Goal: Task Accomplishment & Management: Complete application form

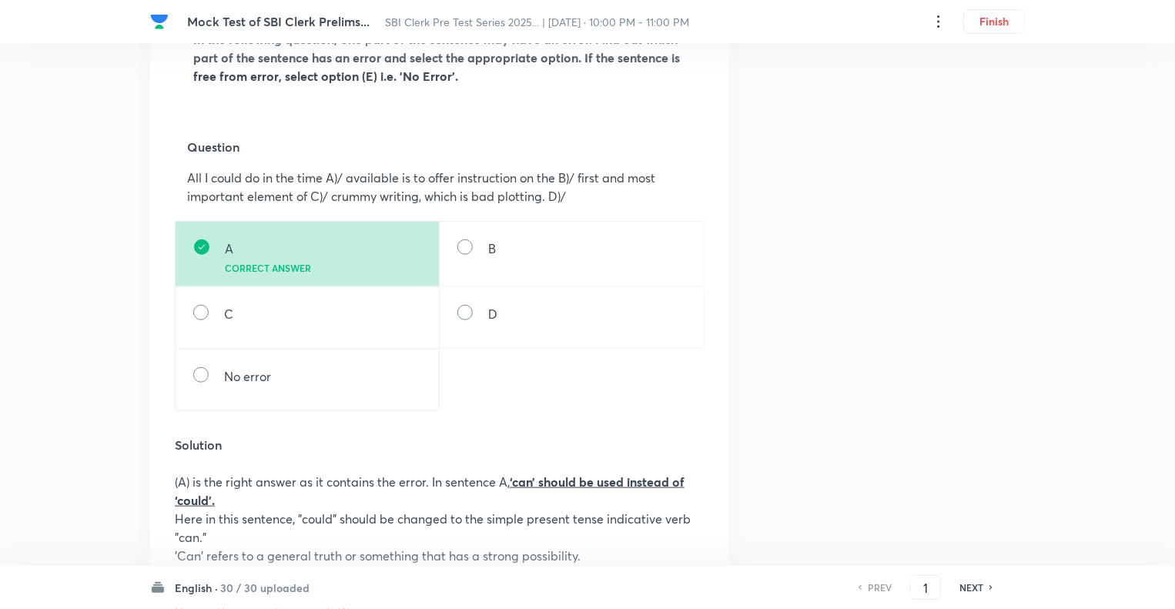
scroll to position [554, 0]
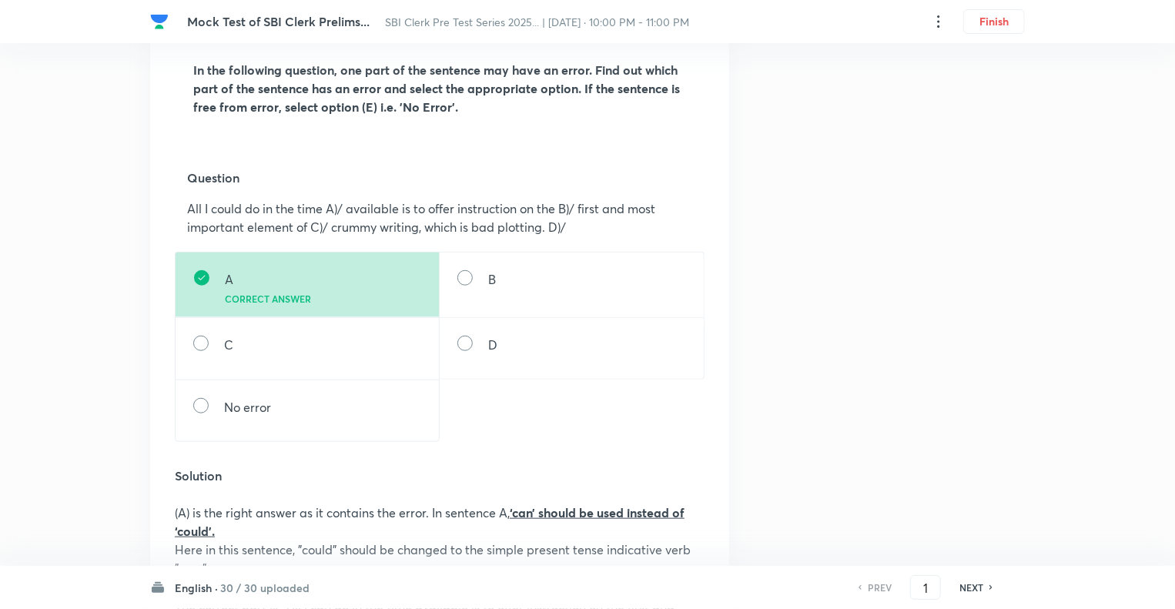
click at [972, 586] on h6 "NEXT" at bounding box center [972, 588] width 24 height 14
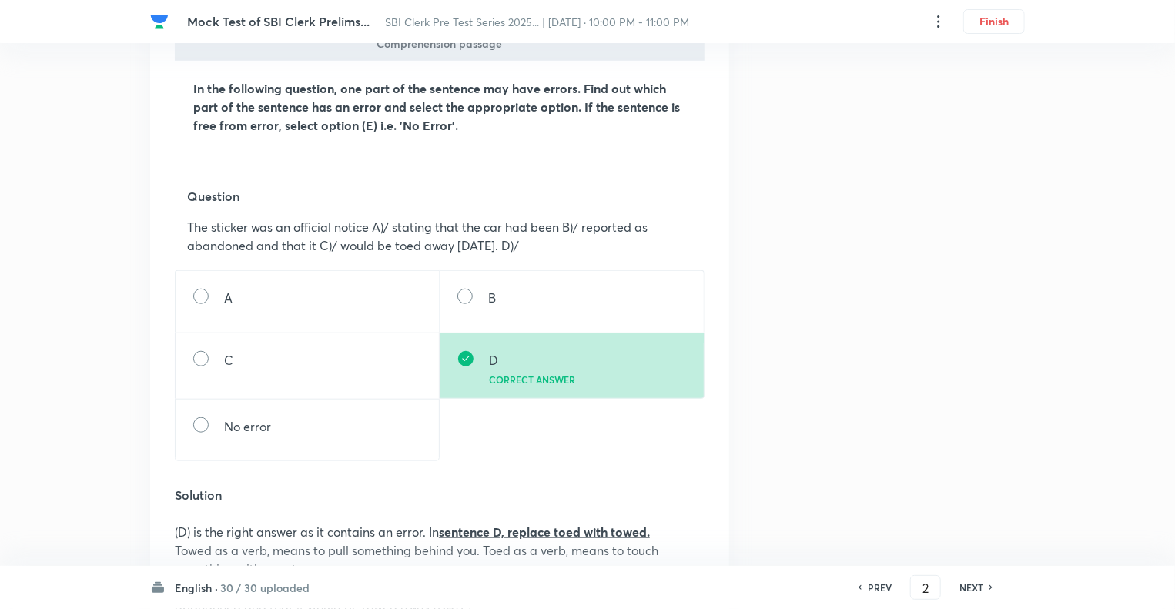
scroll to position [585, 0]
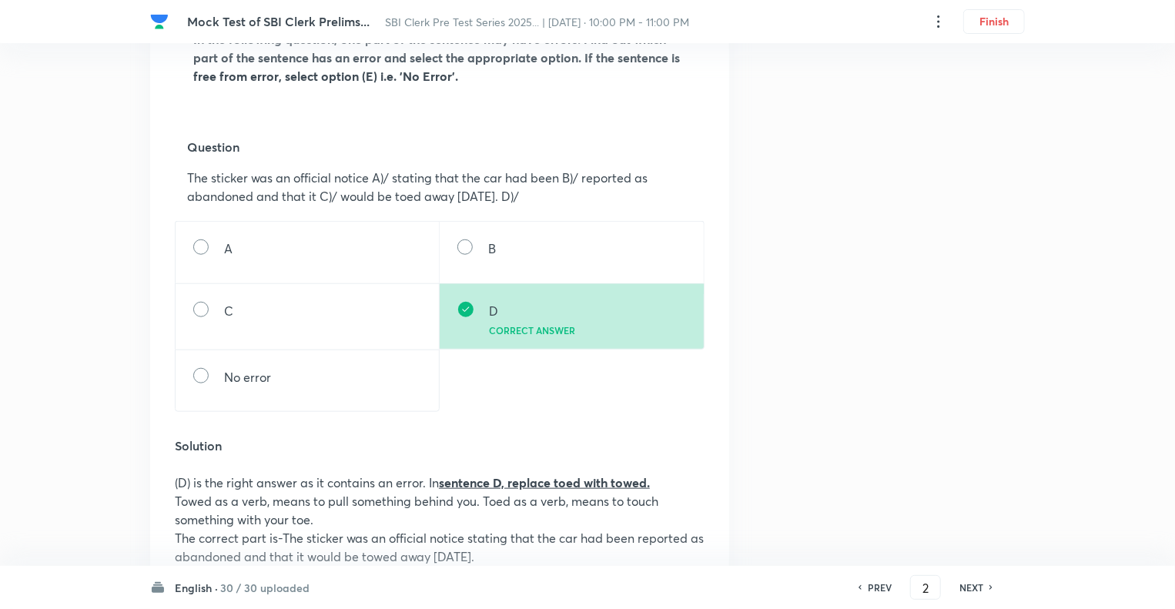
click at [938, 383] on div "Question 2 Type Single choice correct 5 options With passage + 1 mark - 0.25 ma…" at bounding box center [587, 559] width 875 height 2141
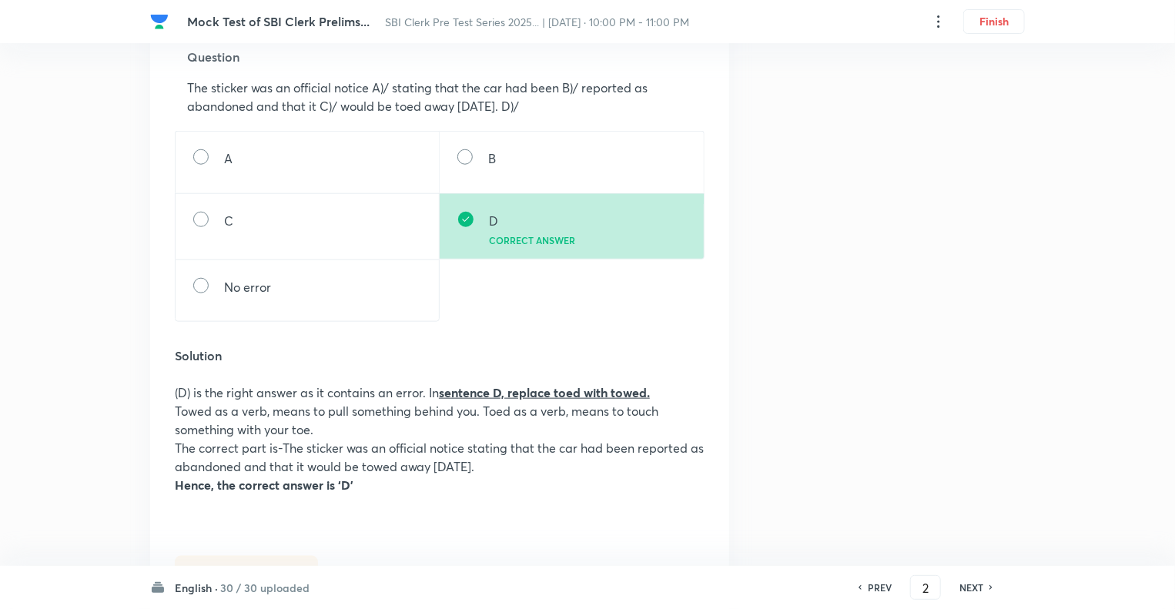
scroll to position [678, 0]
click at [975, 587] on h6 "NEXT" at bounding box center [972, 588] width 24 height 14
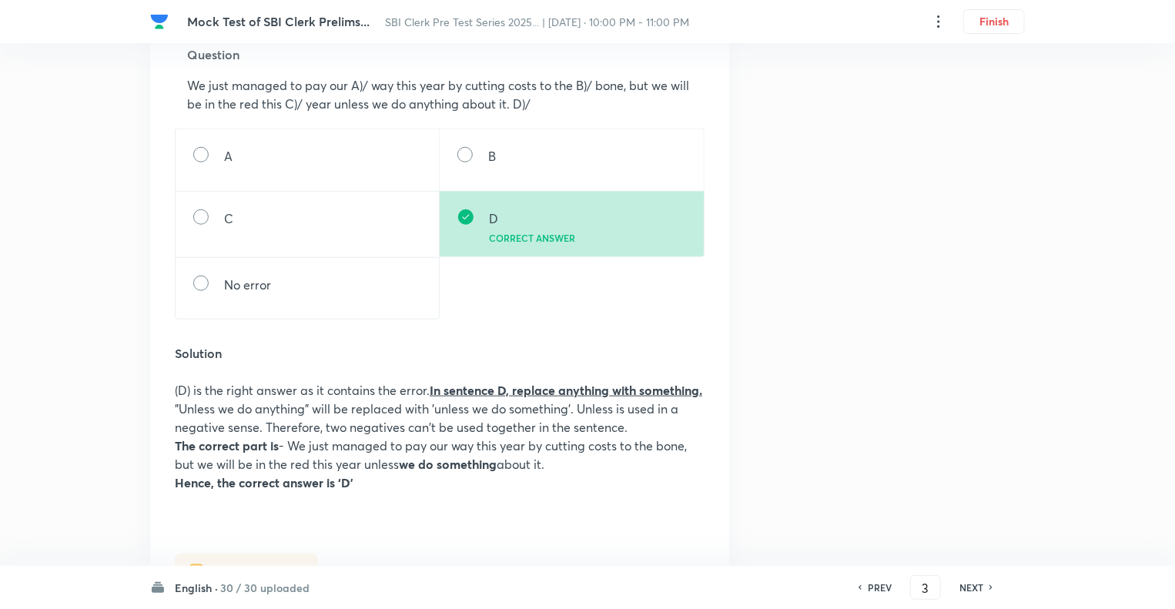
click at [975, 587] on h6 "NEXT" at bounding box center [972, 588] width 24 height 14
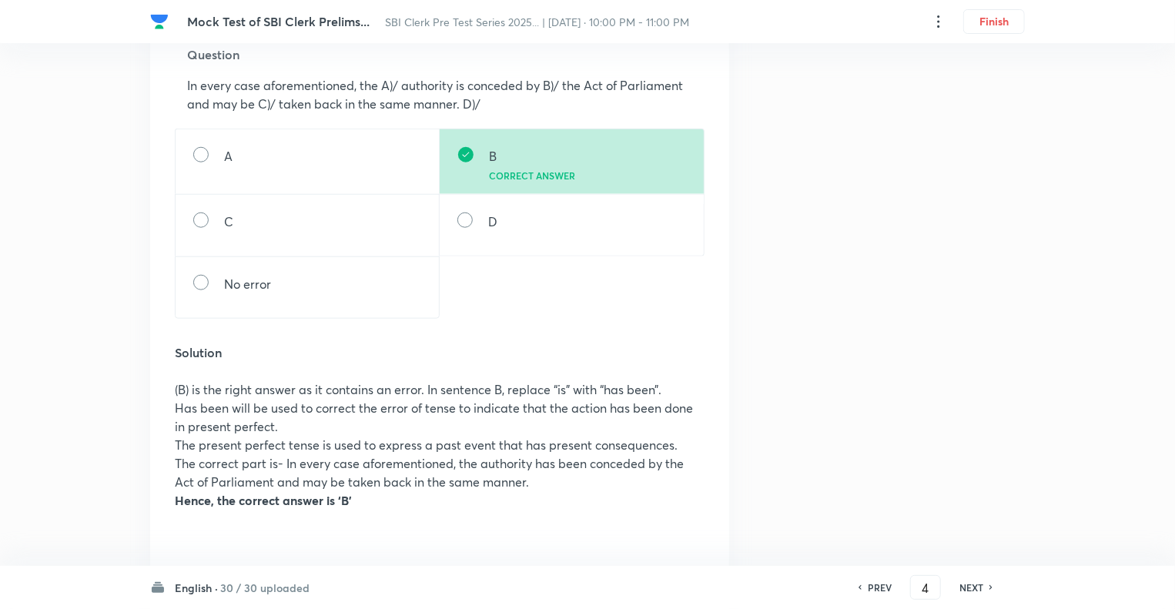
click at [975, 587] on h6 "NEXT" at bounding box center [972, 588] width 24 height 14
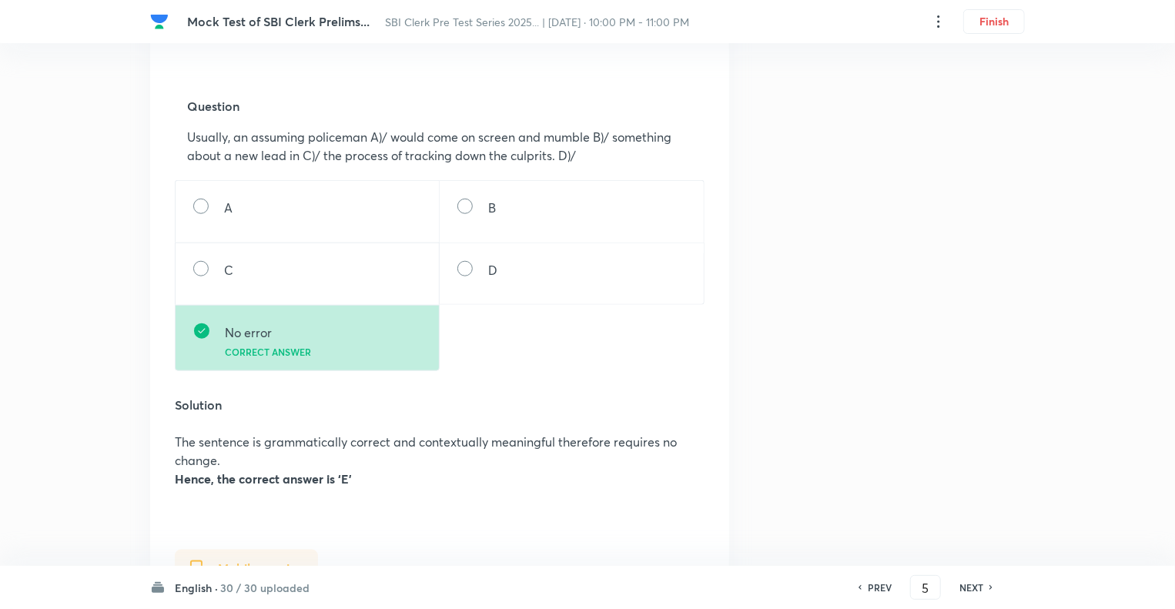
scroll to position [647, 0]
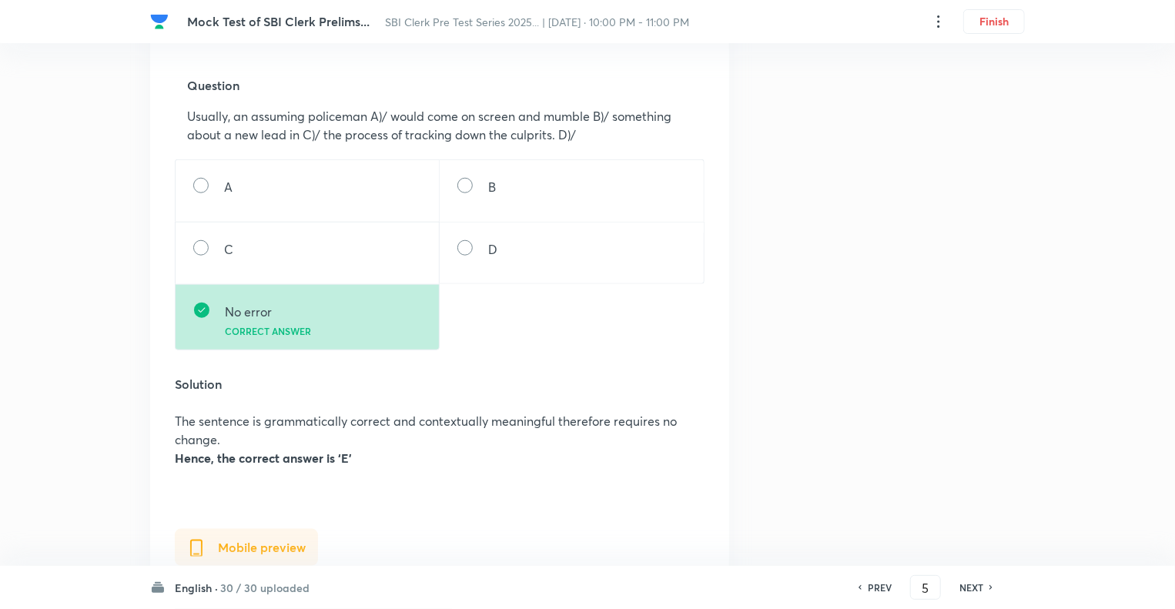
click at [975, 587] on h6 "NEXT" at bounding box center [972, 588] width 24 height 14
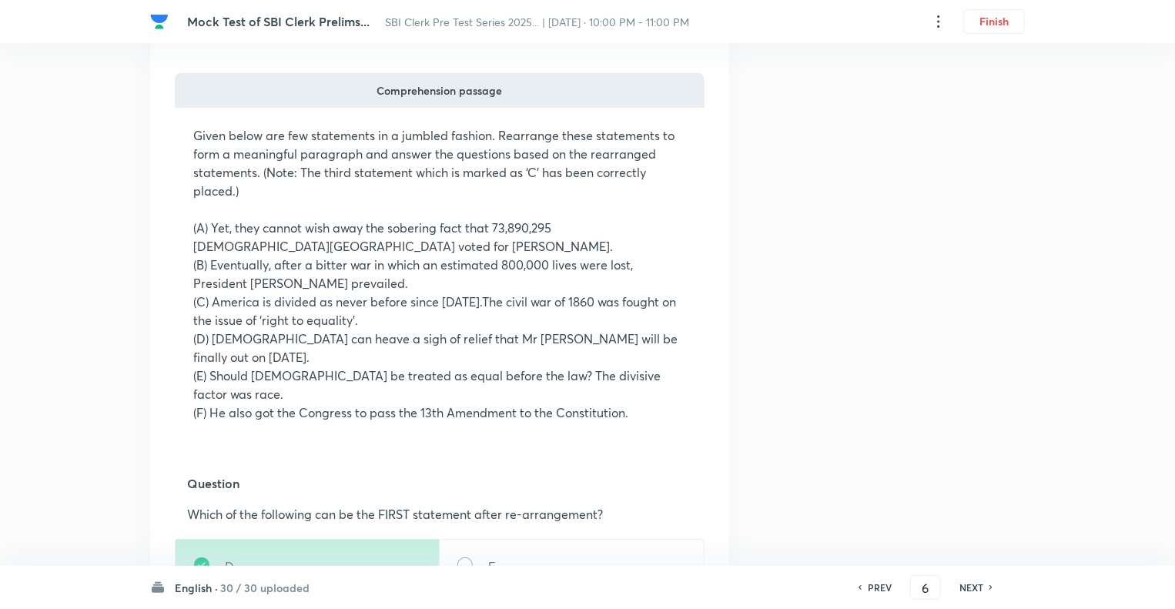
scroll to position [493, 0]
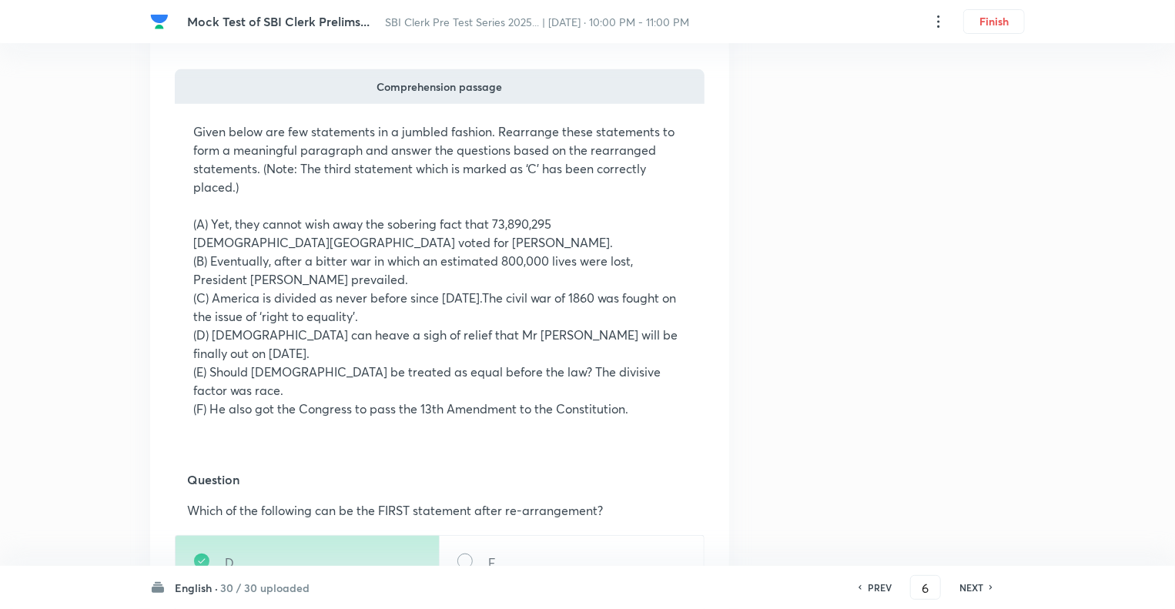
click at [975, 587] on h6 "NEXT" at bounding box center [972, 588] width 24 height 14
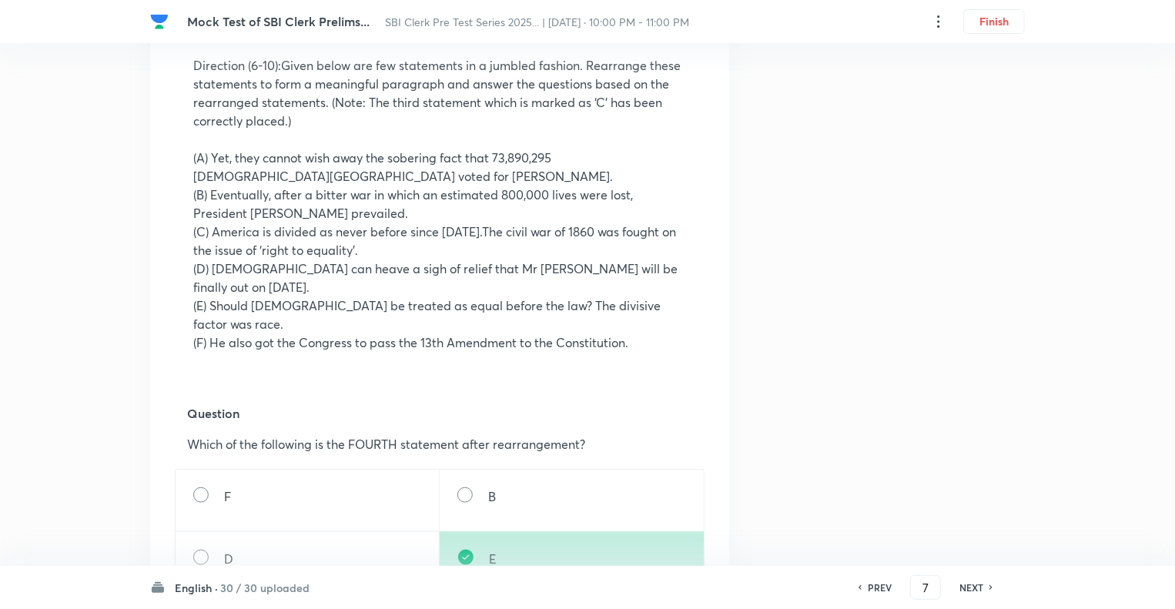
scroll to position [616, 0]
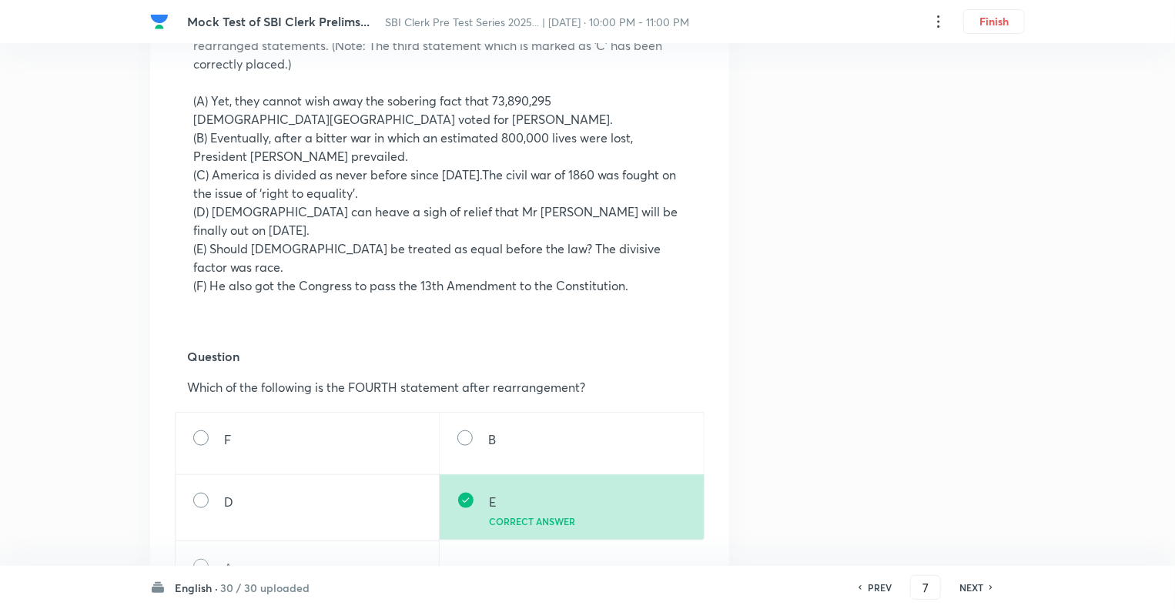
click at [868, 587] on h6 "PREV" at bounding box center [880, 588] width 24 height 14
type input "6"
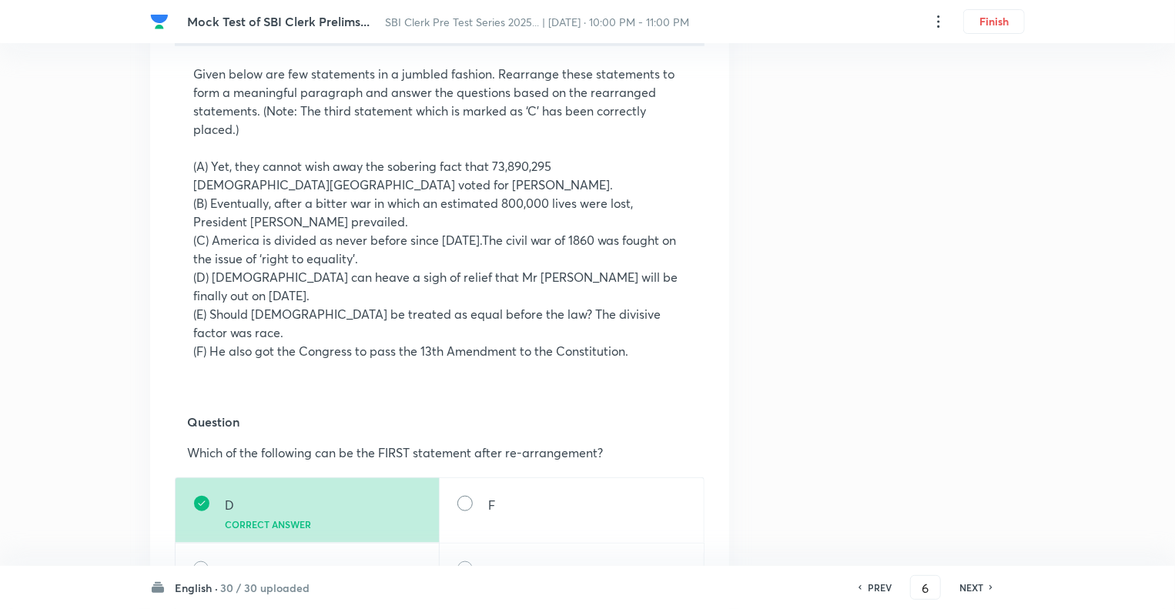
scroll to position [585, 0]
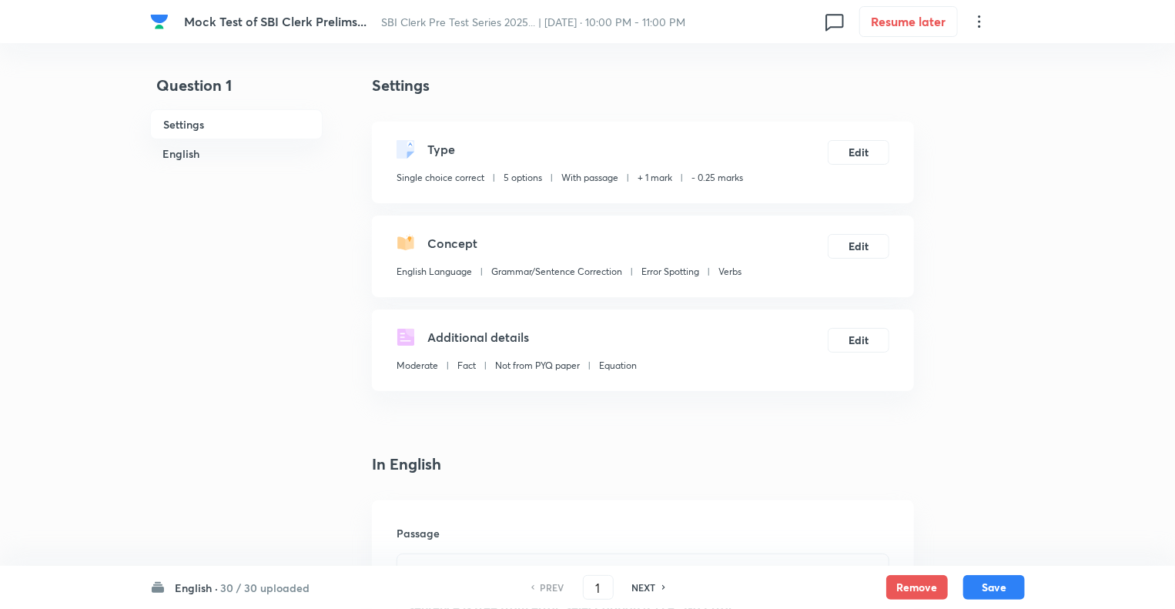
click at [184, 590] on h6 "English ·" at bounding box center [196, 588] width 43 height 16
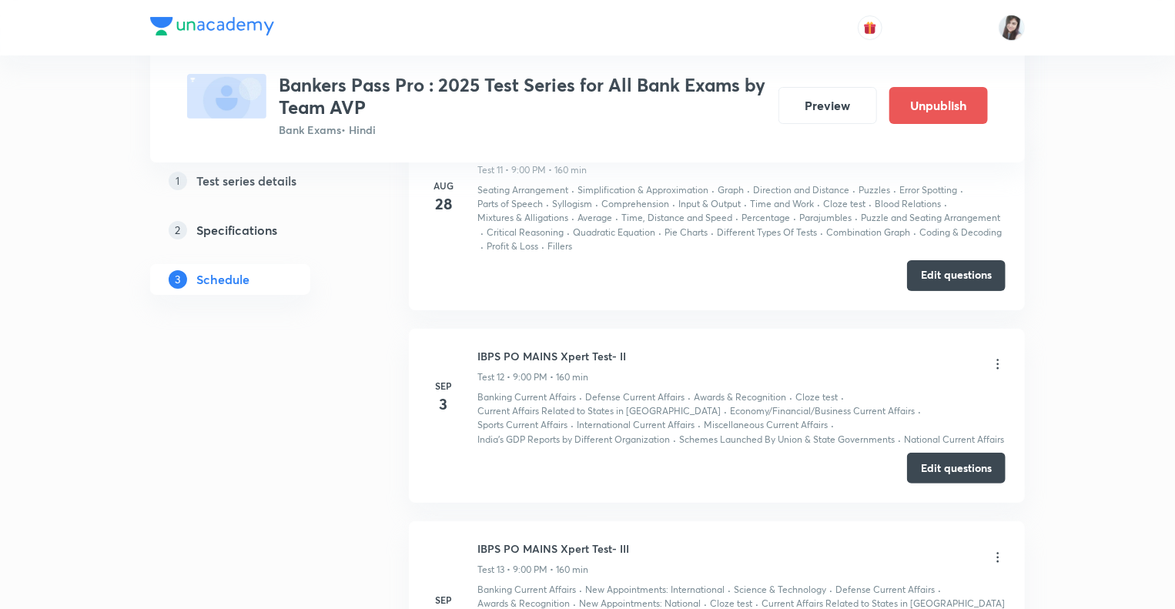
scroll to position [2948, 0]
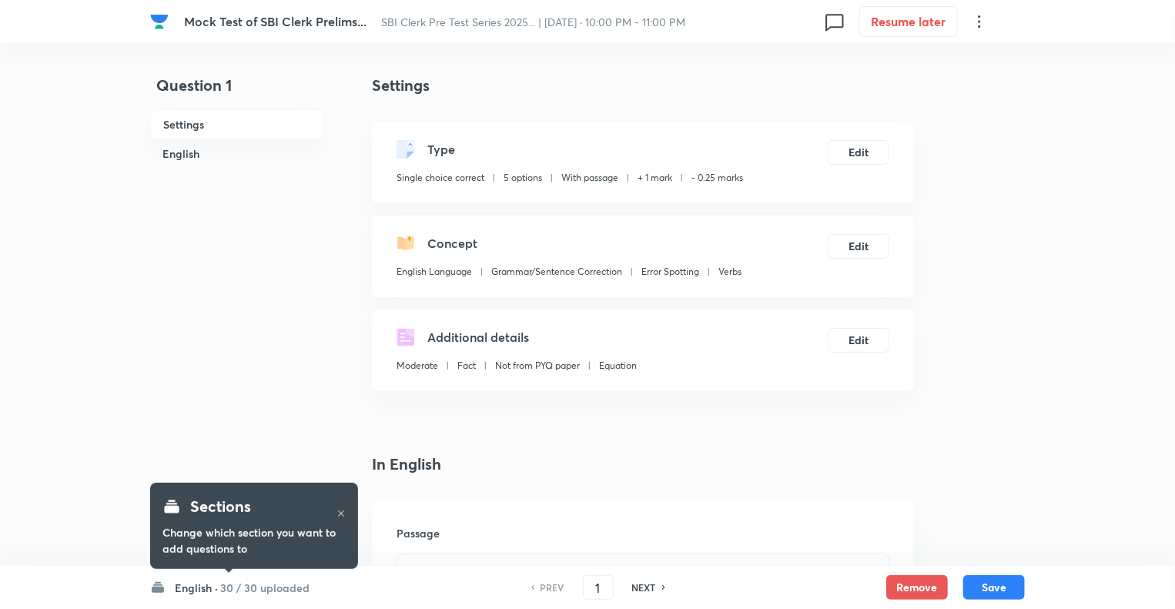
checkbox input "true"
click at [187, 591] on h6 "English ·" at bounding box center [196, 588] width 43 height 16
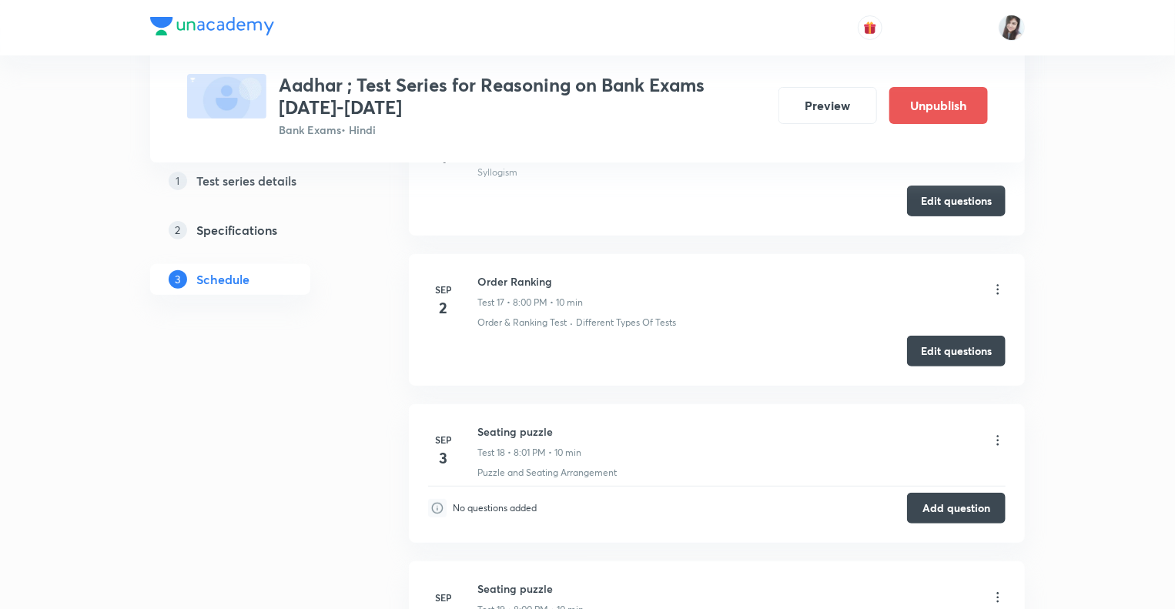
scroll to position [3092, 0]
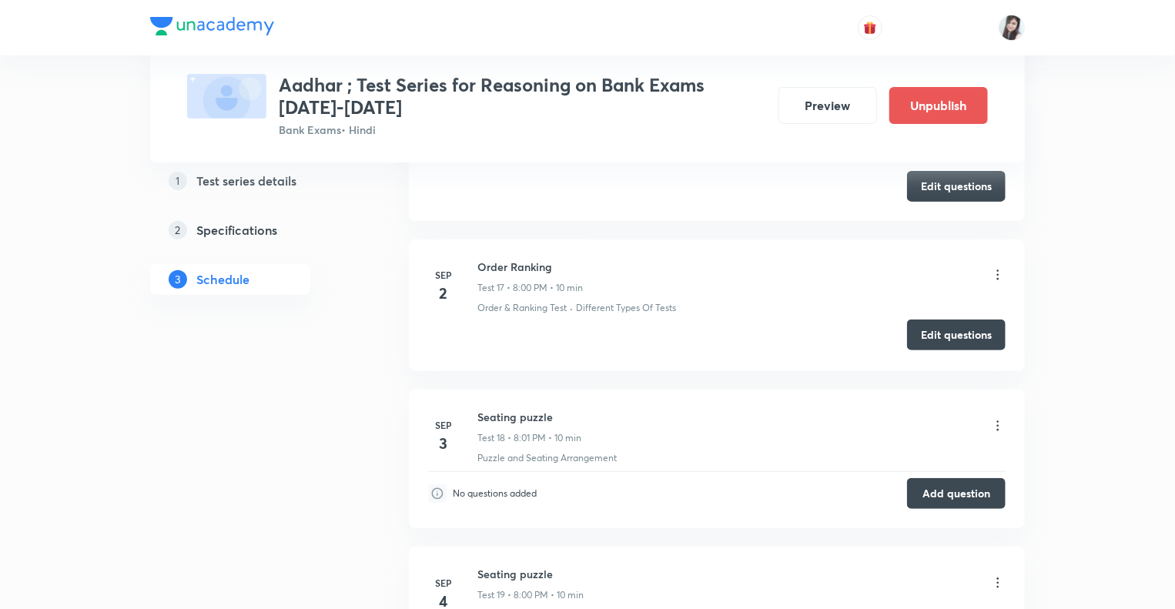
click at [956, 323] on button "Edit questions" at bounding box center [956, 335] width 99 height 31
click at [955, 335] on button "Edit questions" at bounding box center [956, 335] width 99 height 31
click at [928, 329] on button "Edit questions" at bounding box center [956, 335] width 99 height 31
click at [944, 326] on button "Edit questions" at bounding box center [956, 335] width 99 height 31
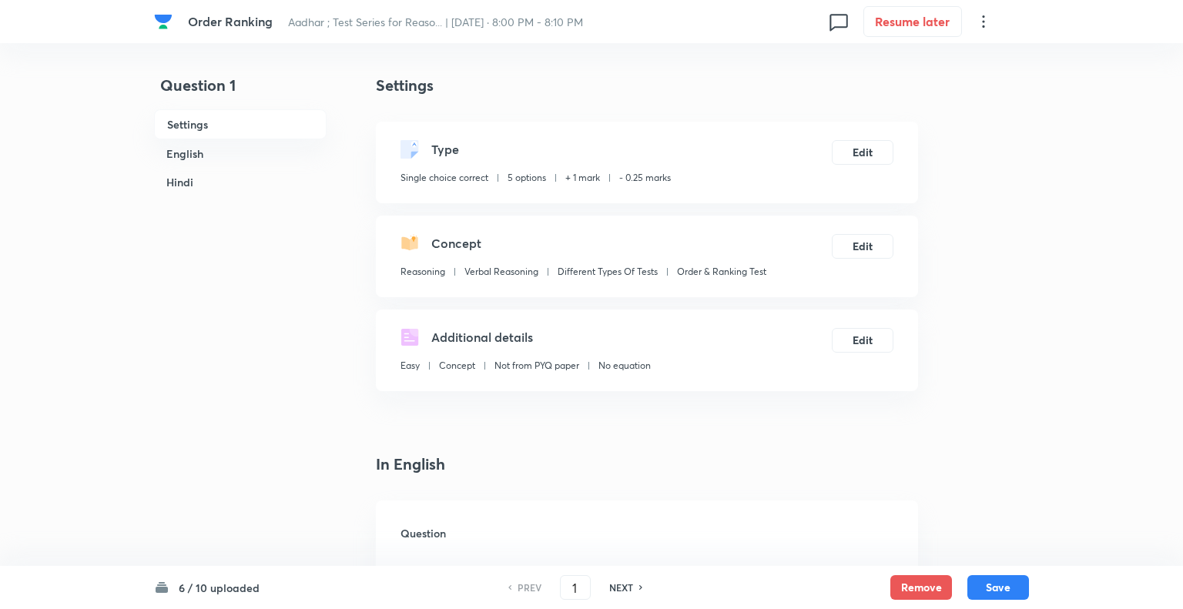
checkbox input "true"
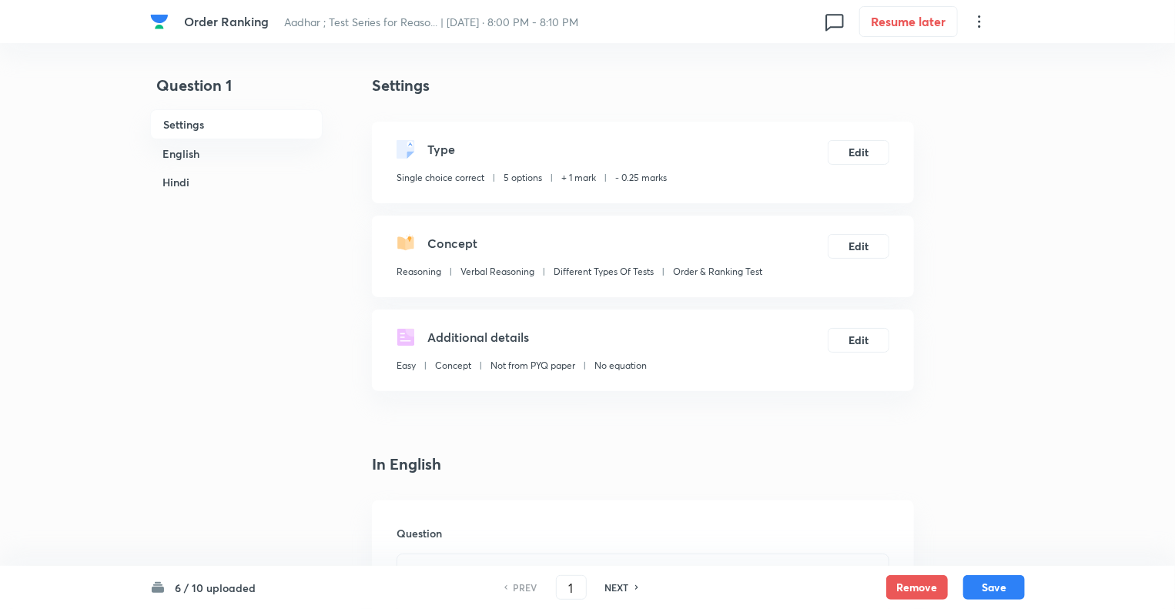
click at [621, 585] on h6 "NEXT" at bounding box center [617, 588] width 24 height 14
type input "2"
checkbox input "false"
checkbox input "true"
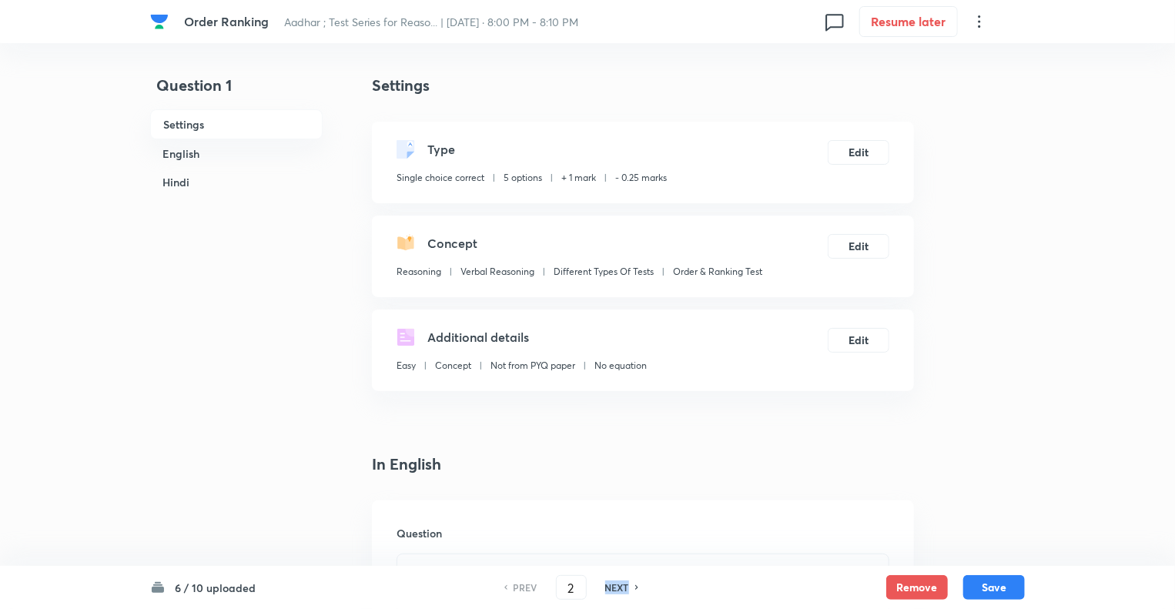
checkbox input "true"
click at [621, 585] on h6 "NEXT" at bounding box center [617, 588] width 24 height 14
type input "3"
checkbox input "false"
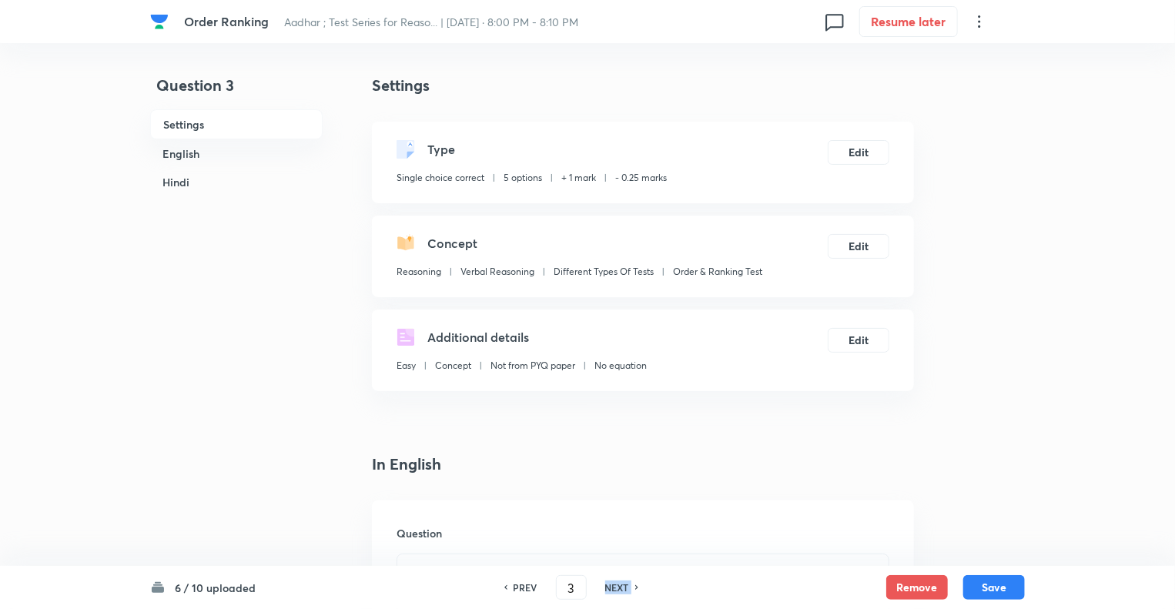
click at [621, 585] on h6 "NEXT" at bounding box center [617, 588] width 24 height 14
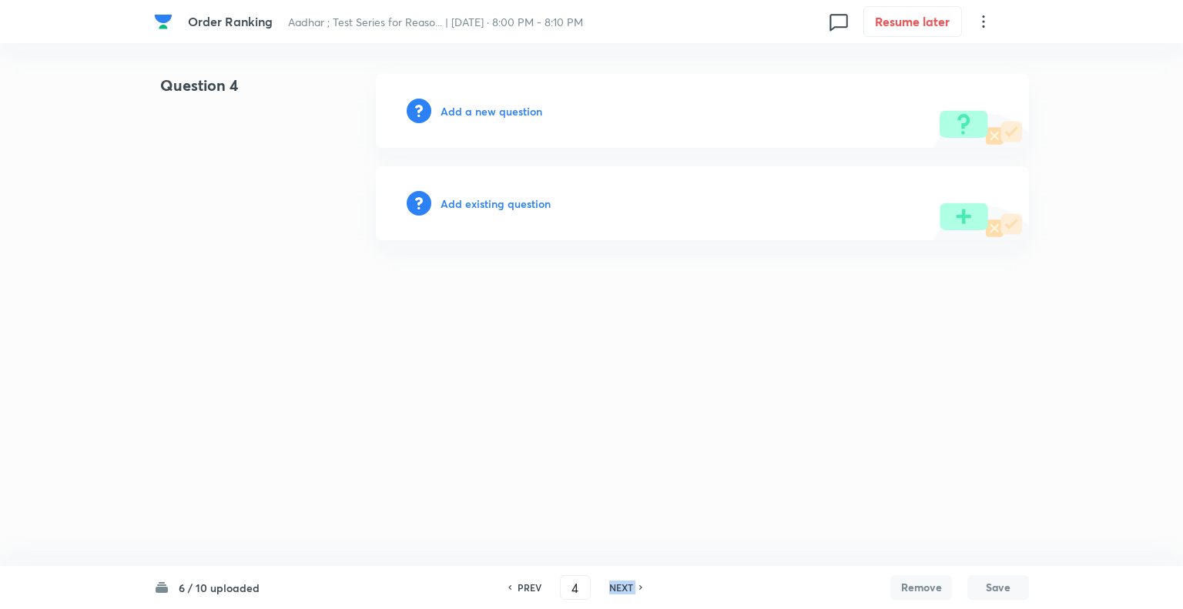
click at [621, 585] on h6 "NEXT" at bounding box center [621, 588] width 24 height 14
type input "5"
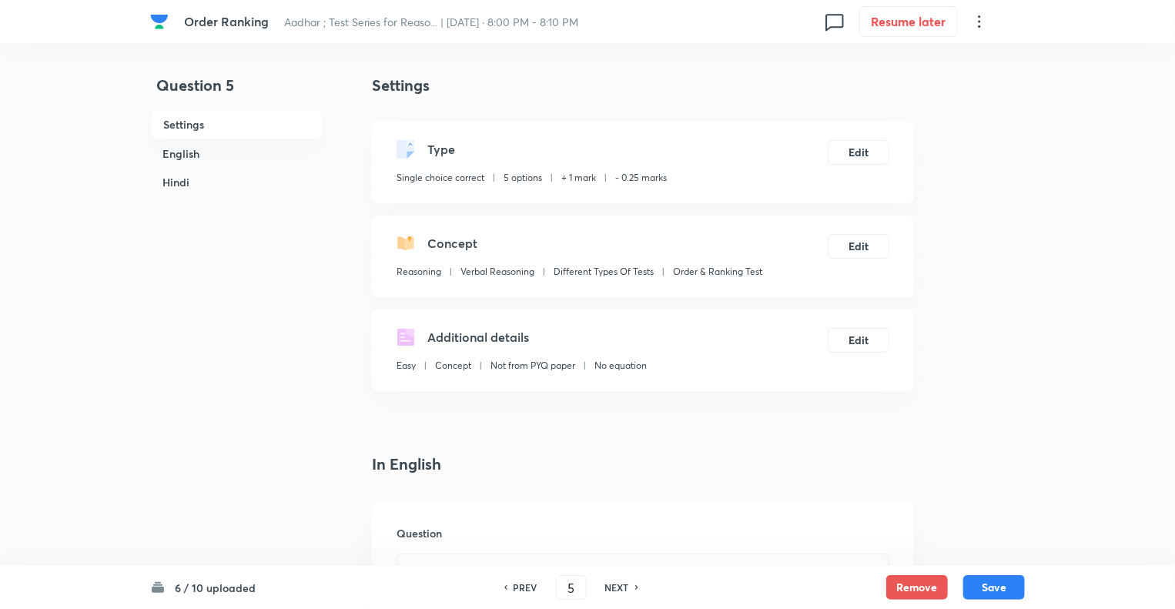
checkbox input "true"
click at [621, 585] on h6 "NEXT" at bounding box center [617, 588] width 24 height 14
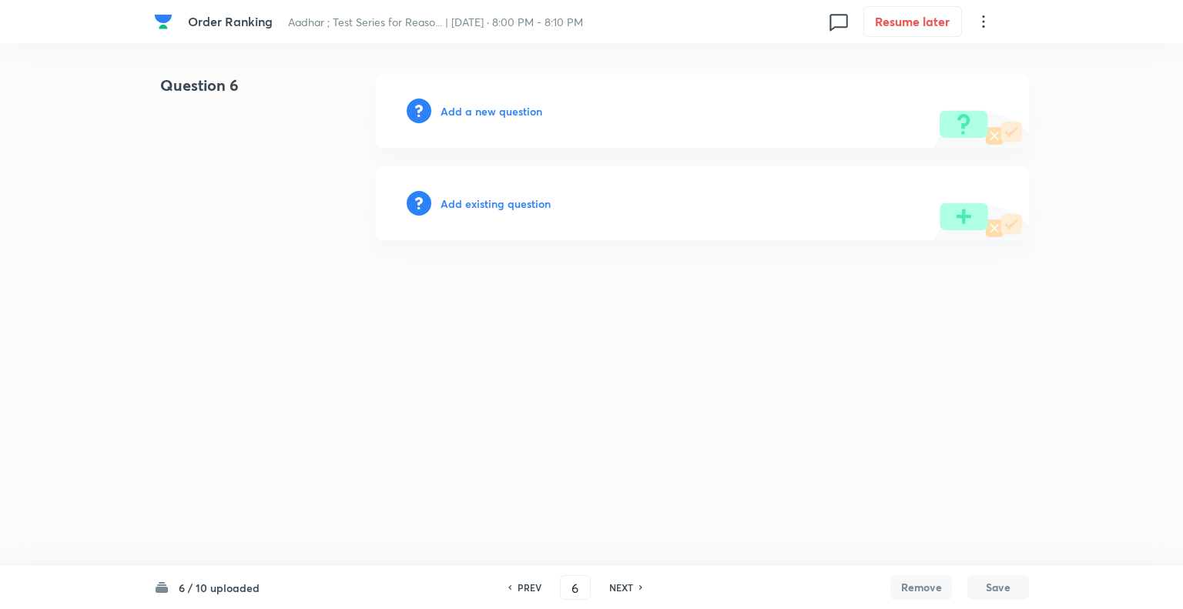
click at [622, 584] on h6 "NEXT" at bounding box center [621, 588] width 24 height 14
type input "7"
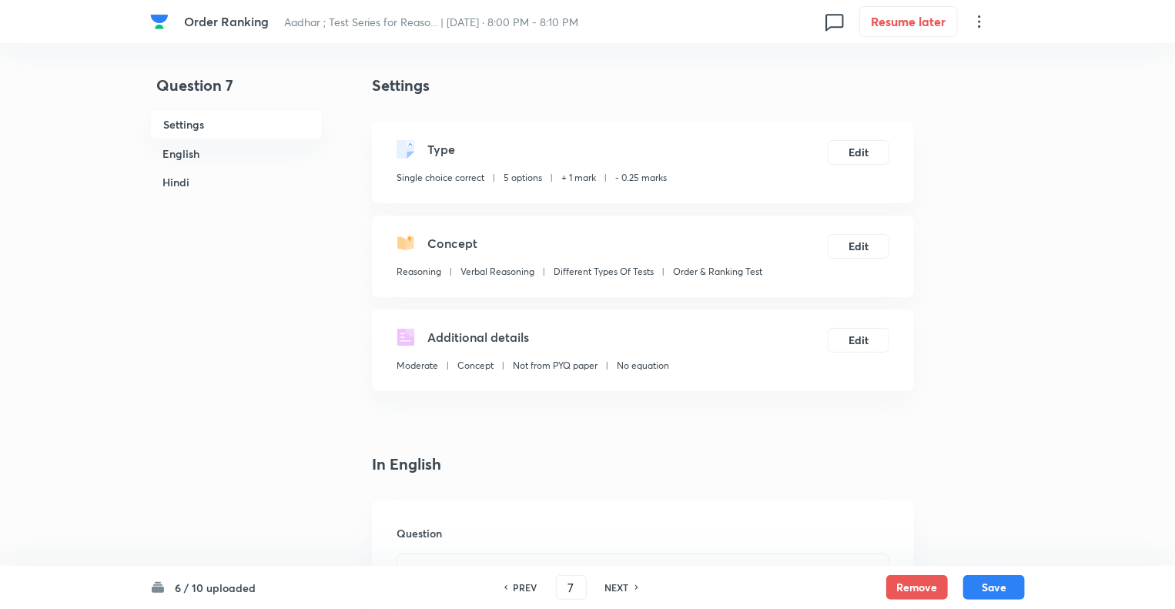
checkbox input "true"
click at [621, 584] on h6 "NEXT" at bounding box center [617, 588] width 24 height 14
type input "8"
checkbox input "false"
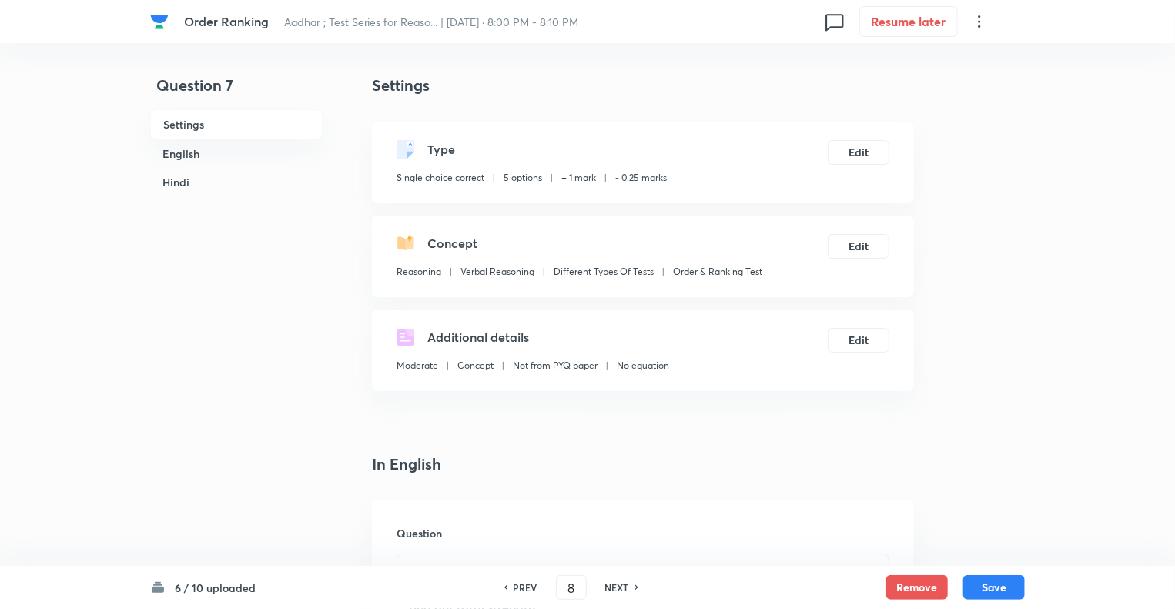
checkbox input "false"
checkbox input "true"
click at [621, 584] on h6 "NEXT" at bounding box center [617, 588] width 24 height 14
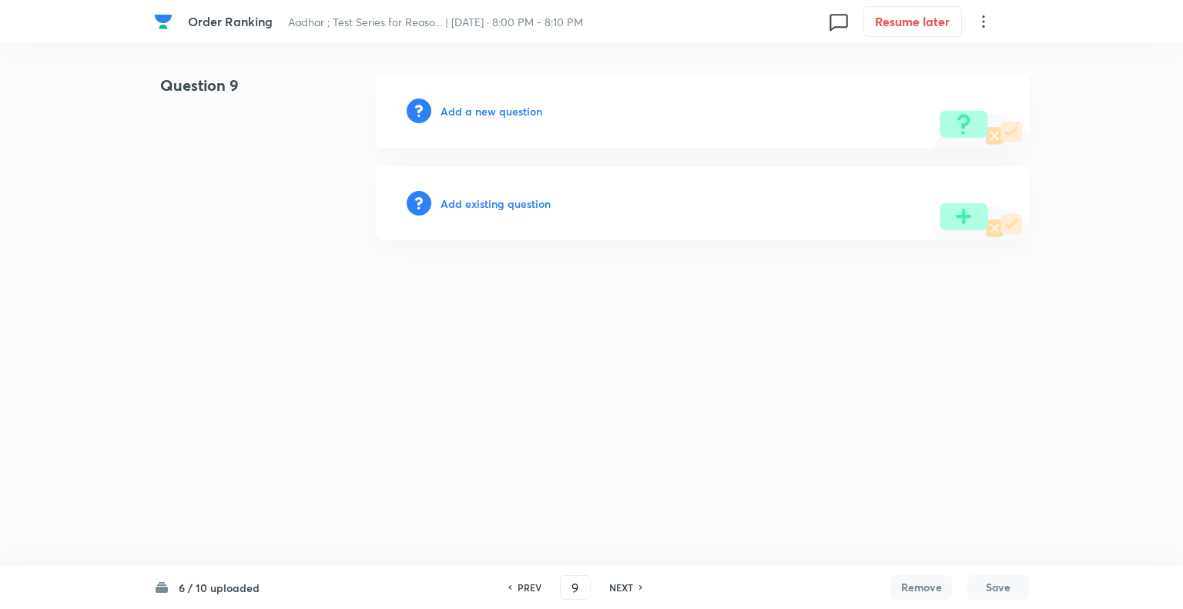
click at [621, 584] on h6 "NEXT" at bounding box center [621, 588] width 24 height 14
click at [519, 584] on h6 "PREV" at bounding box center [529, 588] width 24 height 14
type input "8"
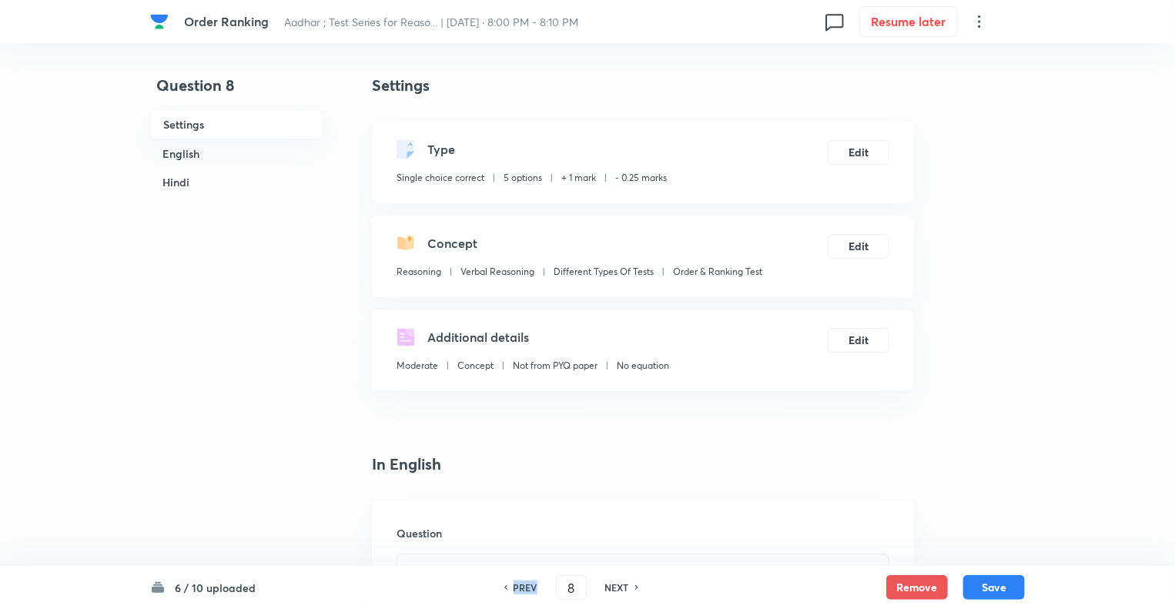
click at [519, 584] on h6 "PREV" at bounding box center [526, 588] width 24 height 14
checkbox input "true"
type input "7"
checkbox input "false"
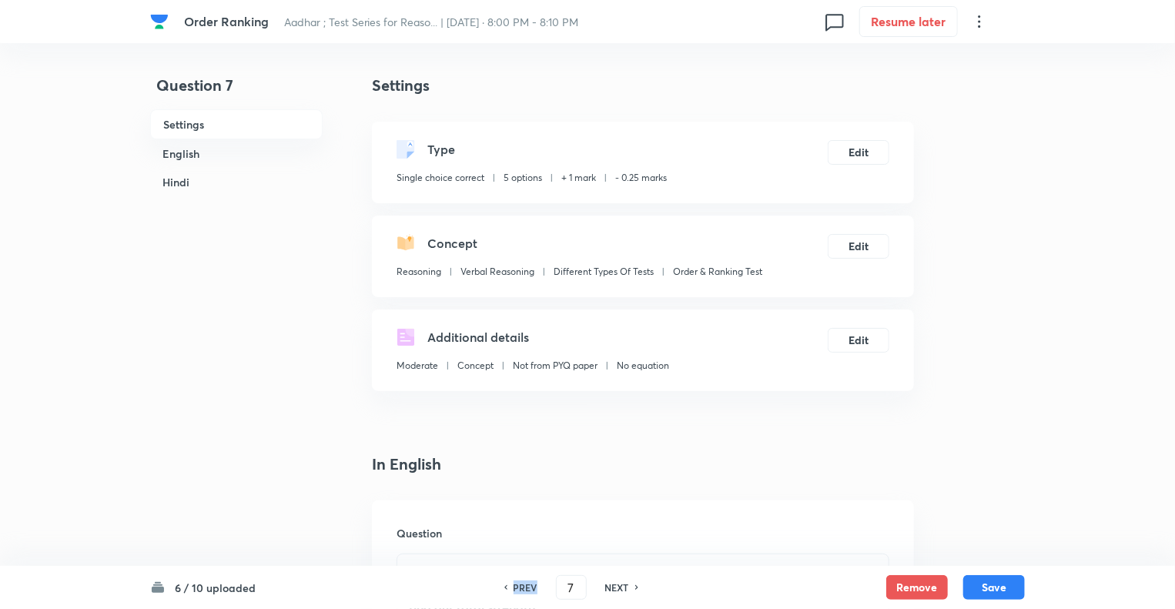
checkbox input "false"
checkbox input "true"
click at [519, 584] on h6 "PREV" at bounding box center [526, 588] width 24 height 14
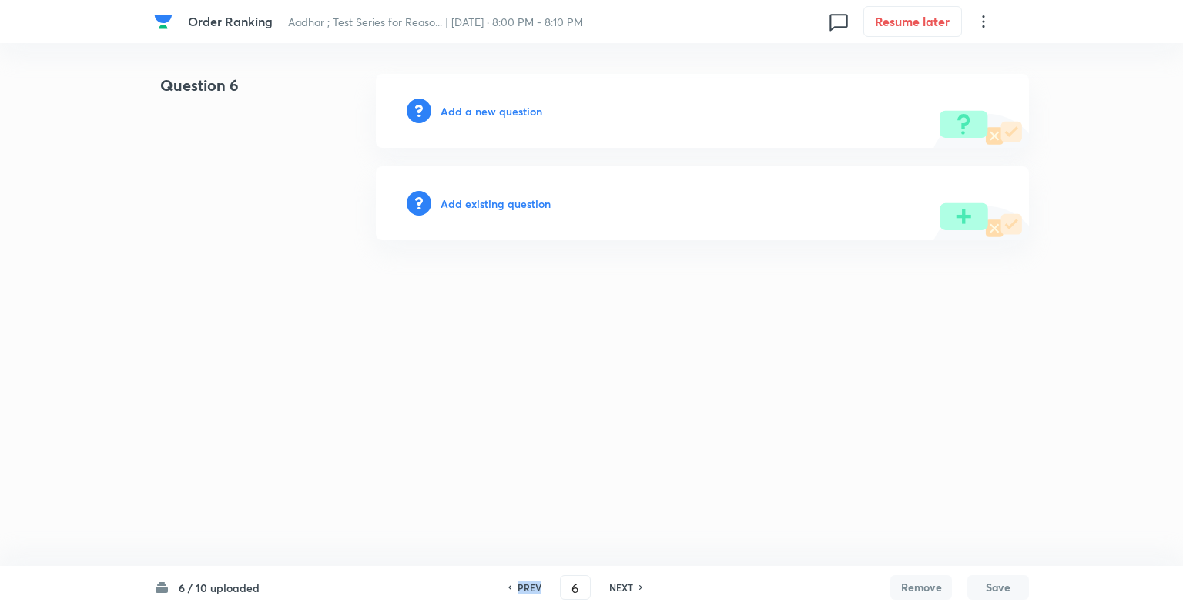
click at [519, 584] on h6 "PREV" at bounding box center [529, 588] width 24 height 14
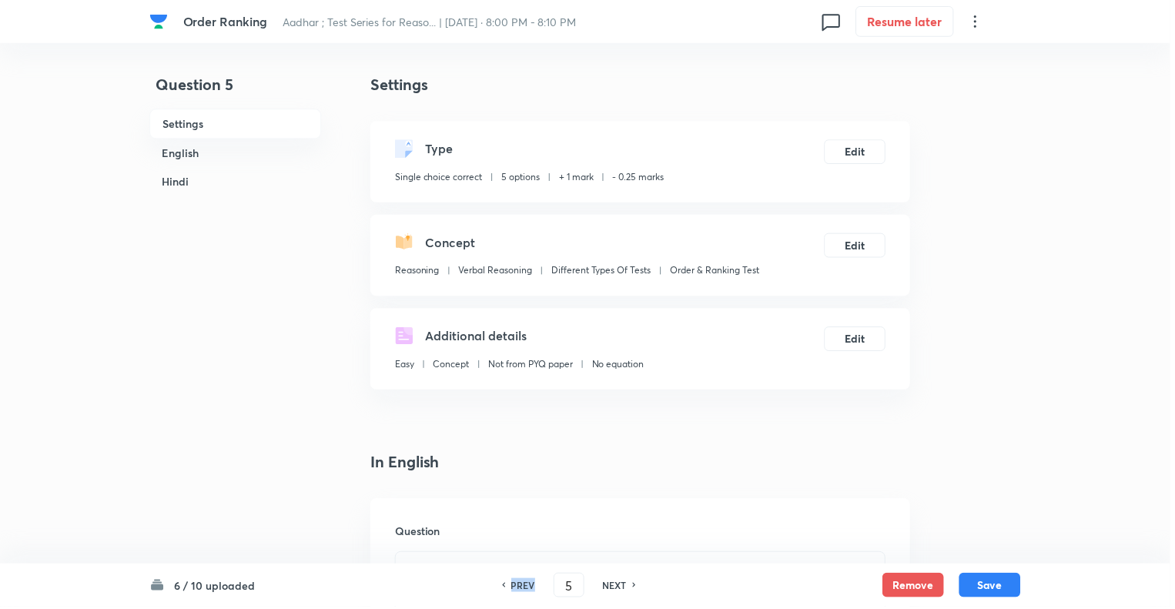
click at [519, 584] on h6 "PREV" at bounding box center [526, 588] width 24 height 14
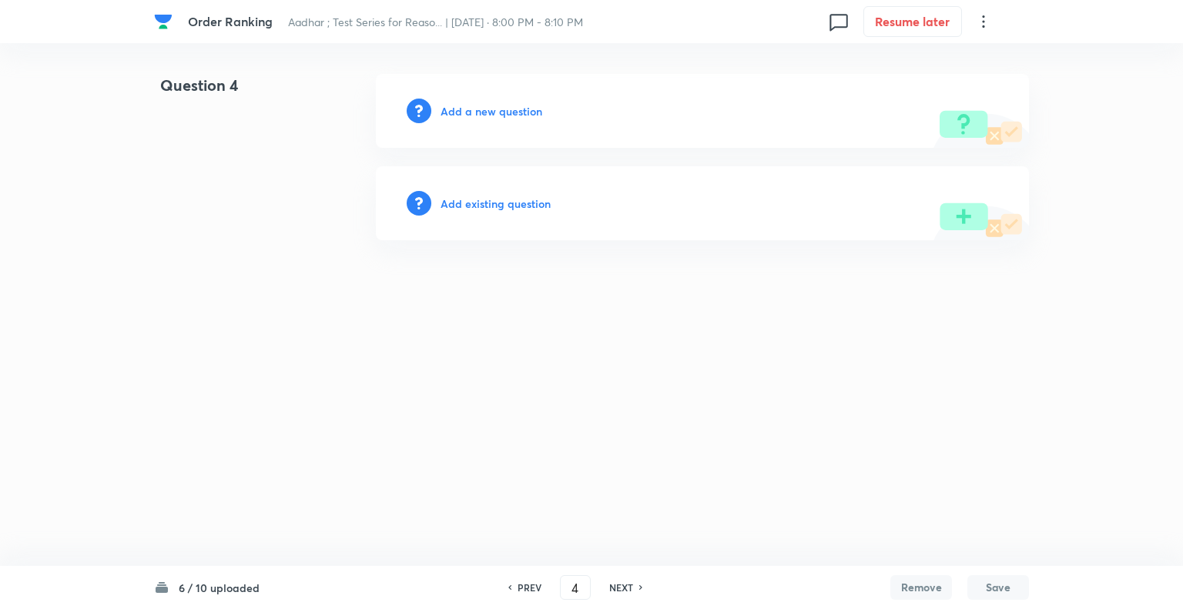
click at [519, 584] on h6 "PREV" at bounding box center [529, 588] width 24 height 14
type input "3"
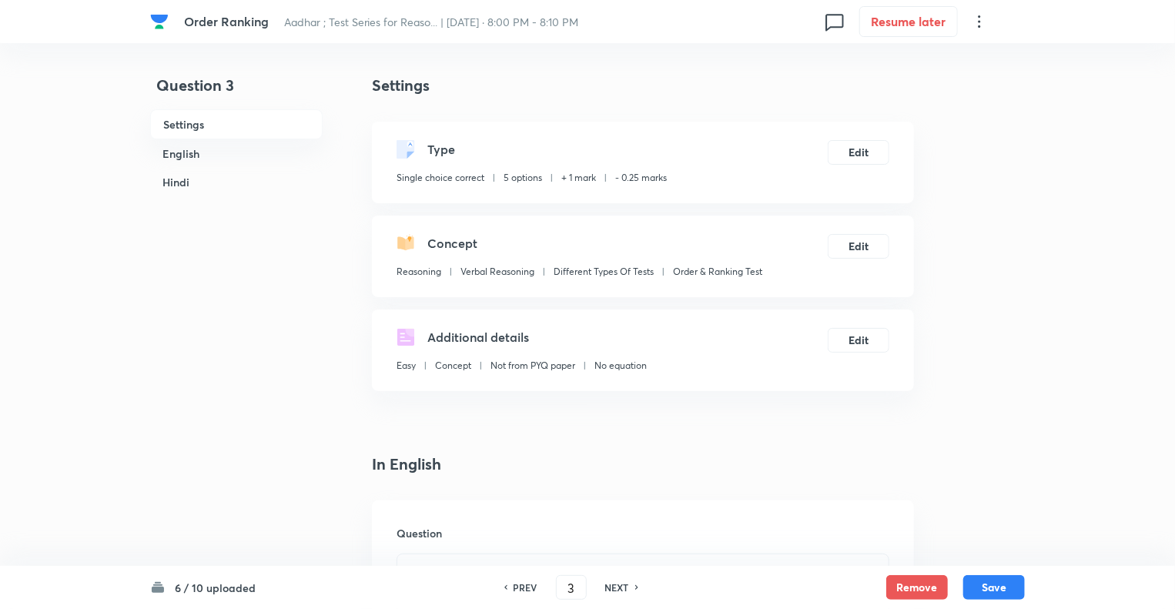
checkbox input "true"
click at [611, 585] on h6 "NEXT" at bounding box center [617, 588] width 24 height 14
type input "4"
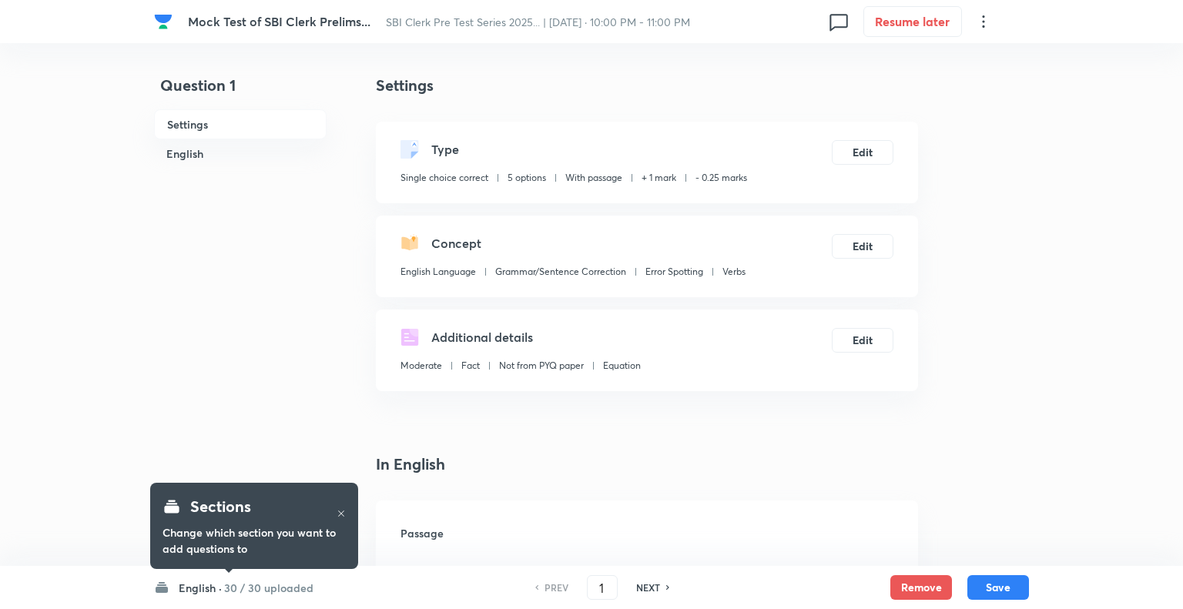
checkbox input "true"
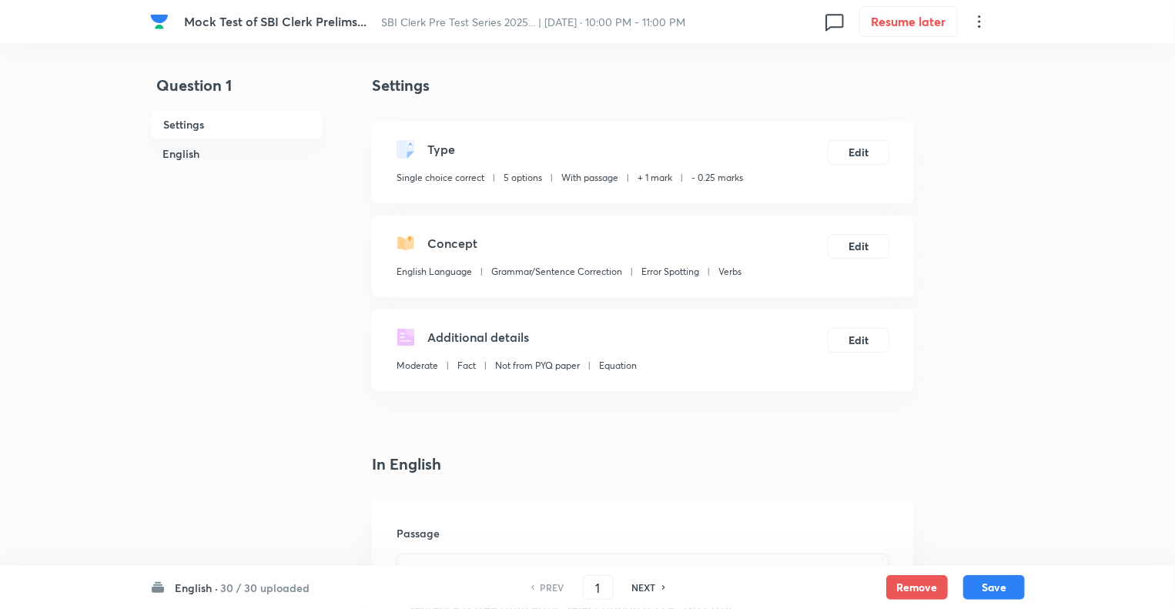
click at [196, 588] on h6 "English ·" at bounding box center [196, 588] width 43 height 16
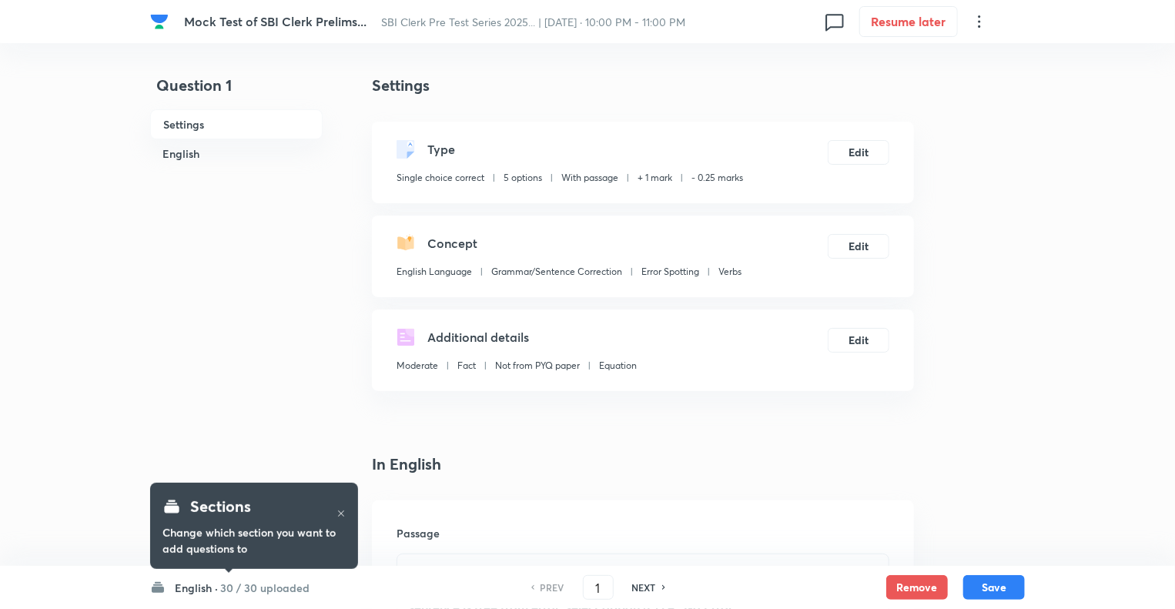
click at [188, 593] on h6 "English ·" at bounding box center [196, 588] width 43 height 16
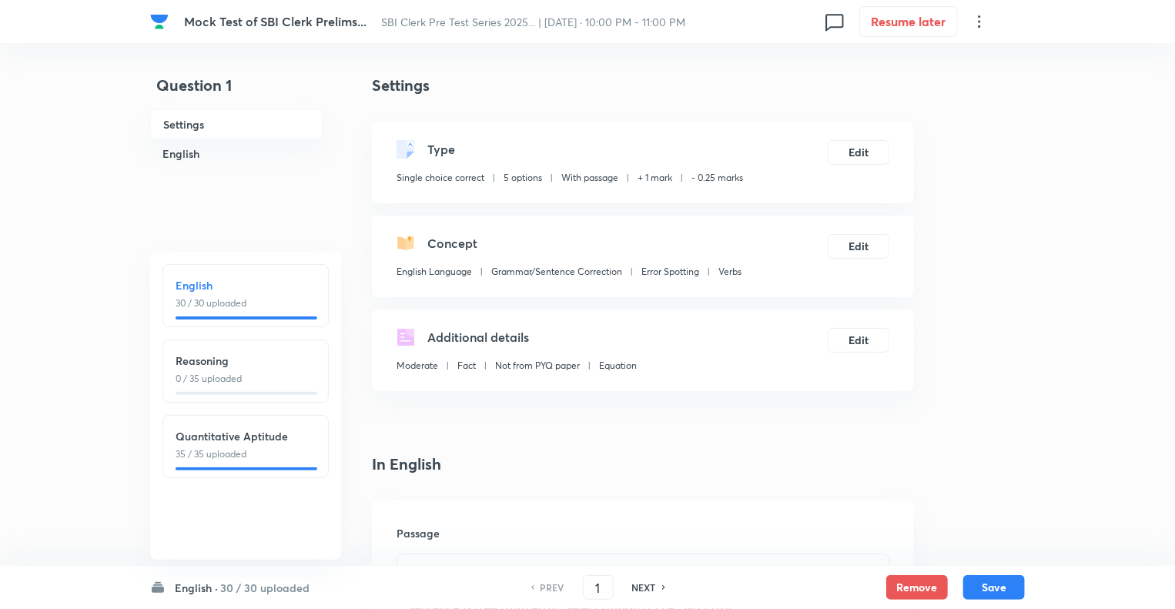
click at [221, 281] on h6 "English" at bounding box center [246, 285] width 140 height 16
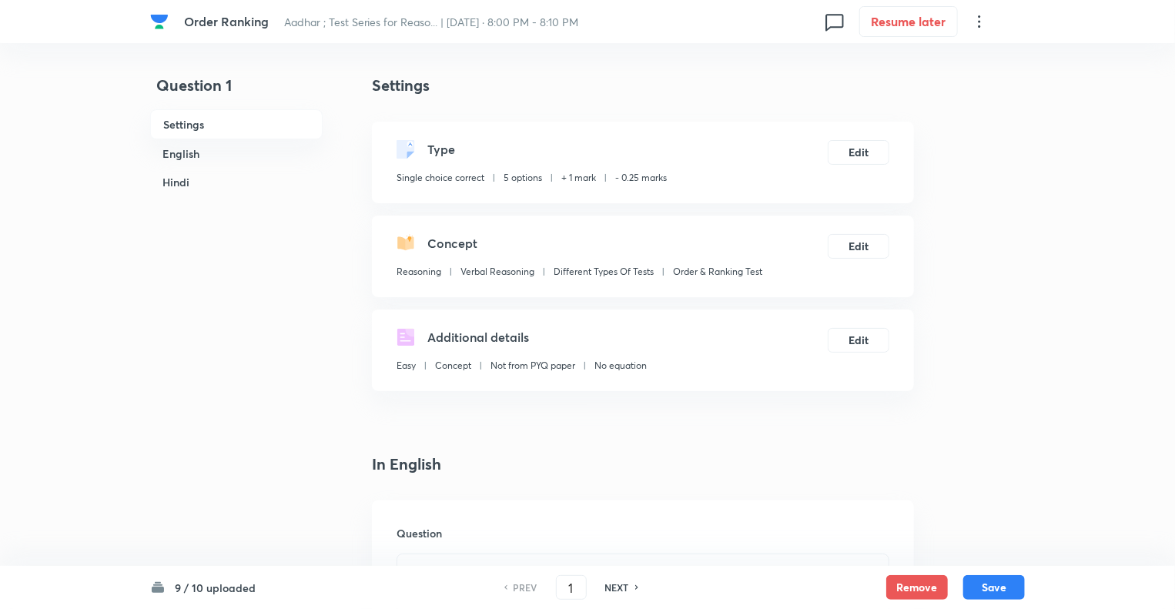
click at [222, 584] on h6 "9 / 10 uploaded" at bounding box center [215, 588] width 81 height 16
click at [609, 579] on div "PREV 1 ​ NEXT" at bounding box center [571, 587] width 199 height 25
click at [612, 586] on h6 "NEXT" at bounding box center [617, 588] width 24 height 14
type input "2"
checkbox input "false"
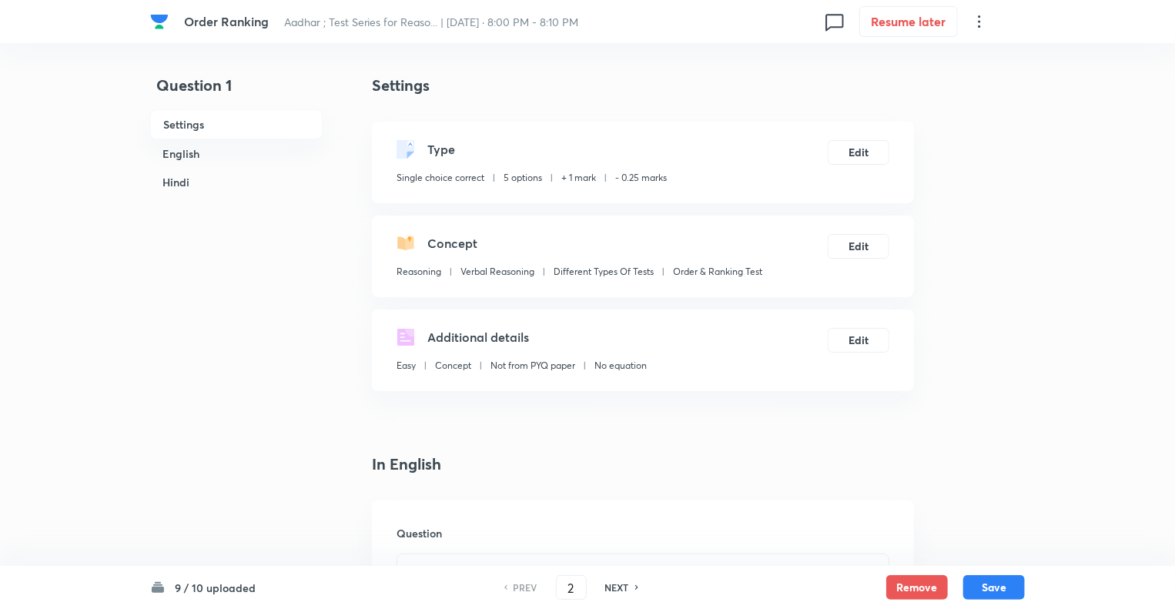
checkbox input "false"
checkbox input "true"
click at [612, 587] on h6 "NEXT" at bounding box center [617, 588] width 24 height 14
type input "3"
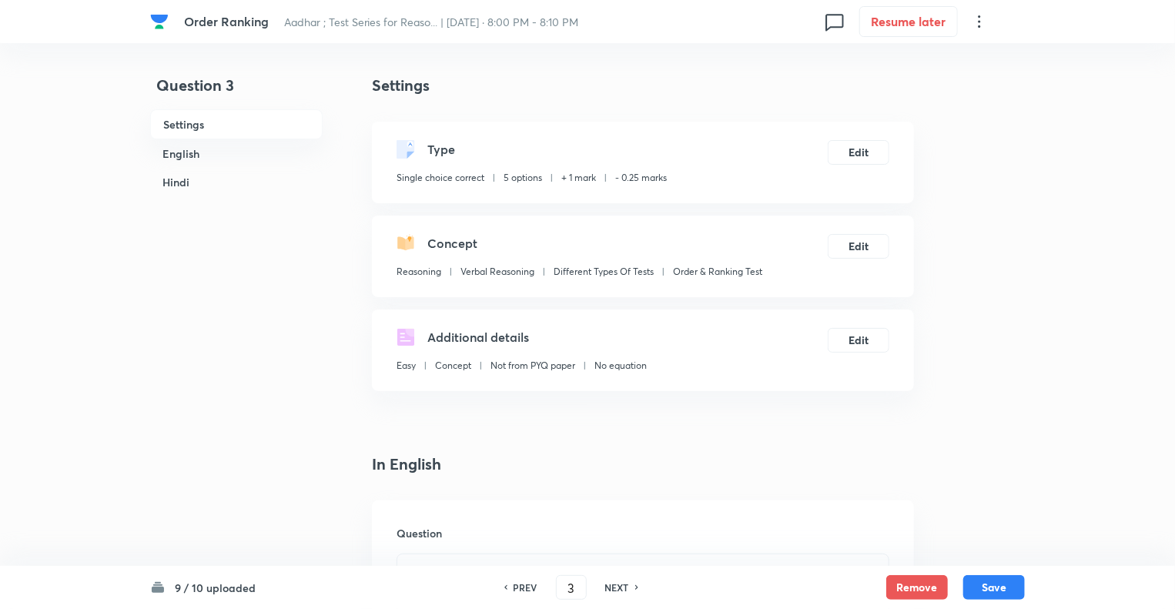
checkbox input "false"
checkbox input "true"
click at [612, 588] on h6 "NEXT" at bounding box center [617, 588] width 24 height 14
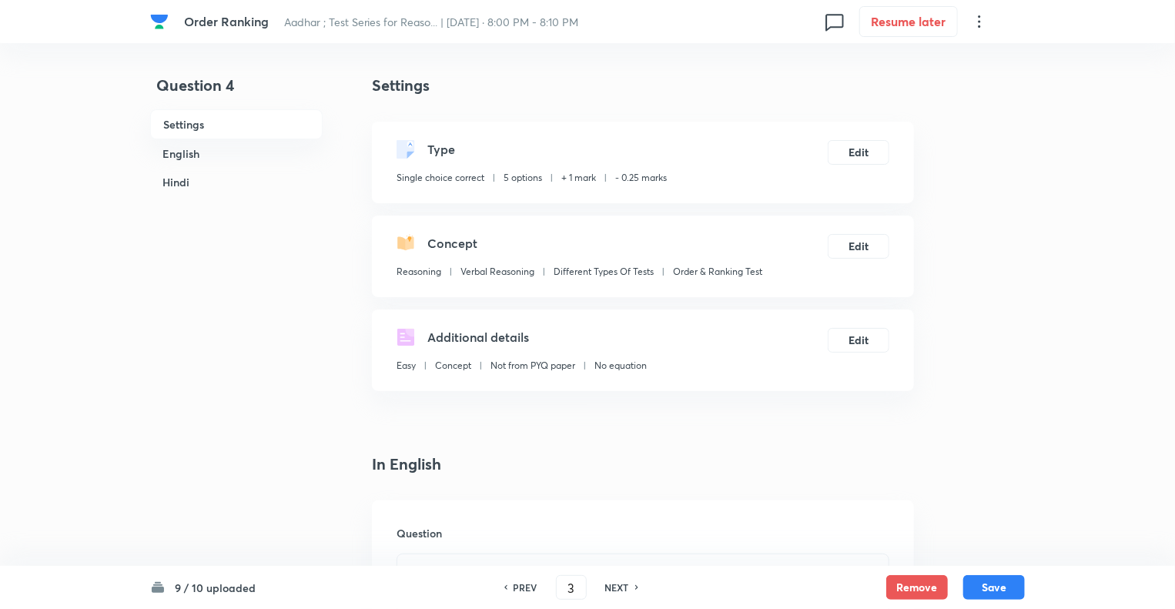
type input "4"
checkbox input "false"
checkbox input "true"
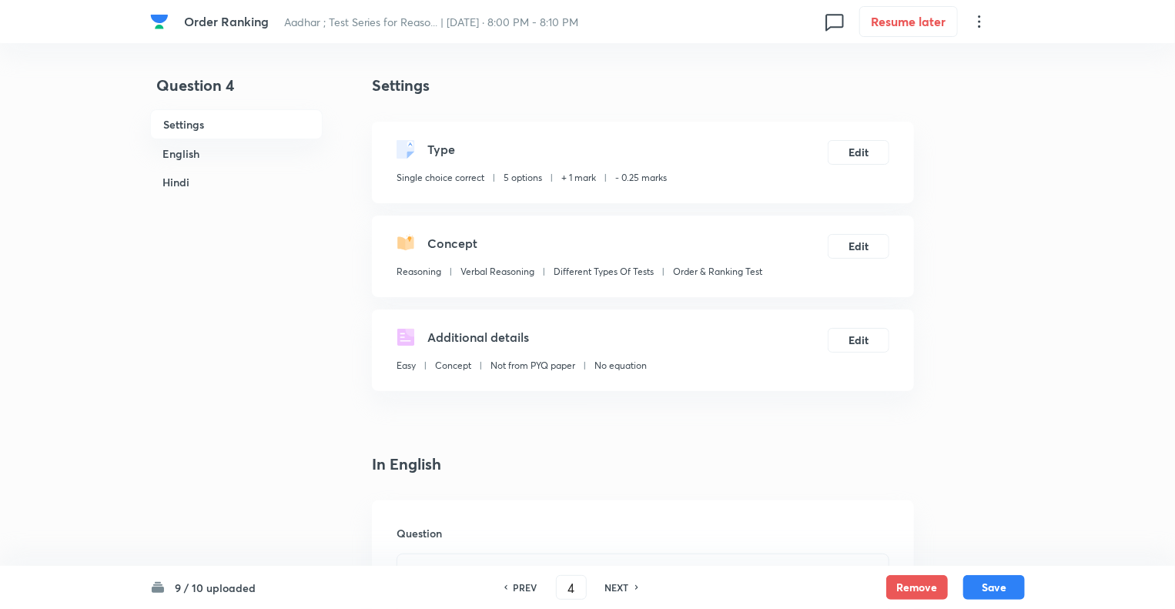
click at [612, 588] on h6 "NEXT" at bounding box center [617, 588] width 24 height 14
type input "5"
checkbox input "false"
checkbox input "true"
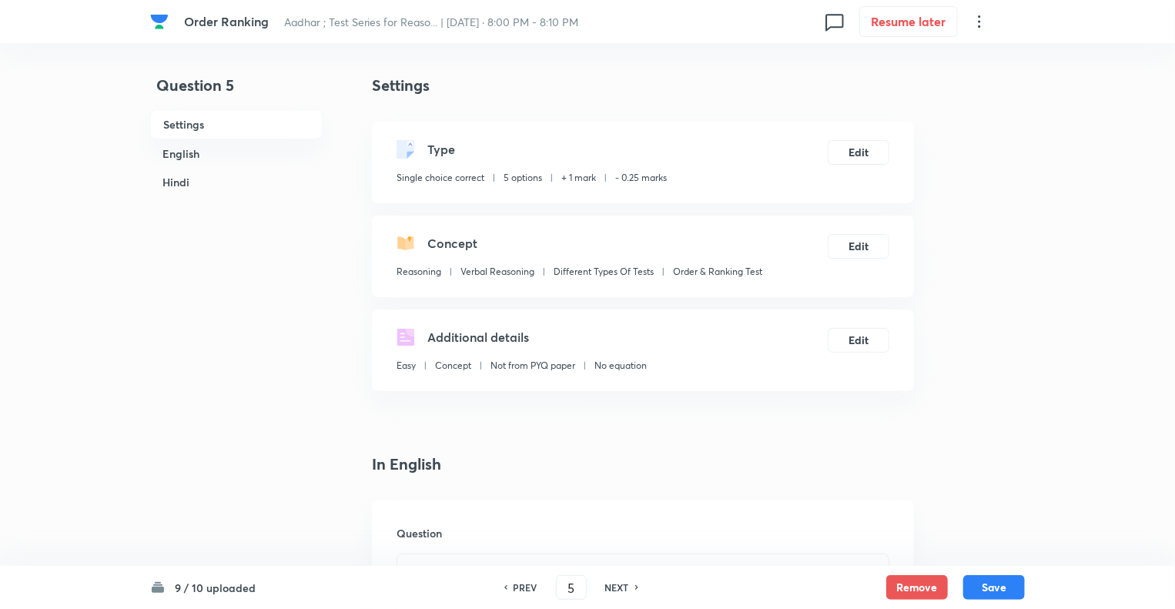
checkbox input "true"
click at [612, 588] on h6 "NEXT" at bounding box center [617, 588] width 24 height 14
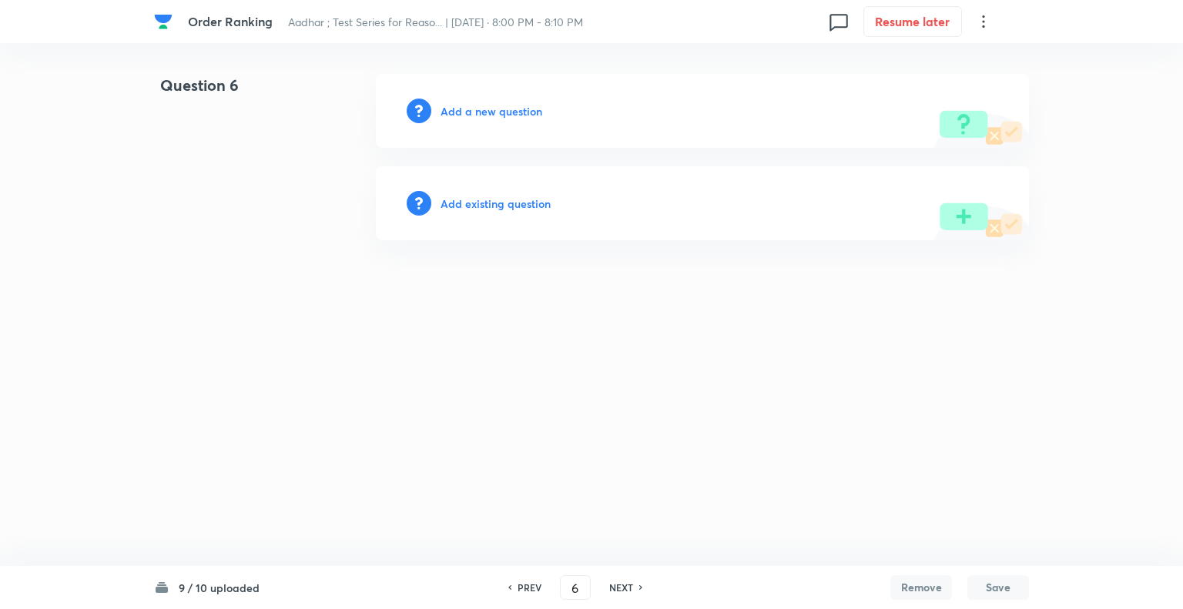
click at [612, 588] on h6 "NEXT" at bounding box center [621, 588] width 24 height 14
type input "7"
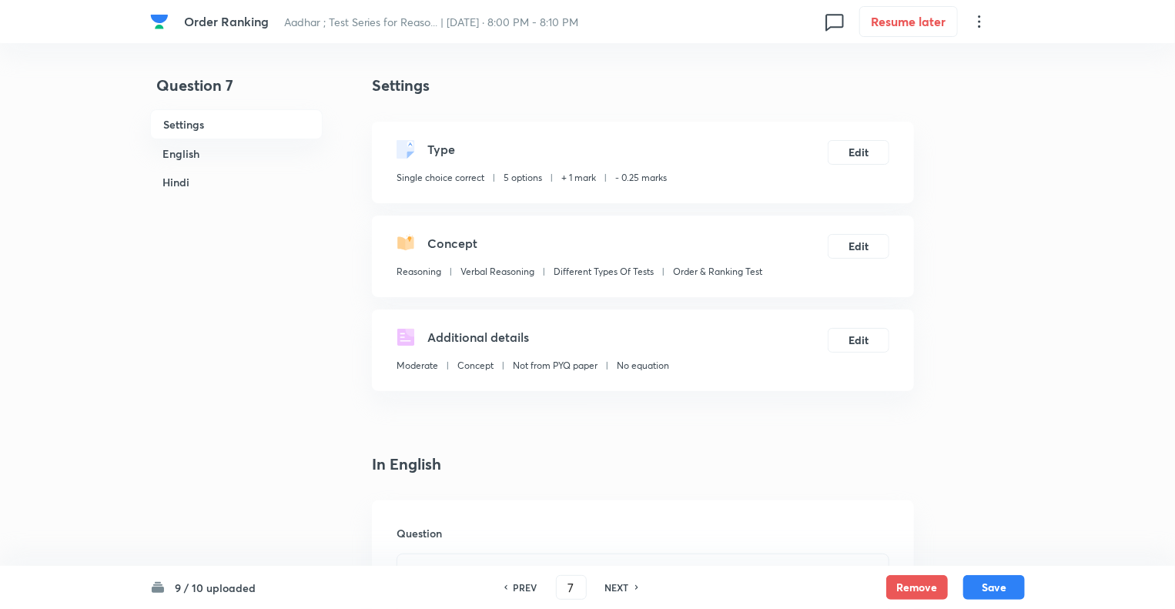
checkbox input "true"
click at [612, 588] on h6 "NEXT" at bounding box center [617, 588] width 24 height 14
type input "8"
checkbox input "false"
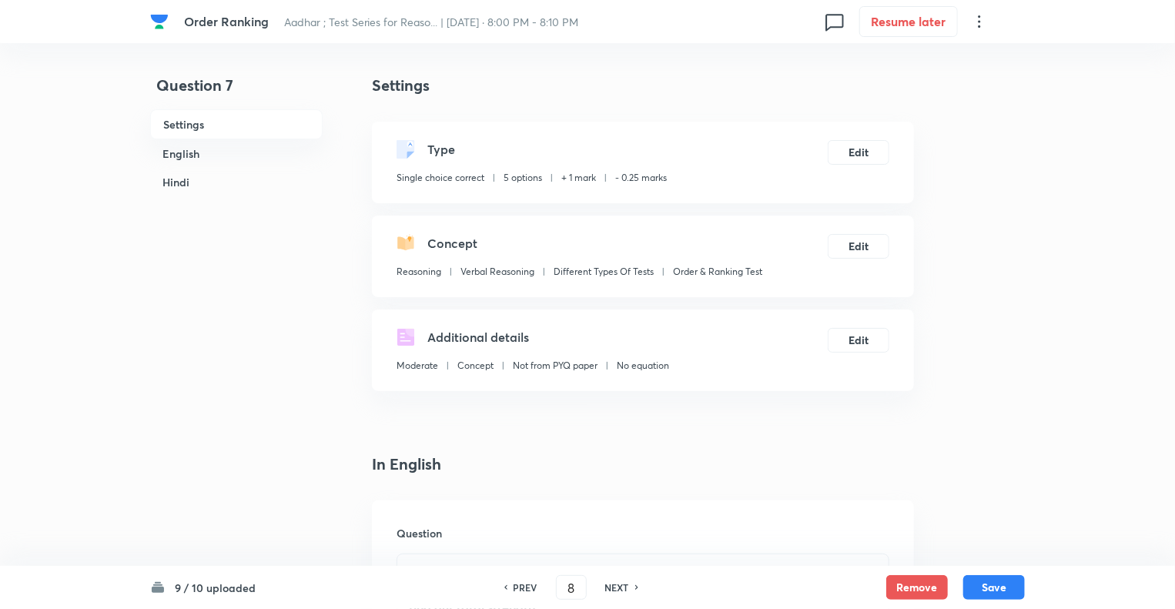
checkbox input "false"
checkbox input "true"
click at [612, 588] on h6 "NEXT" at bounding box center [617, 588] width 24 height 14
type input "9"
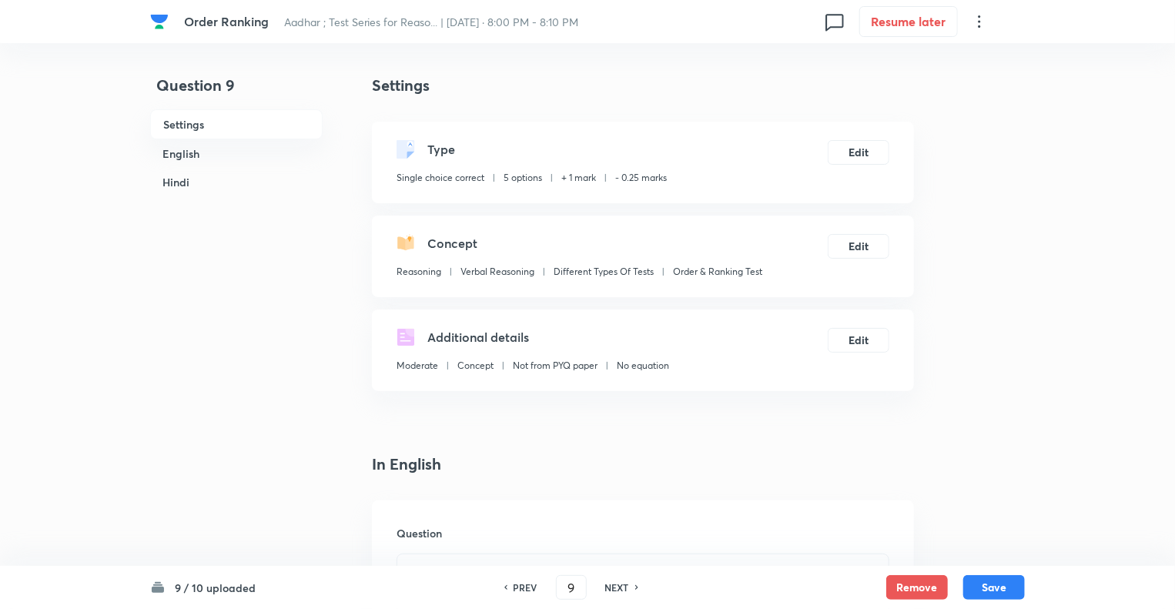
checkbox input "false"
checkbox input "true"
click at [612, 588] on h6 "NEXT" at bounding box center [617, 588] width 24 height 14
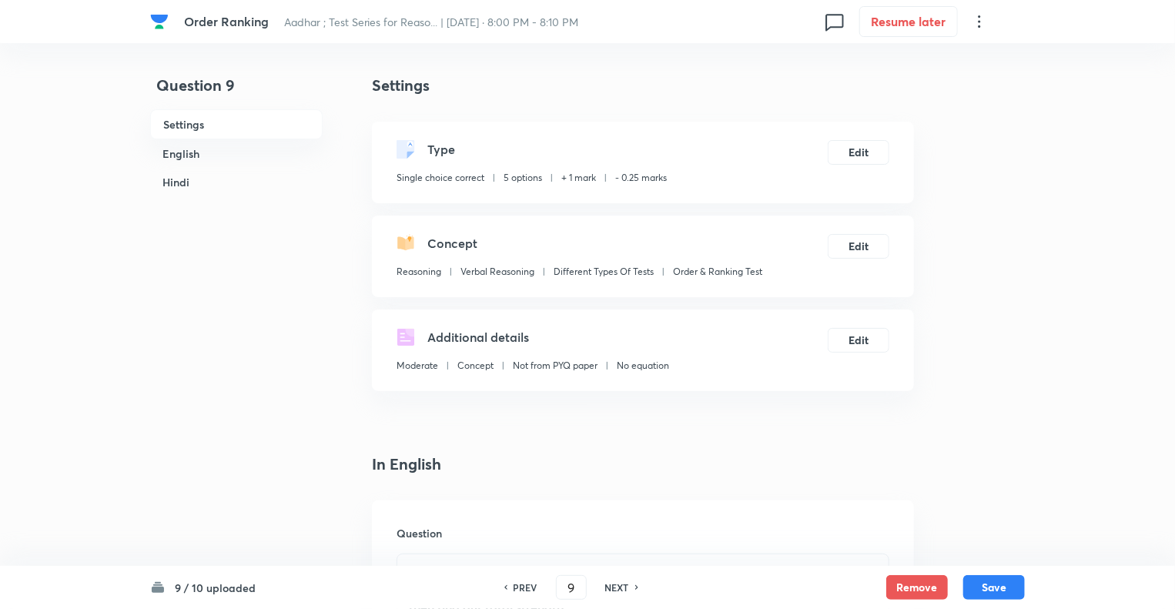
type input "10"
checkbox input "false"
checkbox input "true"
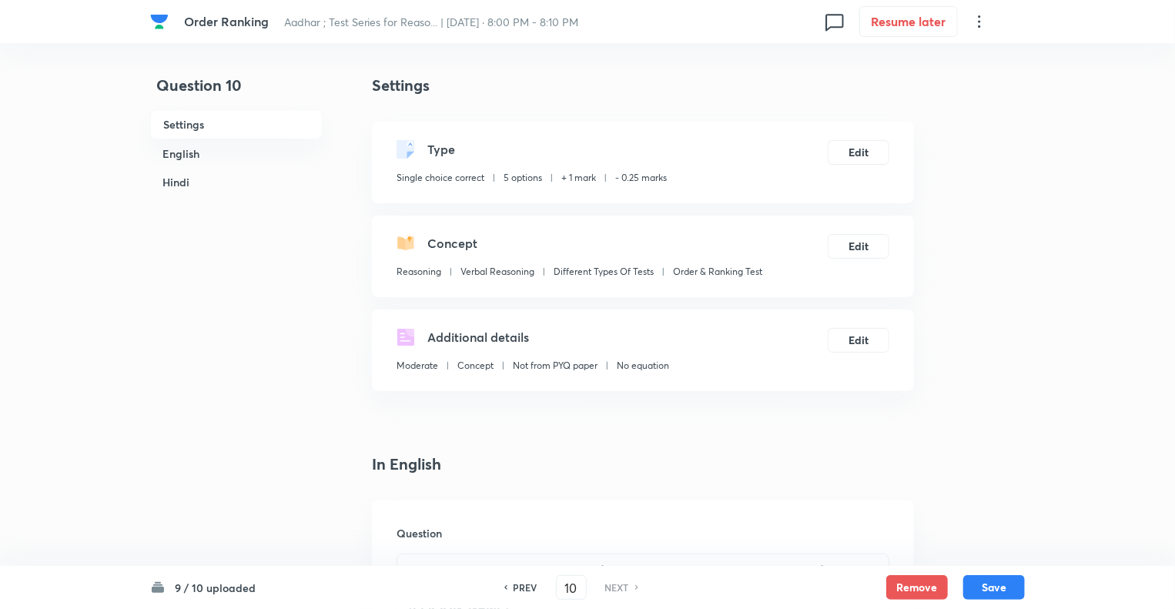
click at [612, 588] on h6 "NEXT" at bounding box center [617, 588] width 24 height 14
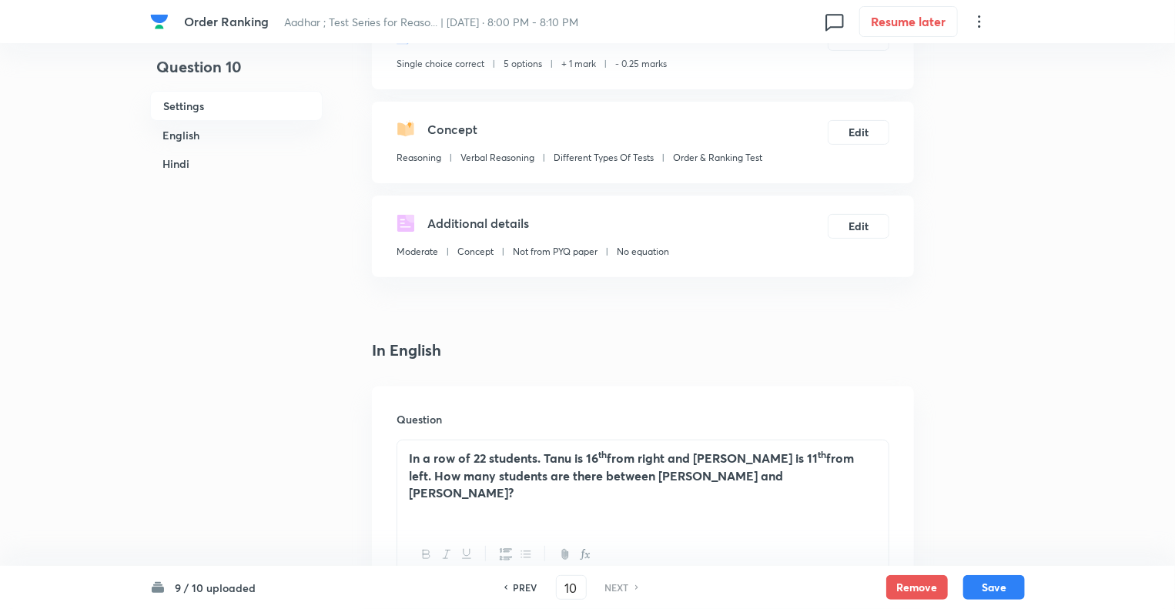
scroll to position [154, 0]
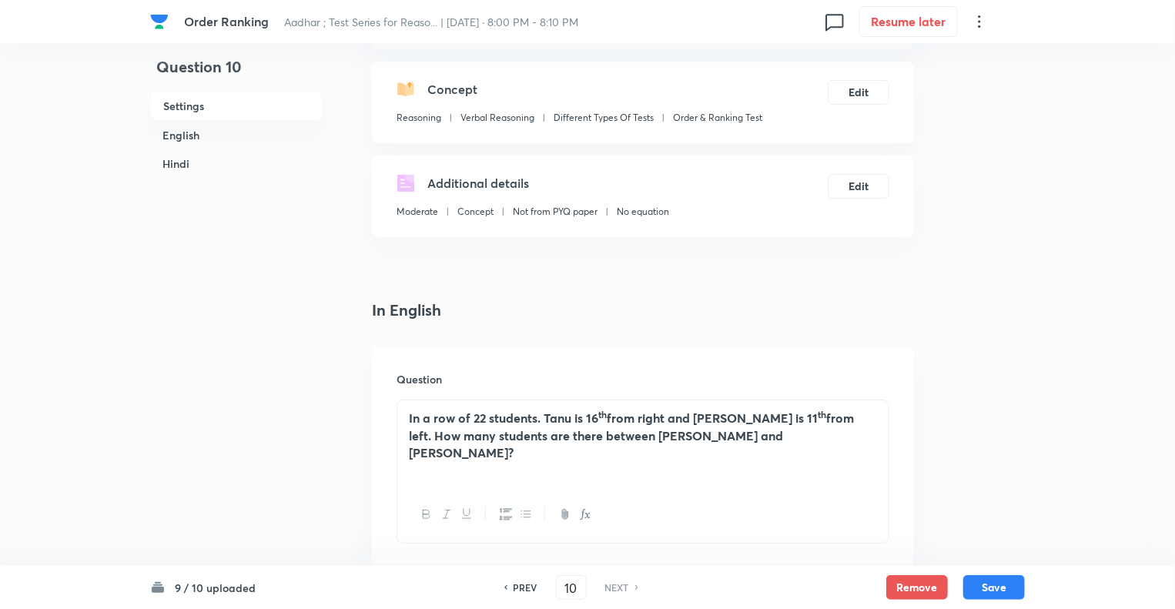
click at [521, 588] on h6 "PREV" at bounding box center [526, 588] width 24 height 14
type input "9"
checkbox input "false"
checkbox input "true"
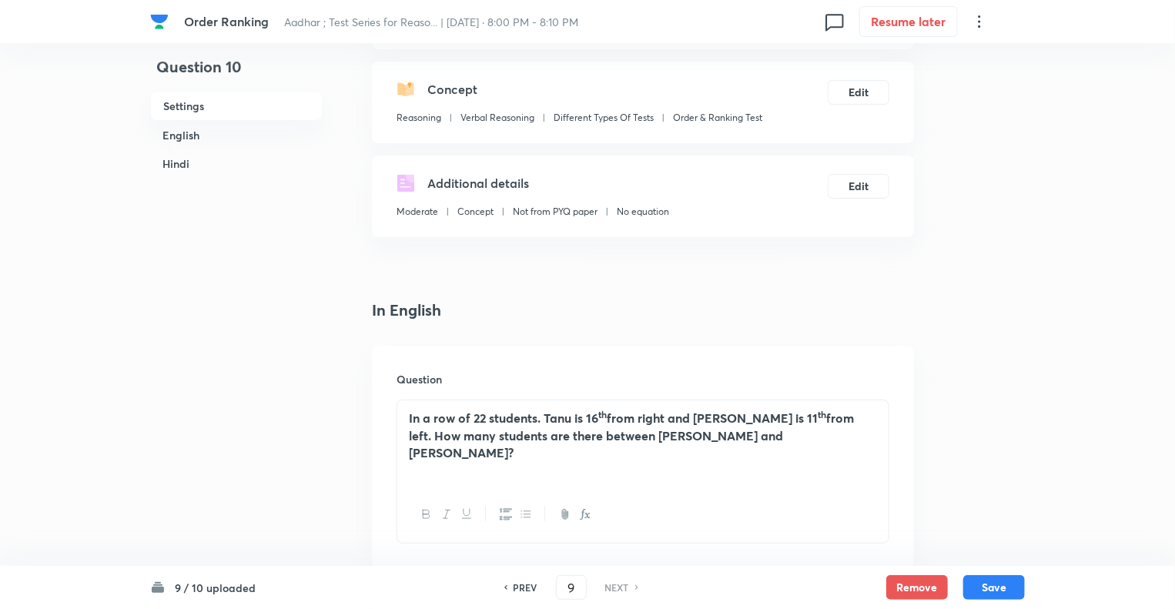
checkbox input "true"
click at [521, 588] on h6 "PREV" at bounding box center [526, 588] width 24 height 14
type input "8"
checkbox input "false"
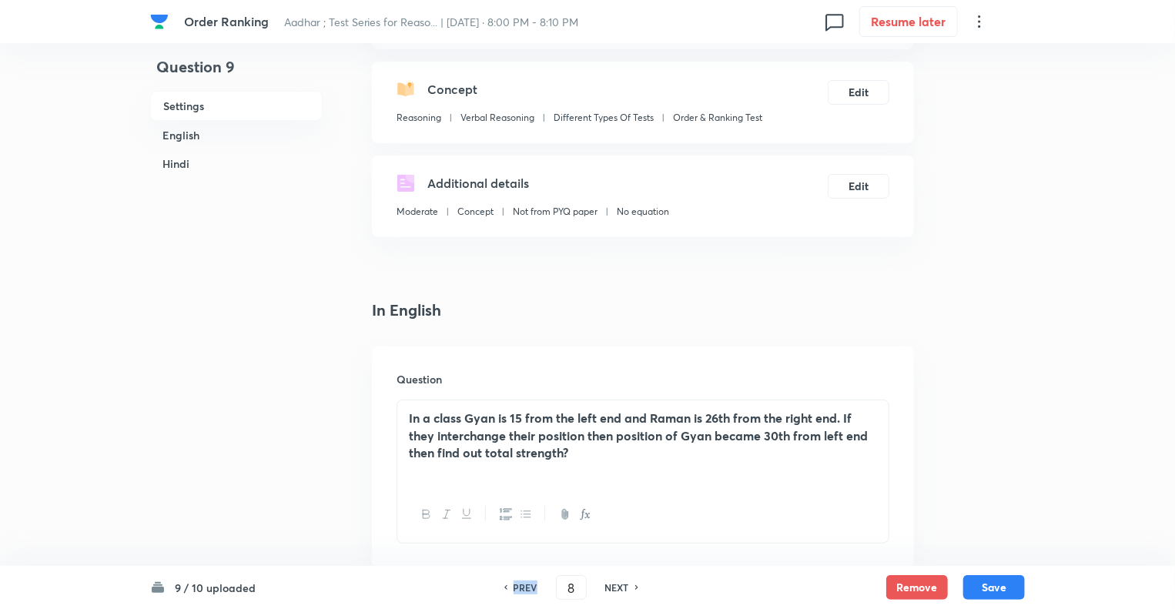
checkbox input "true"
click at [521, 588] on h6 "PREV" at bounding box center [526, 588] width 24 height 14
type input "7"
checkbox input "false"
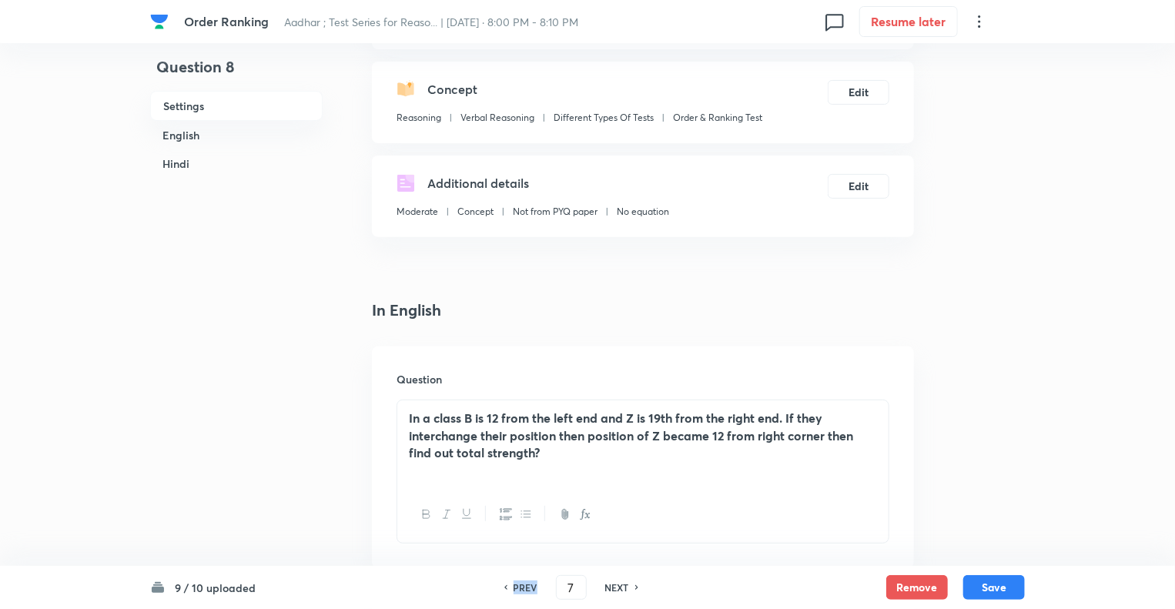
checkbox input "false"
checkbox input "true"
click at [521, 588] on h6 "PREV" at bounding box center [526, 588] width 24 height 14
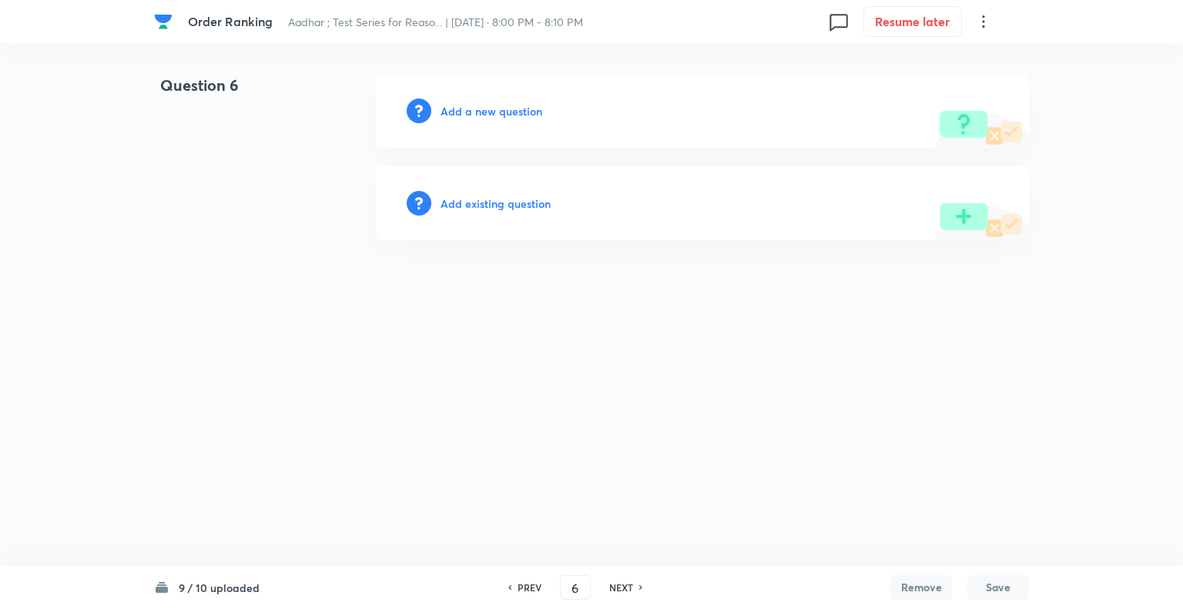
click at [521, 588] on h6 "PREV" at bounding box center [529, 588] width 24 height 14
type input "5"
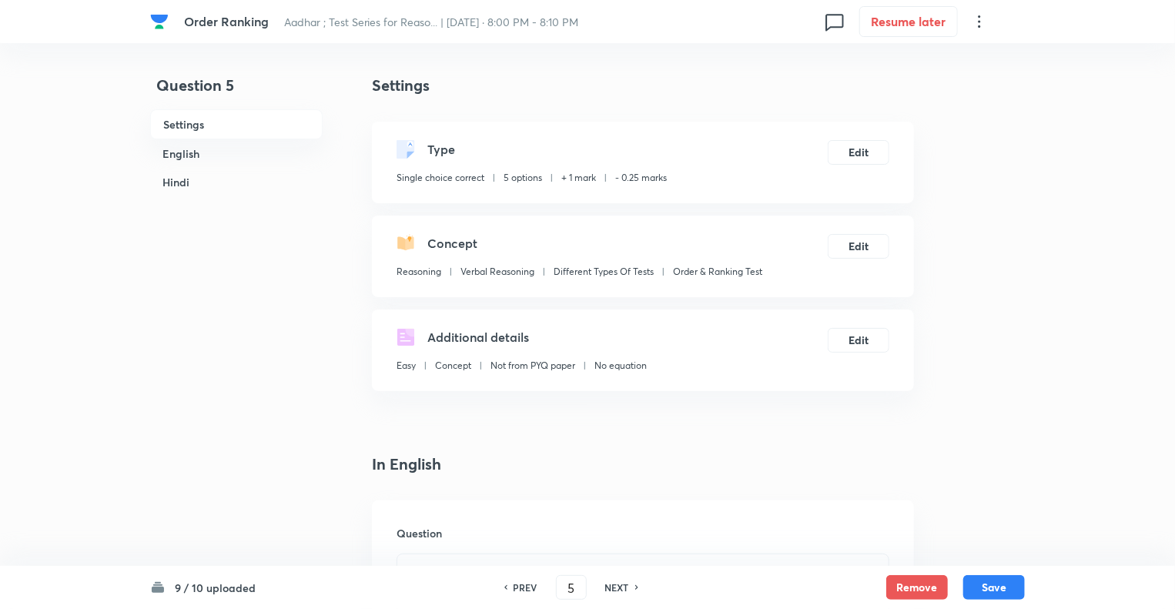
checkbox input "true"
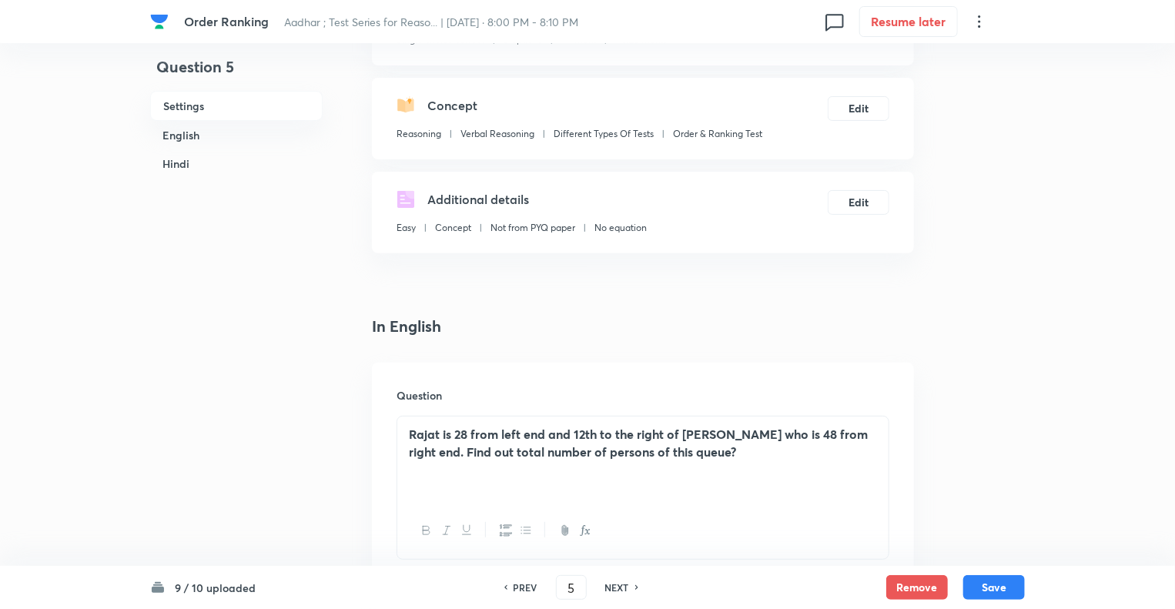
scroll to position [246, 0]
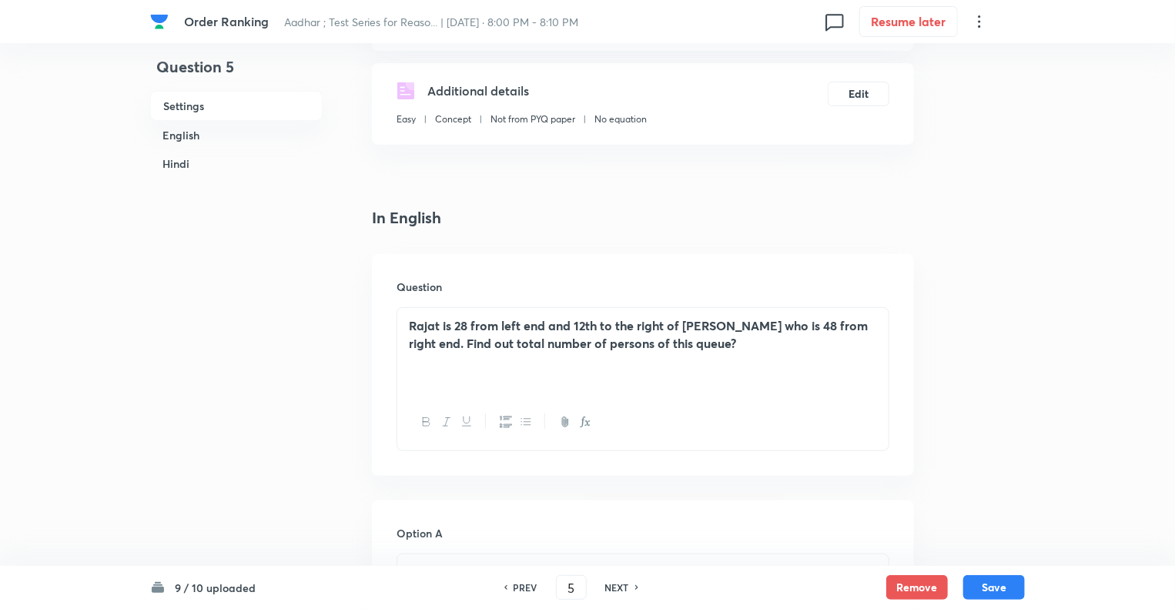
click at [521, 588] on h6 "PREV" at bounding box center [526, 588] width 24 height 14
type input "4"
checkbox input "false"
checkbox input "true"
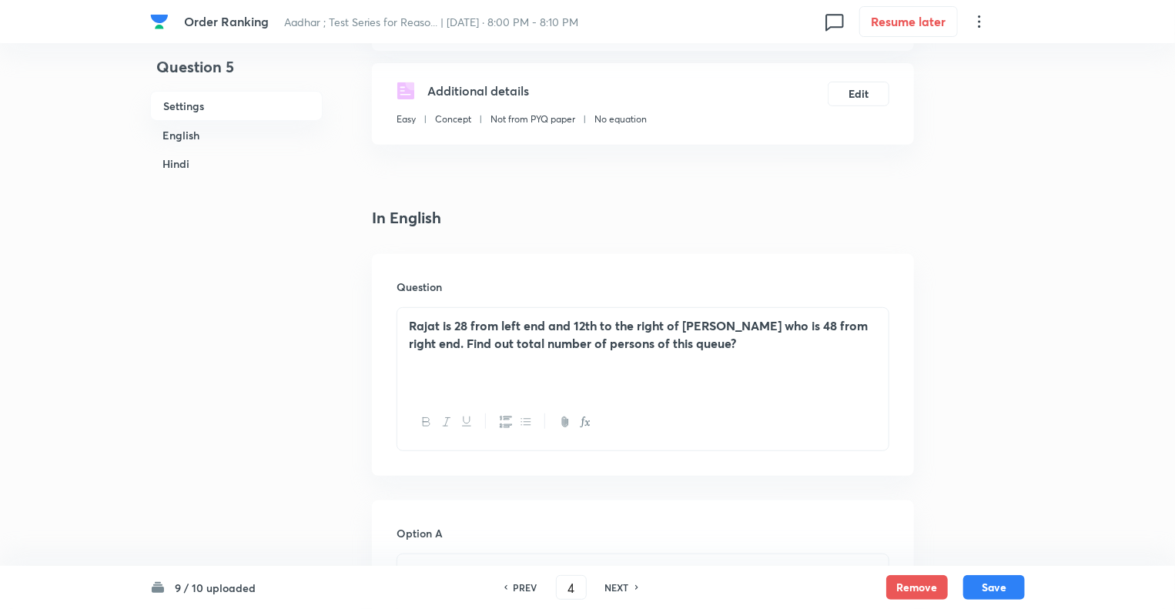
checkbox input "true"
click at [521, 588] on h6 "PREV" at bounding box center [526, 588] width 24 height 14
type input "3"
checkbox input "false"
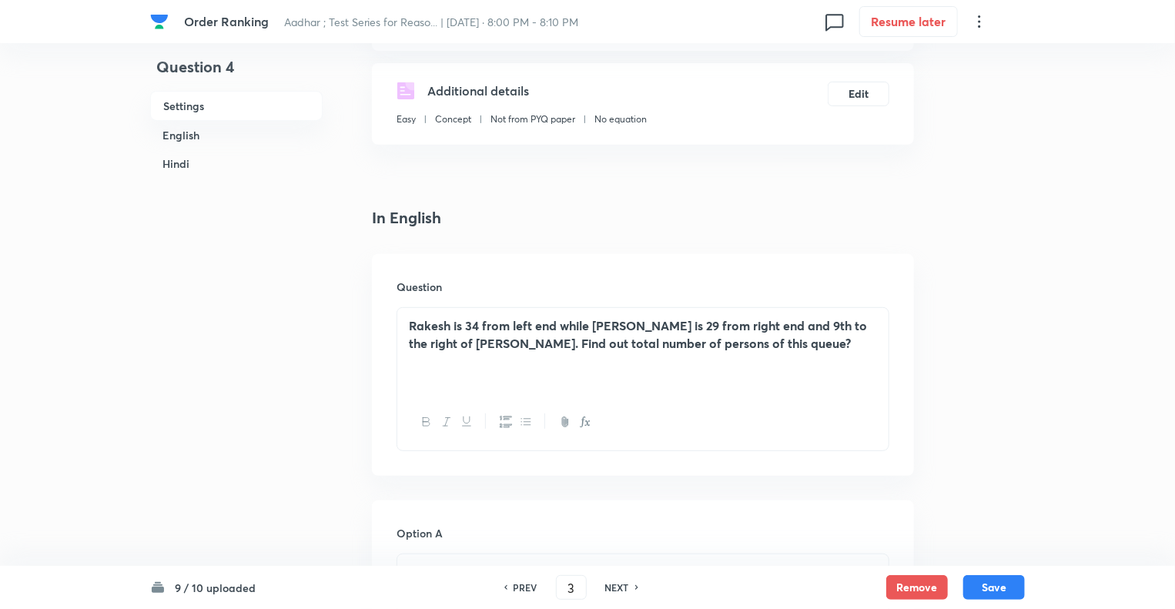
checkbox input "true"
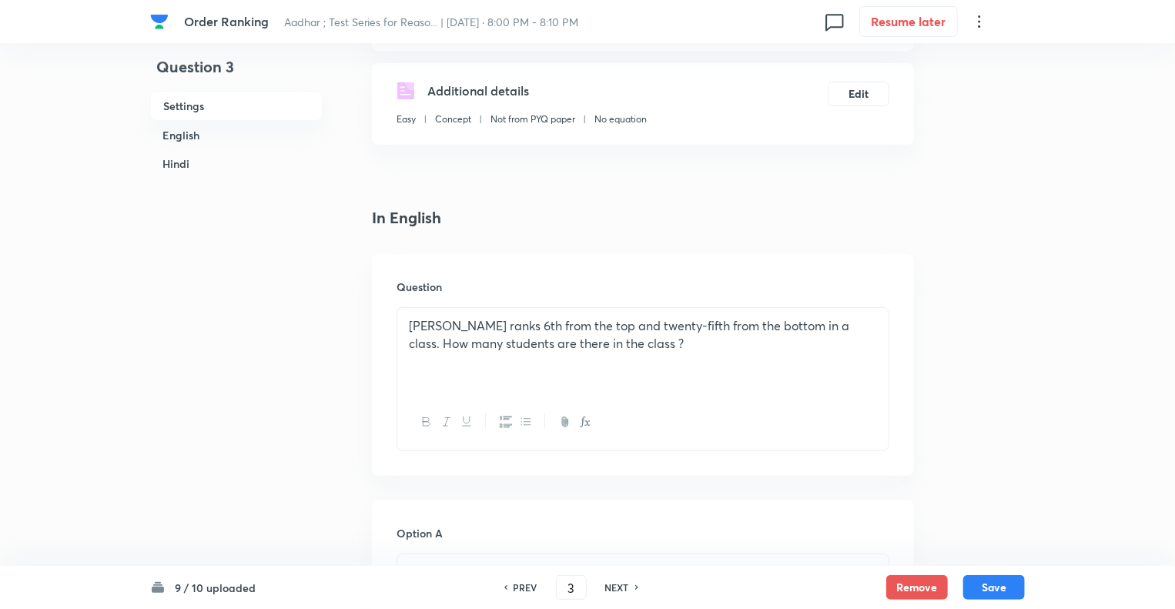
click at [521, 588] on h6 "PREV" at bounding box center [526, 588] width 24 height 14
type input "2"
checkbox input "false"
checkbox input "true"
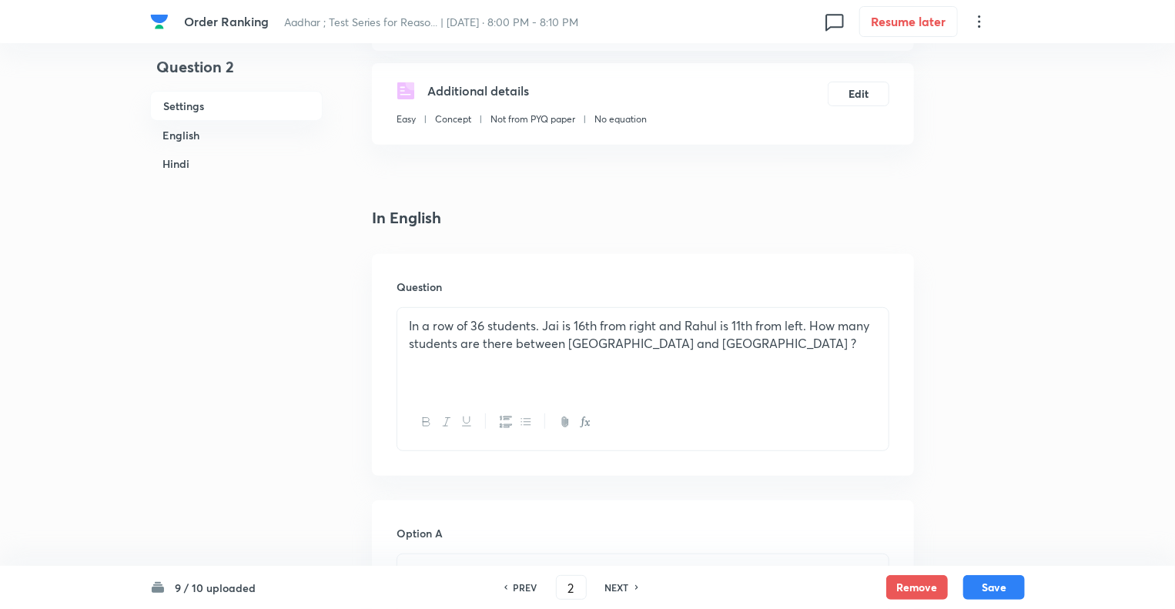
checkbox input "true"
click at [521, 588] on h6 "PREV" at bounding box center [526, 588] width 24 height 14
type input "1"
checkbox input "false"
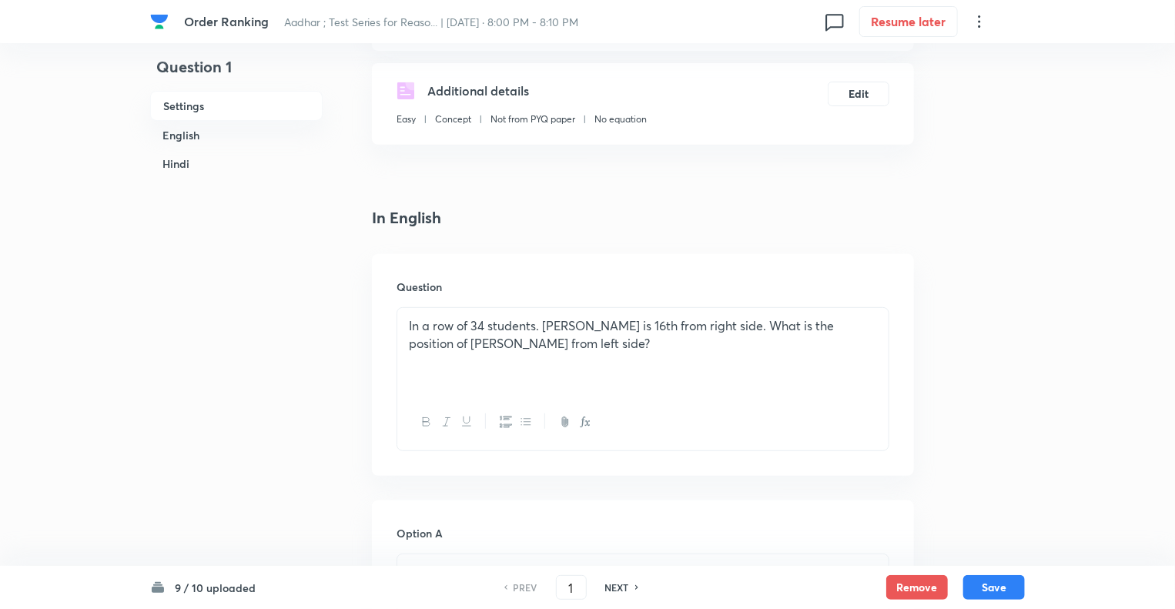
checkbox input "true"
click at [521, 588] on h6 "PREV" at bounding box center [526, 588] width 24 height 14
click at [616, 588] on h6 "NEXT" at bounding box center [617, 588] width 24 height 14
type input "2"
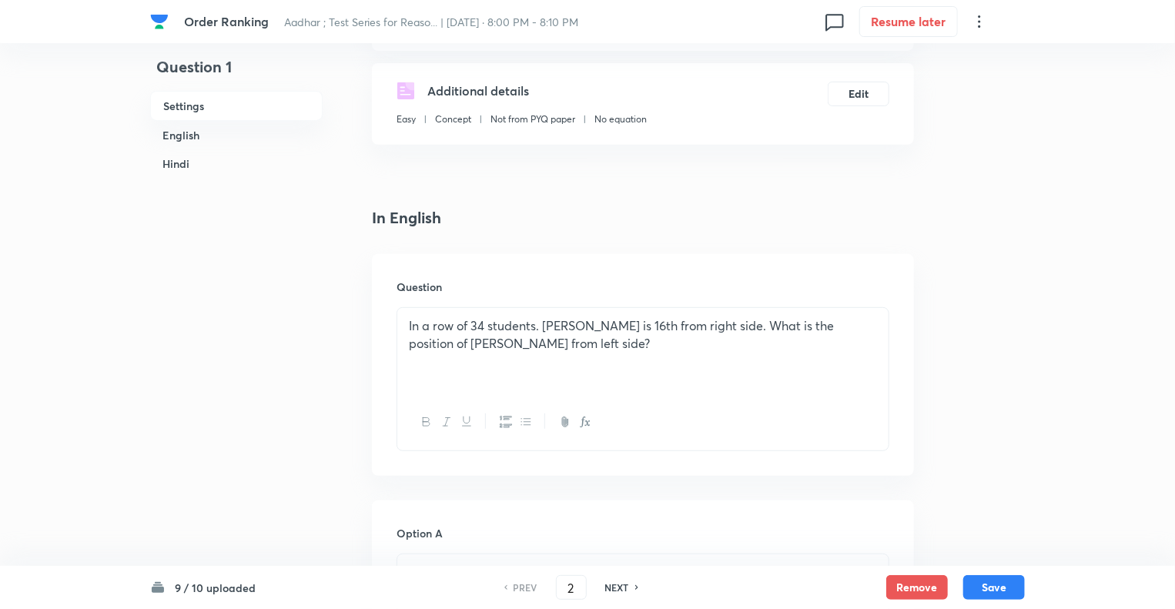
checkbox input "false"
checkbox input "true"
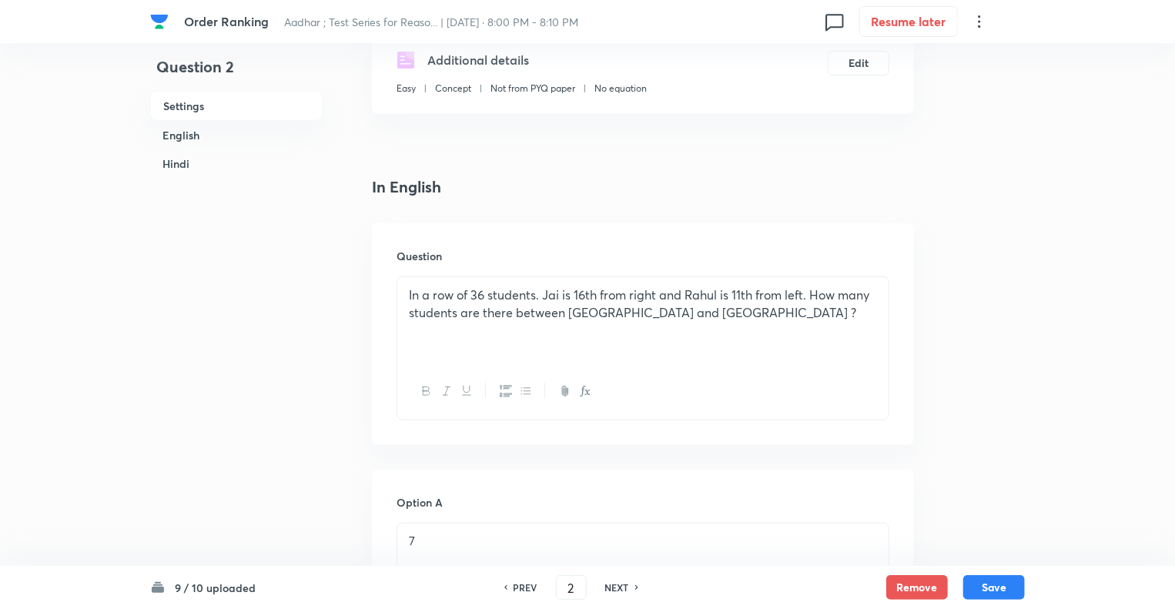
click at [616, 588] on h6 "NEXT" at bounding box center [617, 588] width 24 height 14
type input "3"
checkbox input "false"
checkbox input "true"
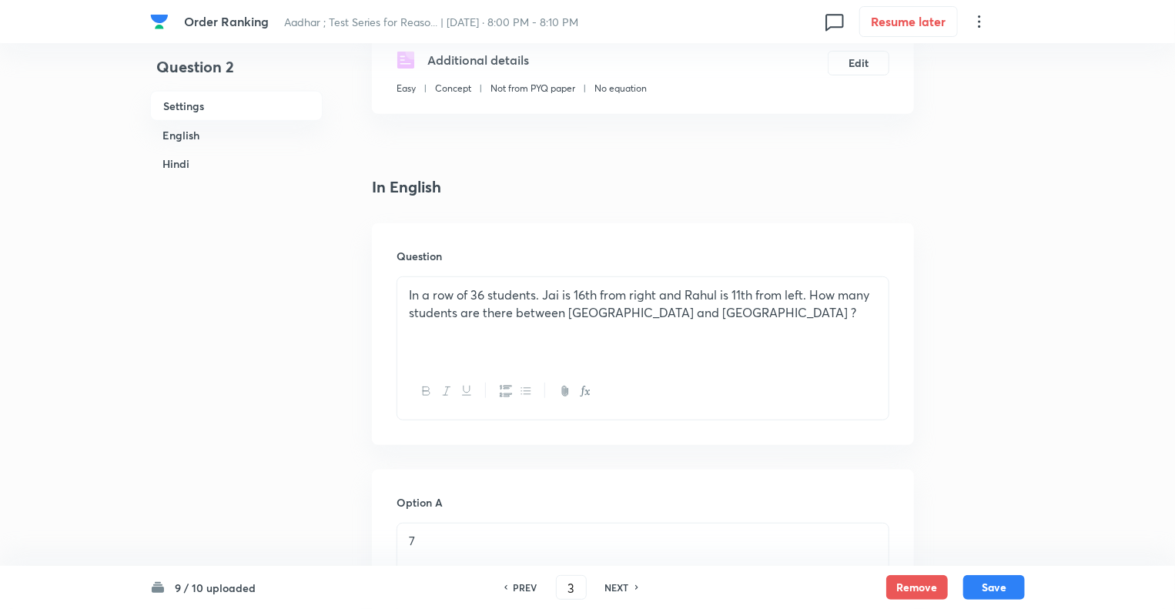
checkbox input "true"
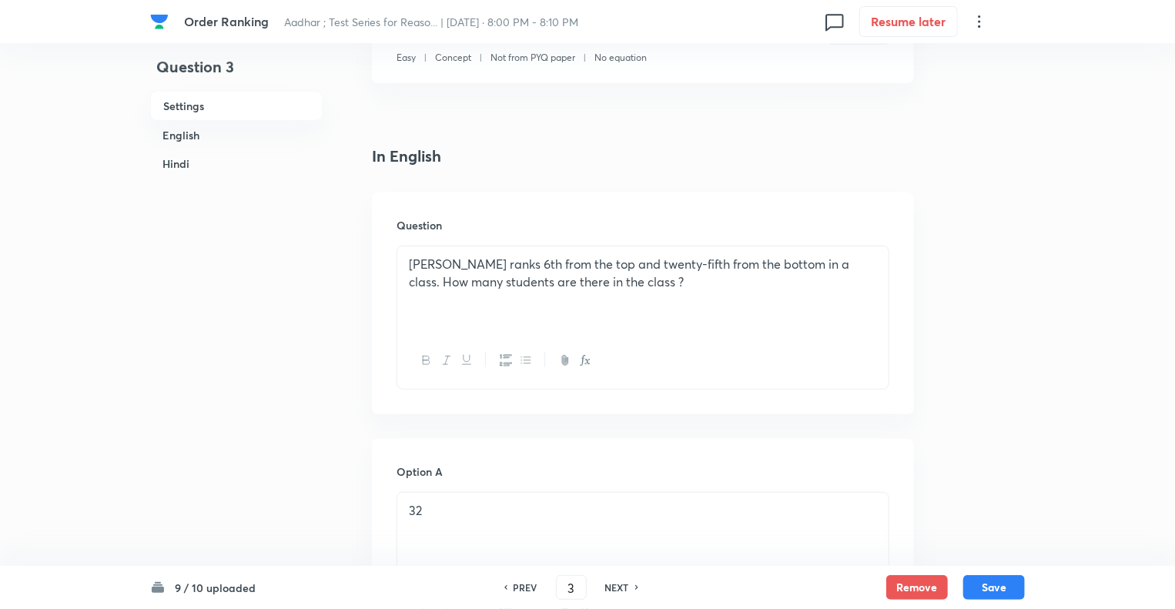
click at [616, 588] on h6 "NEXT" at bounding box center [617, 588] width 24 height 14
type input "4"
checkbox input "false"
checkbox input "true"
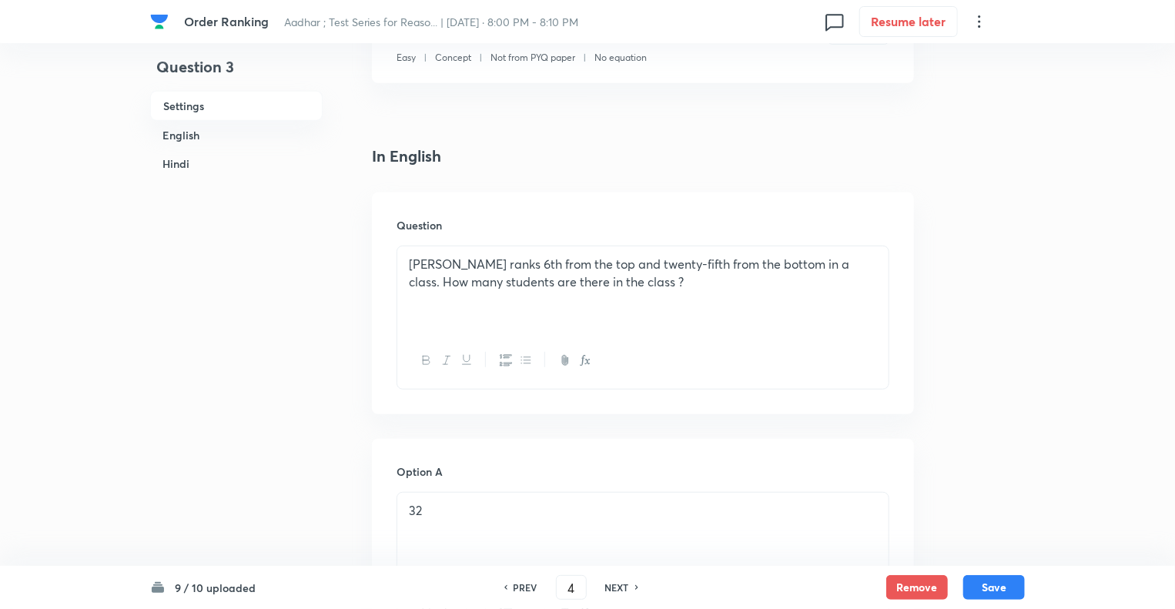
checkbox input "true"
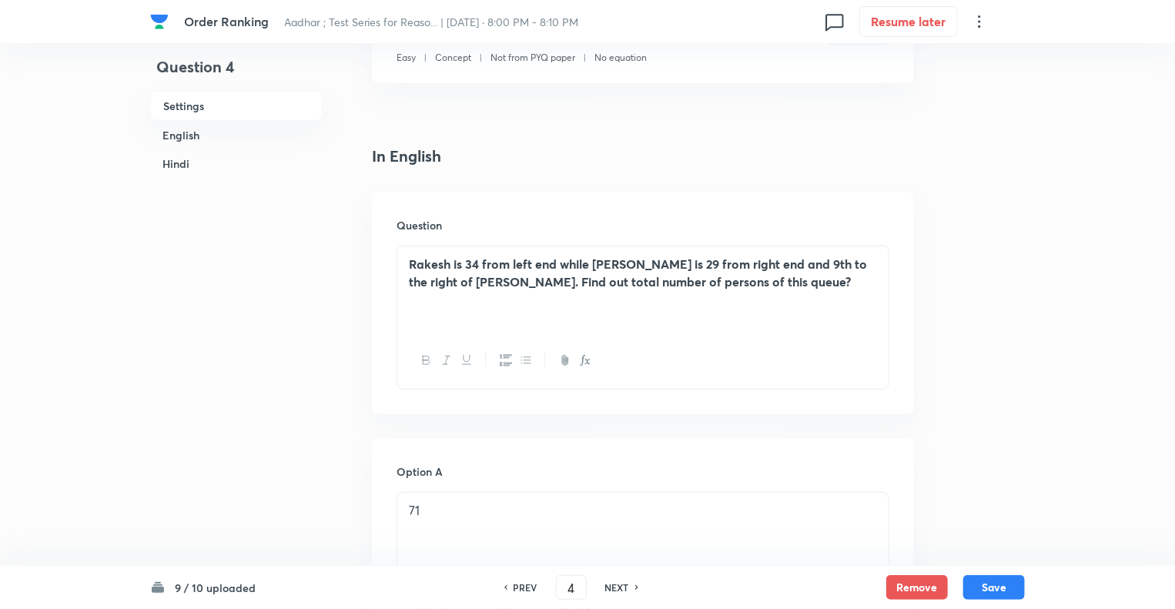
click at [616, 588] on h6 "NEXT" at bounding box center [617, 588] width 24 height 14
type input "5"
checkbox input "false"
checkbox input "true"
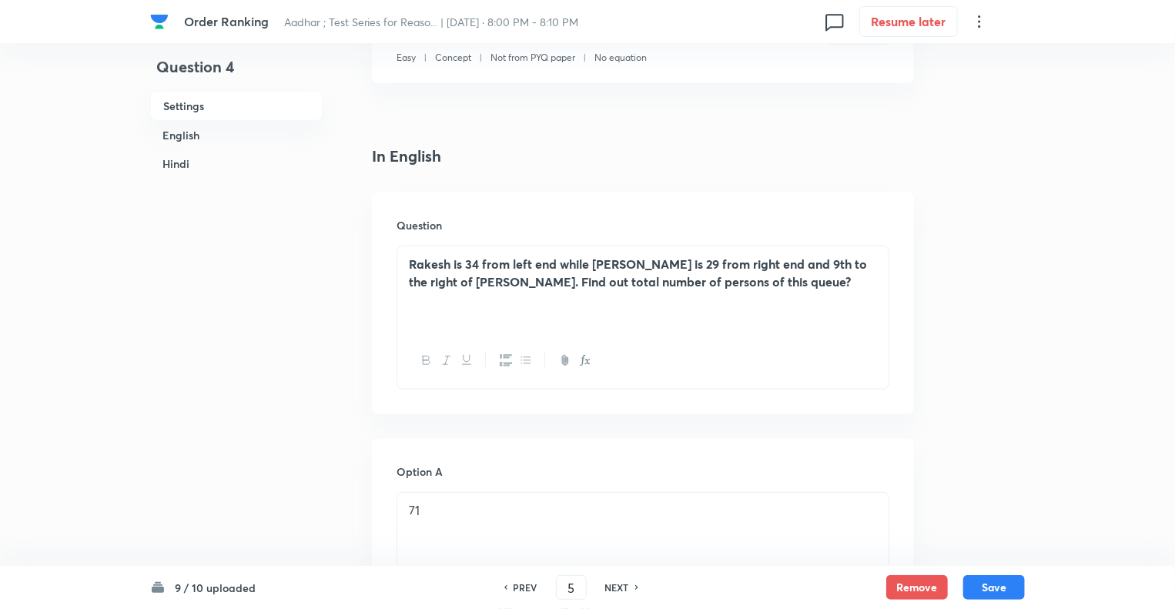
checkbox input "true"
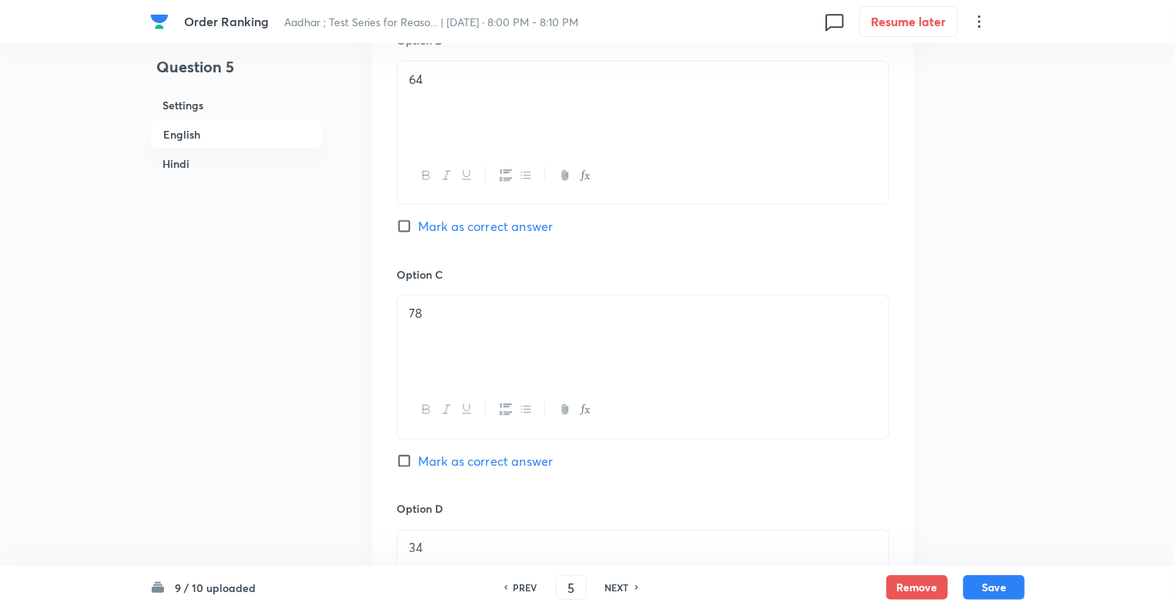
scroll to position [986, 0]
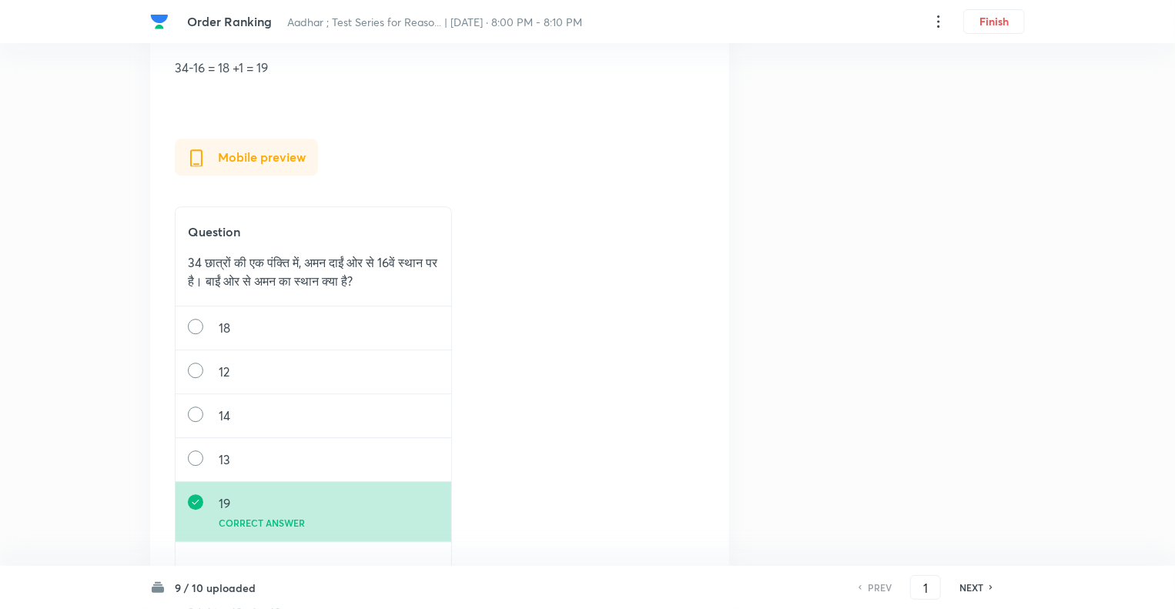
scroll to position [2064, 0]
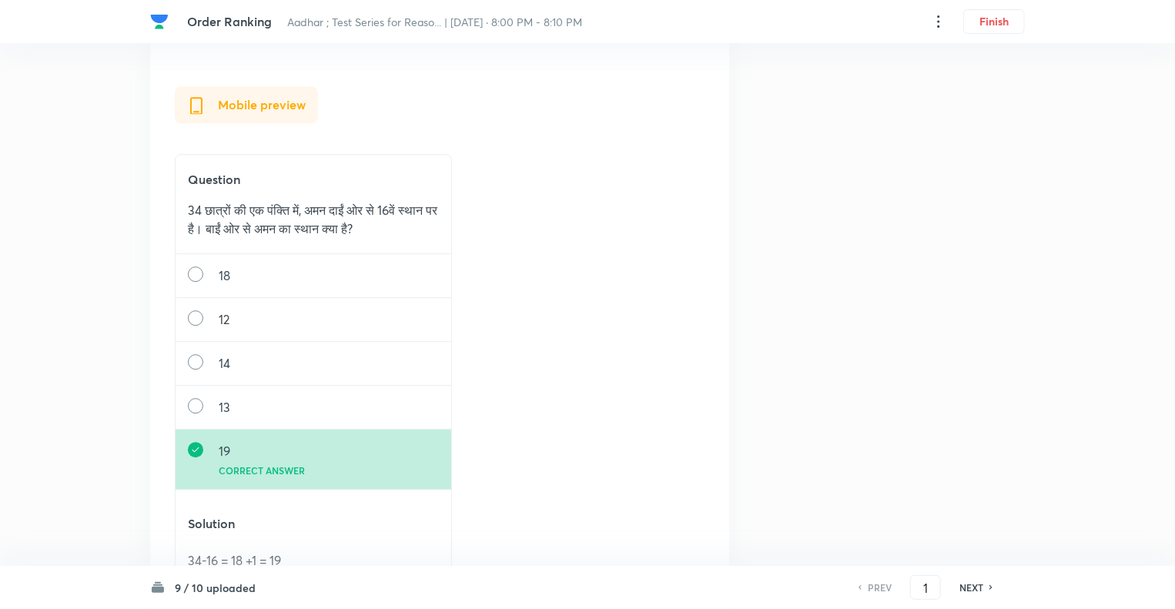
click at [966, 586] on h6 "NEXT" at bounding box center [972, 588] width 24 height 14
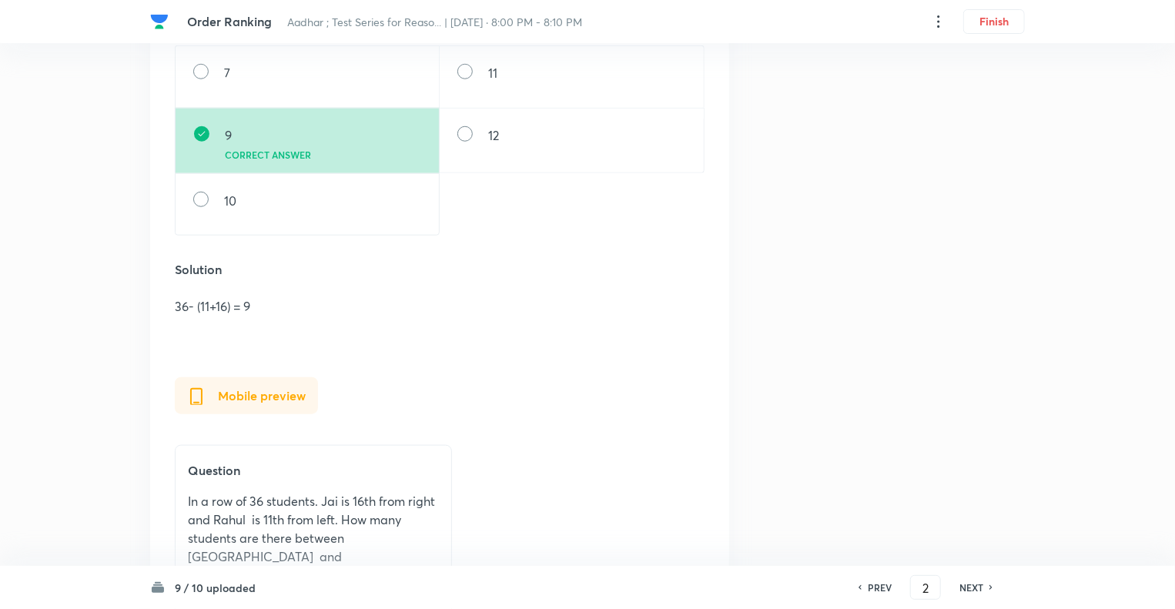
scroll to position [616, 0]
click at [966, 586] on h6 "NEXT" at bounding box center [972, 588] width 24 height 14
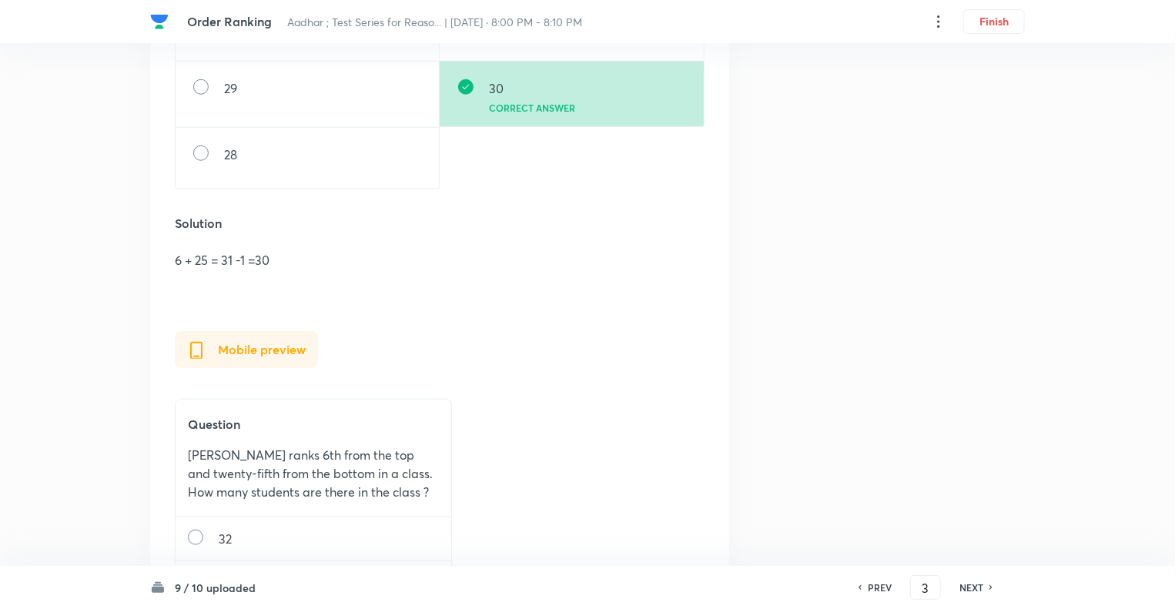
scroll to position [708, 0]
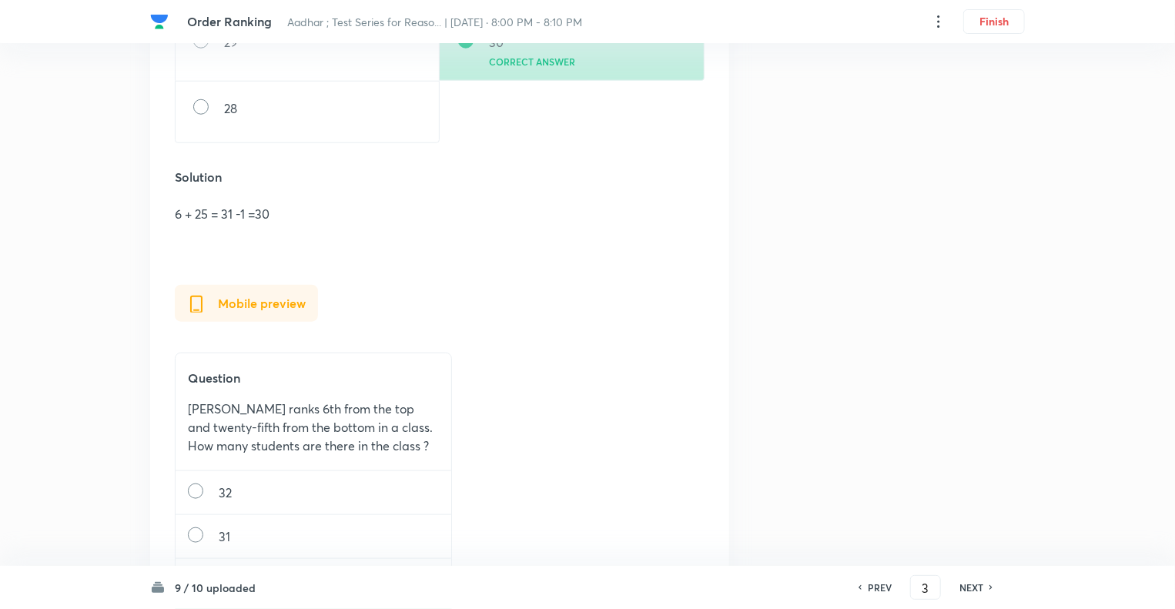
click at [966, 586] on h6 "NEXT" at bounding box center [972, 588] width 24 height 14
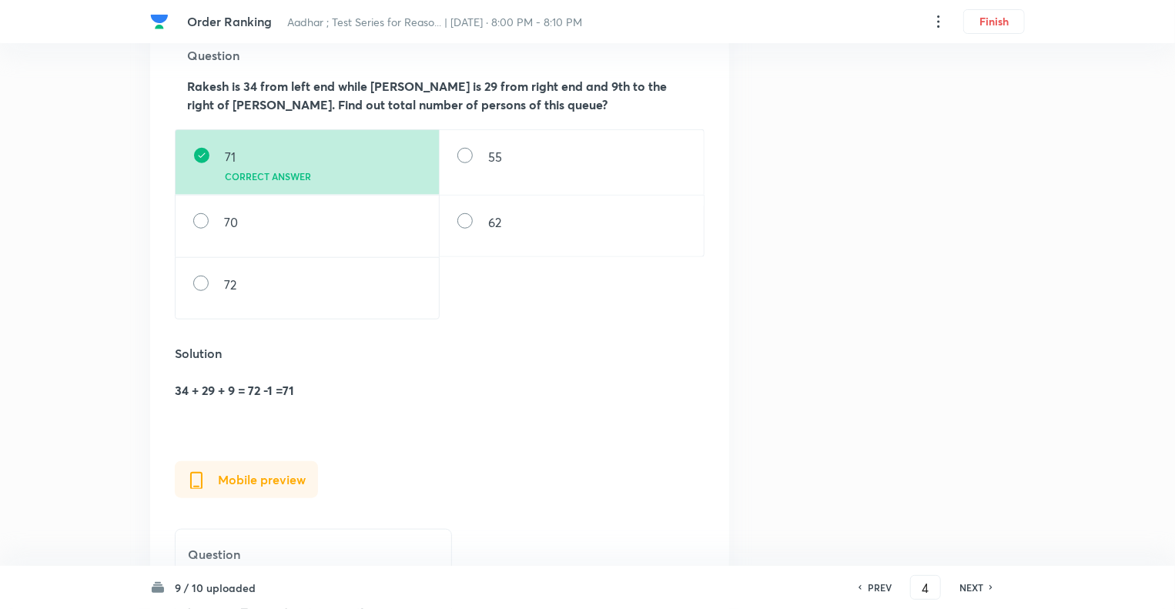
scroll to position [585, 0]
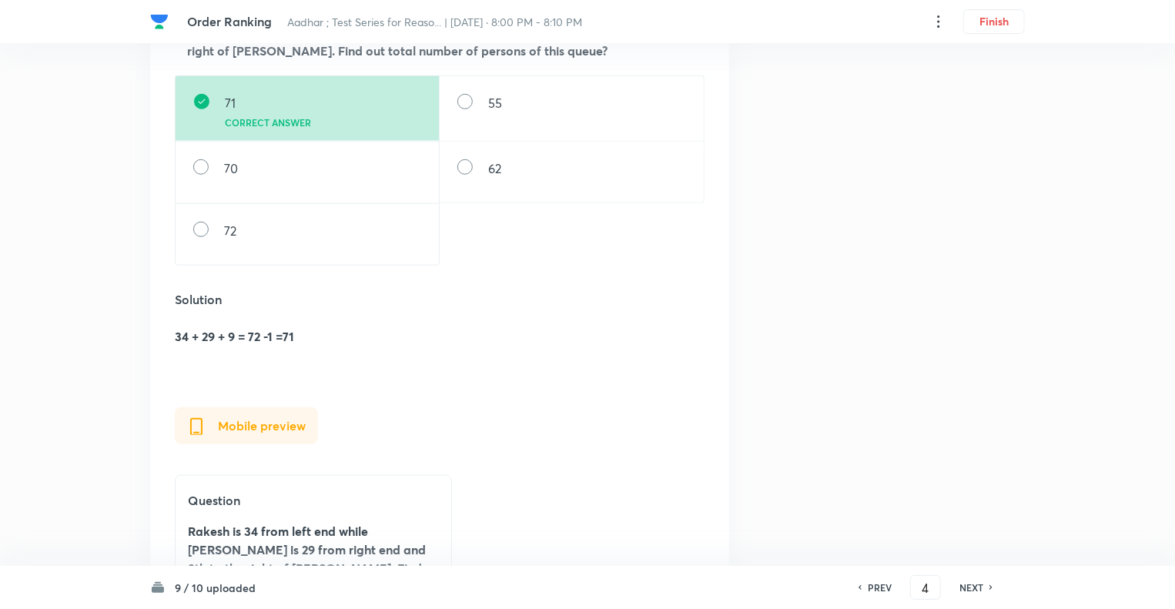
click at [966, 586] on h6 "NEXT" at bounding box center [972, 588] width 24 height 14
type input "5"
click at [966, 586] on h6 "NEXT" at bounding box center [972, 588] width 24 height 14
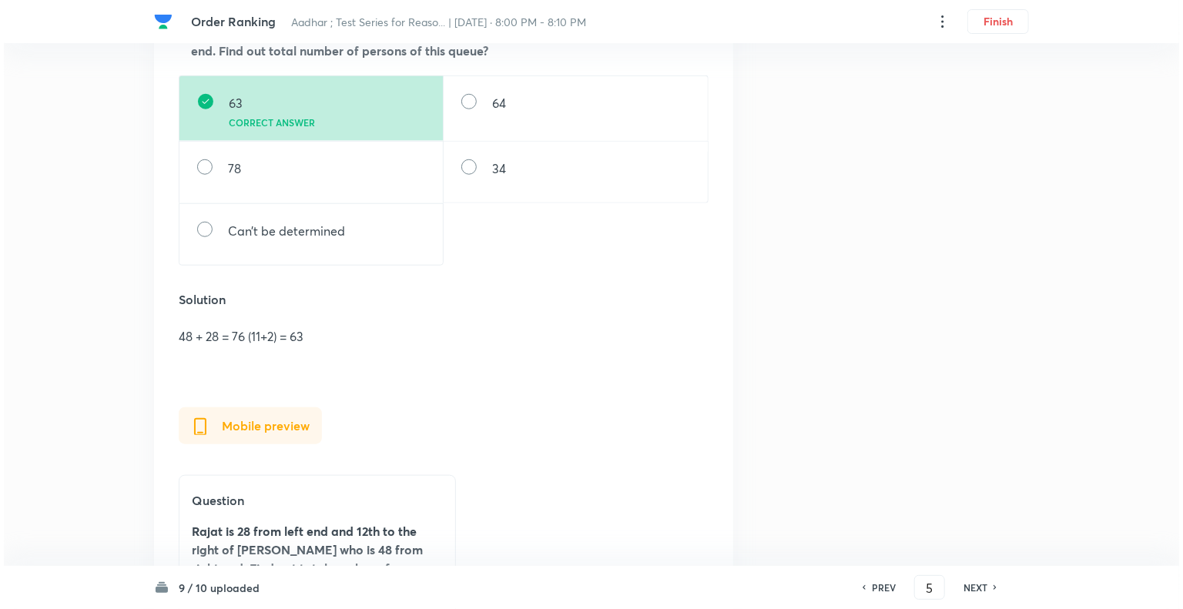
scroll to position [0, 0]
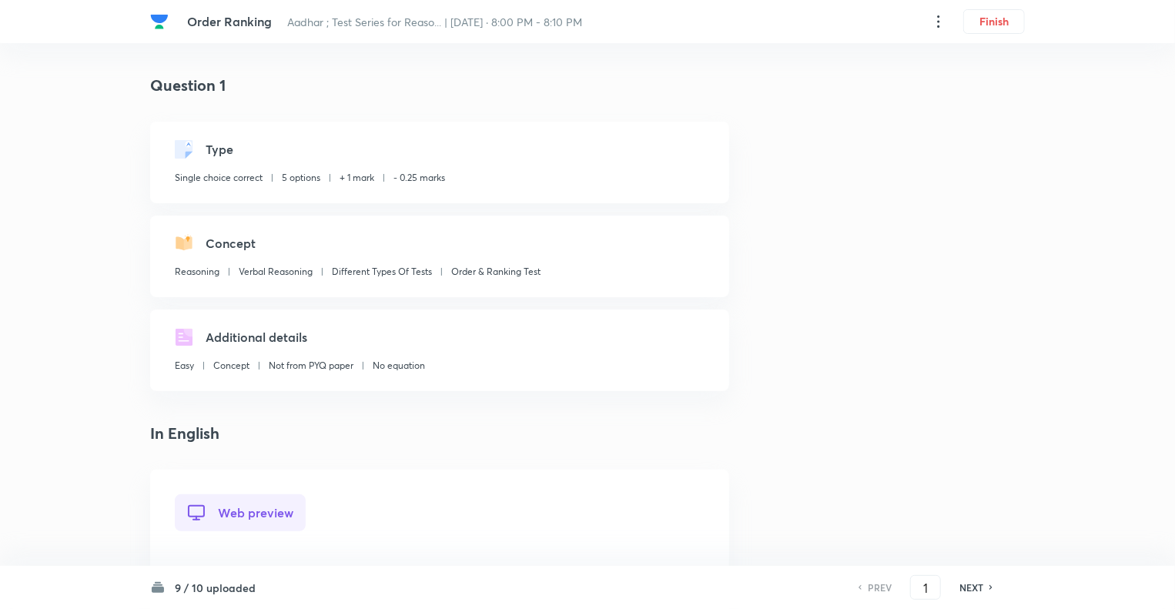
click at [965, 585] on h6 "NEXT" at bounding box center [972, 588] width 24 height 14
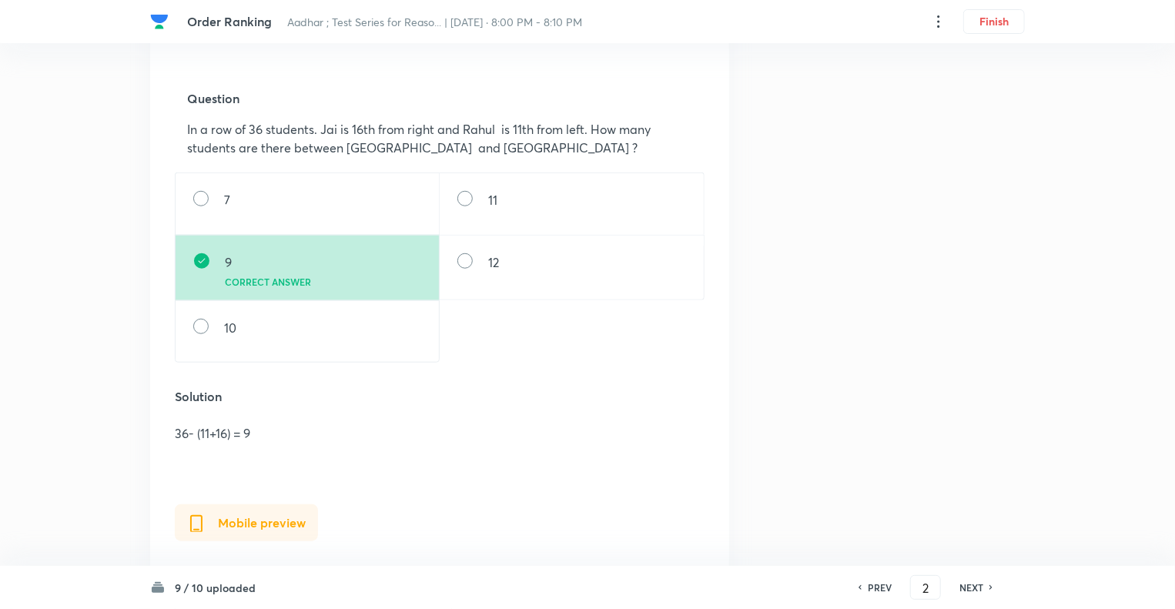
scroll to position [493, 0]
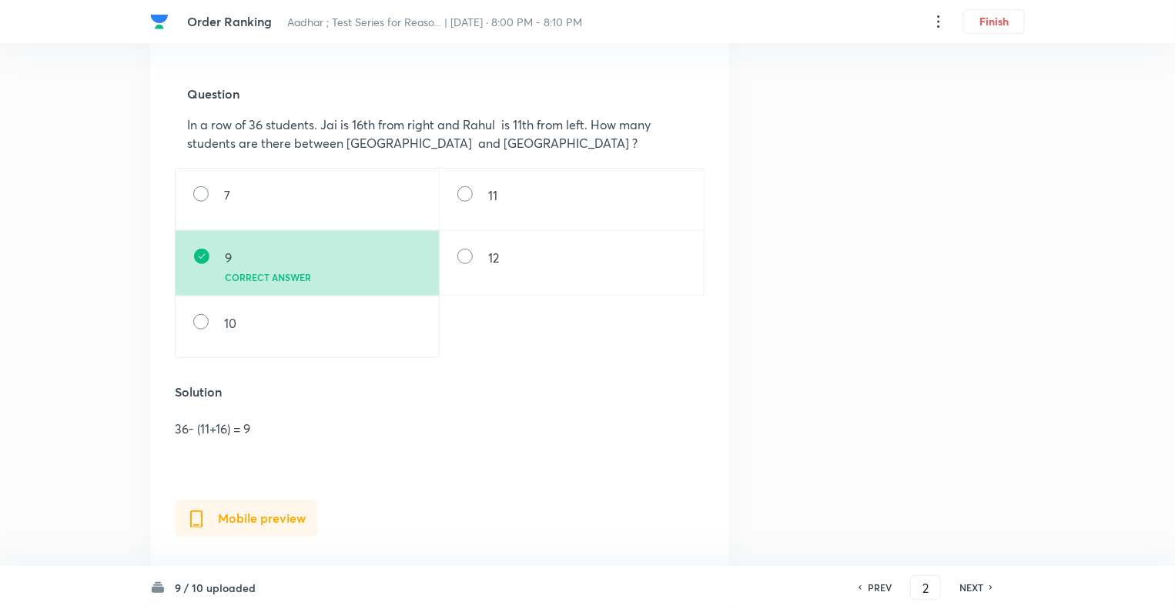
click at [965, 585] on h6 "NEXT" at bounding box center [972, 588] width 24 height 14
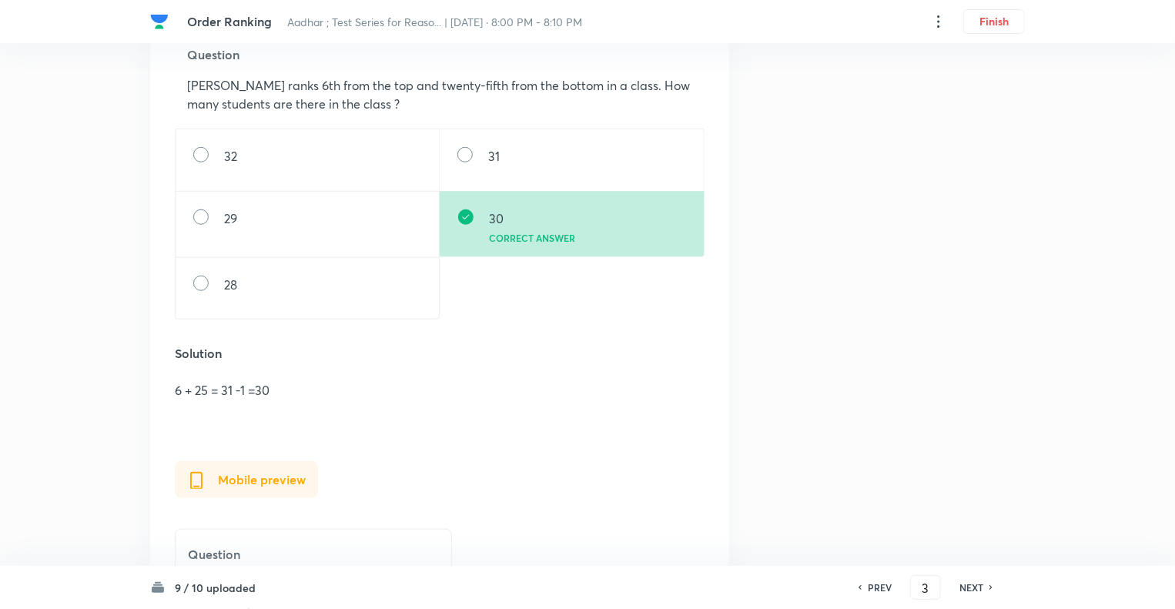
scroll to position [585, 0]
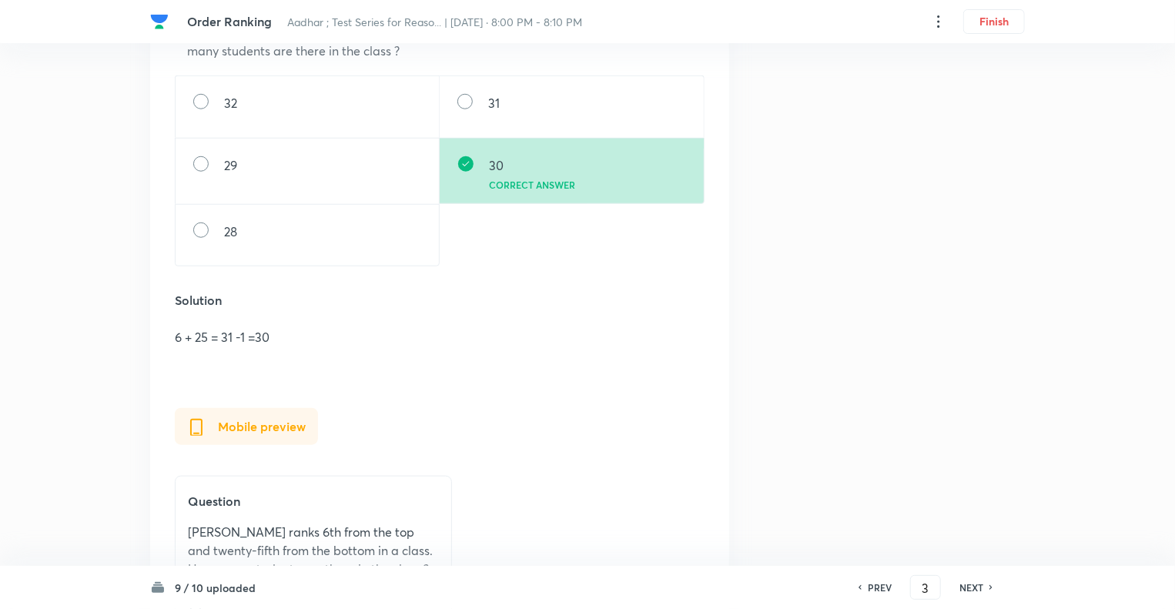
click at [965, 586] on h6 "NEXT" at bounding box center [972, 588] width 24 height 14
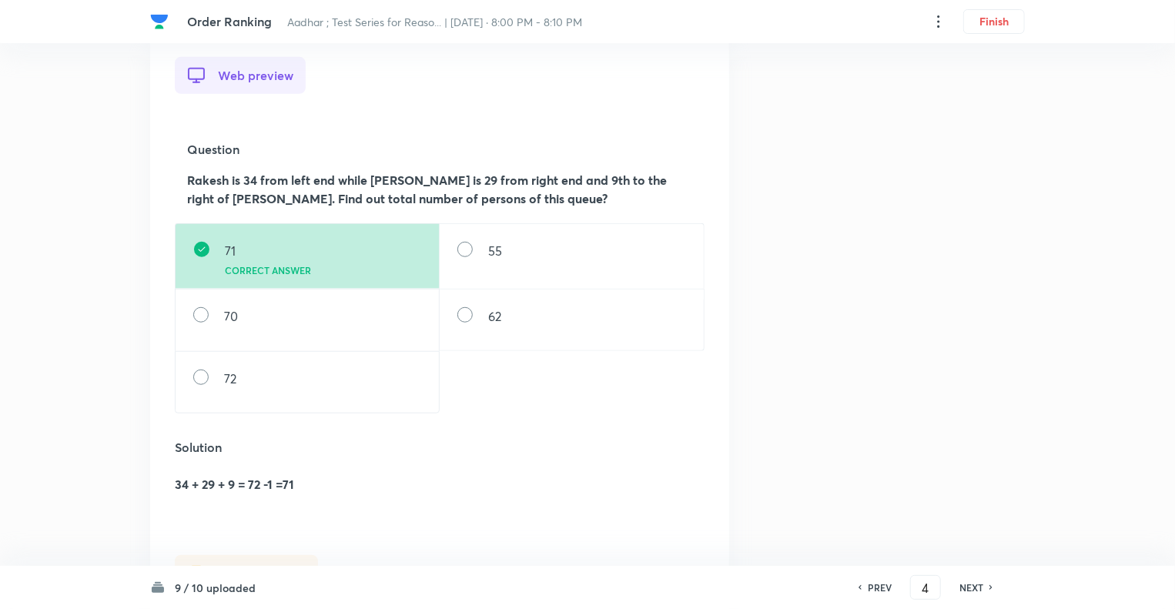
scroll to position [554, 0]
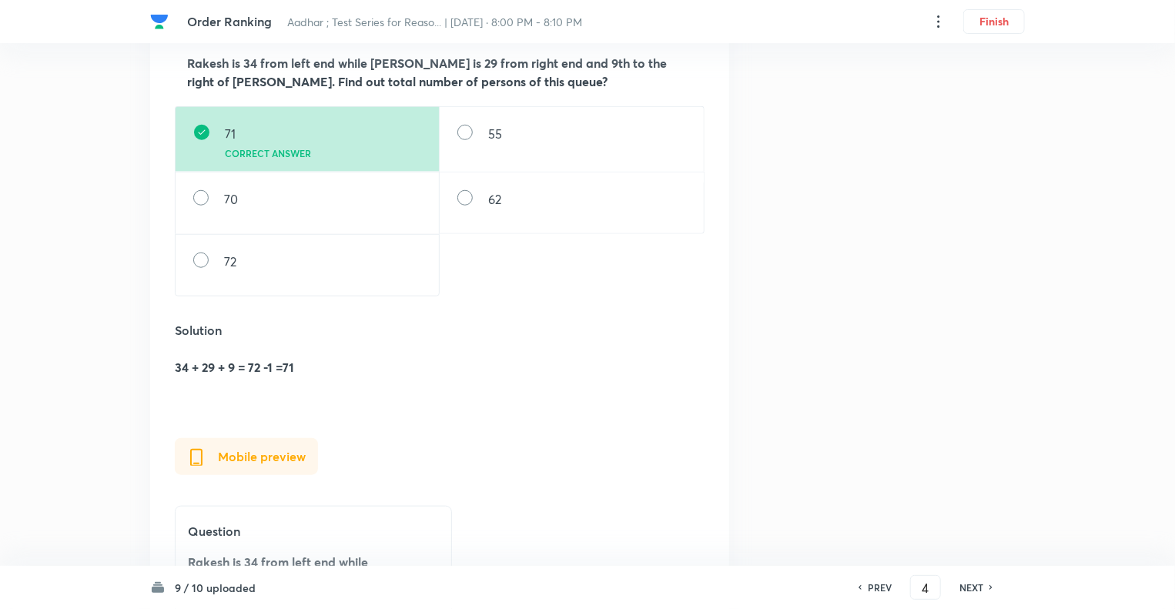
click at [965, 586] on h6 "NEXT" at bounding box center [972, 588] width 24 height 14
type input "5"
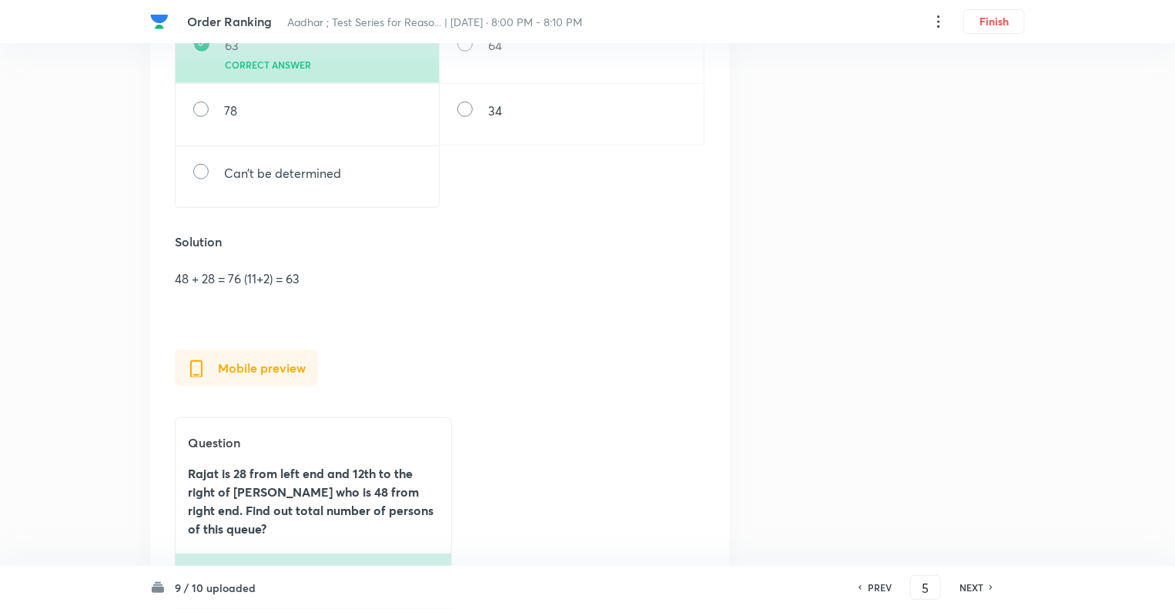
scroll to position [647, 0]
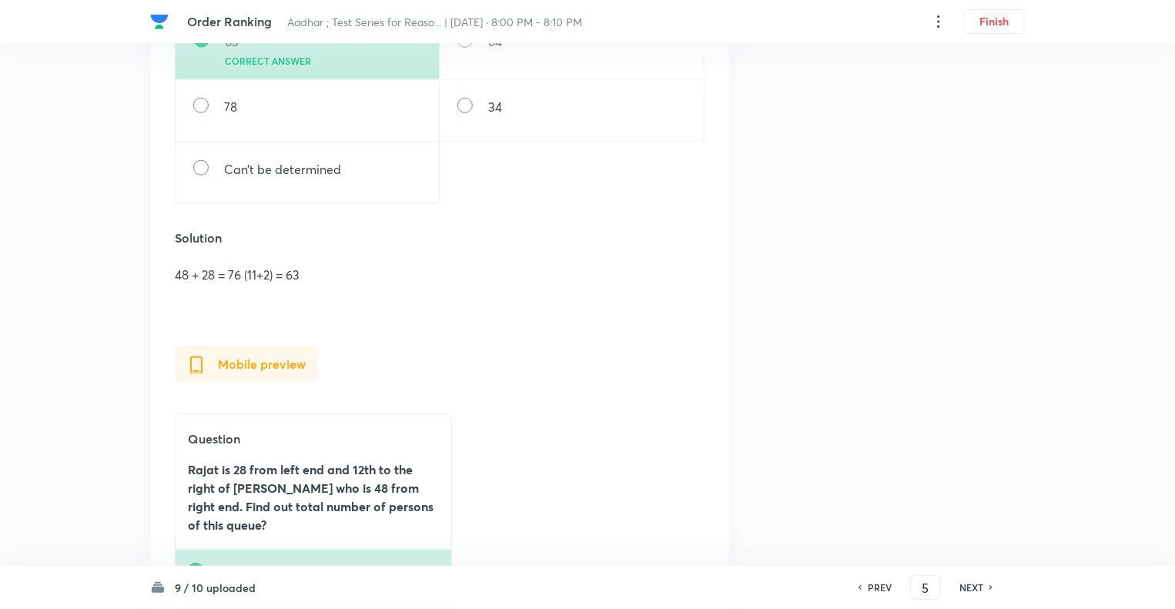
click at [965, 586] on h6 "NEXT" at bounding box center [972, 588] width 24 height 14
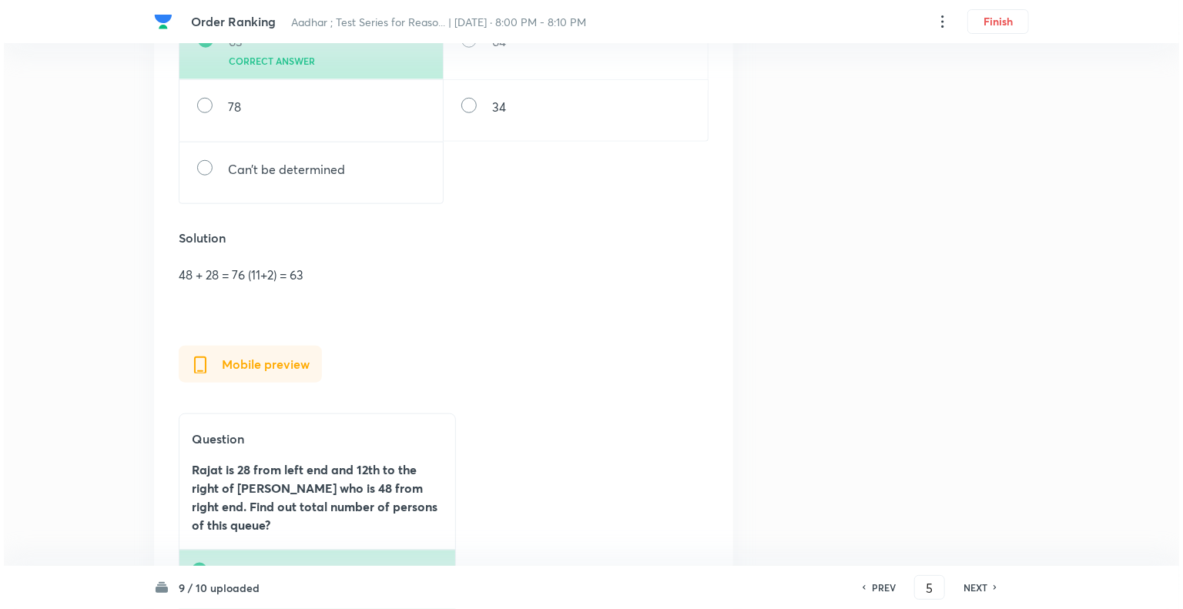
scroll to position [0, 0]
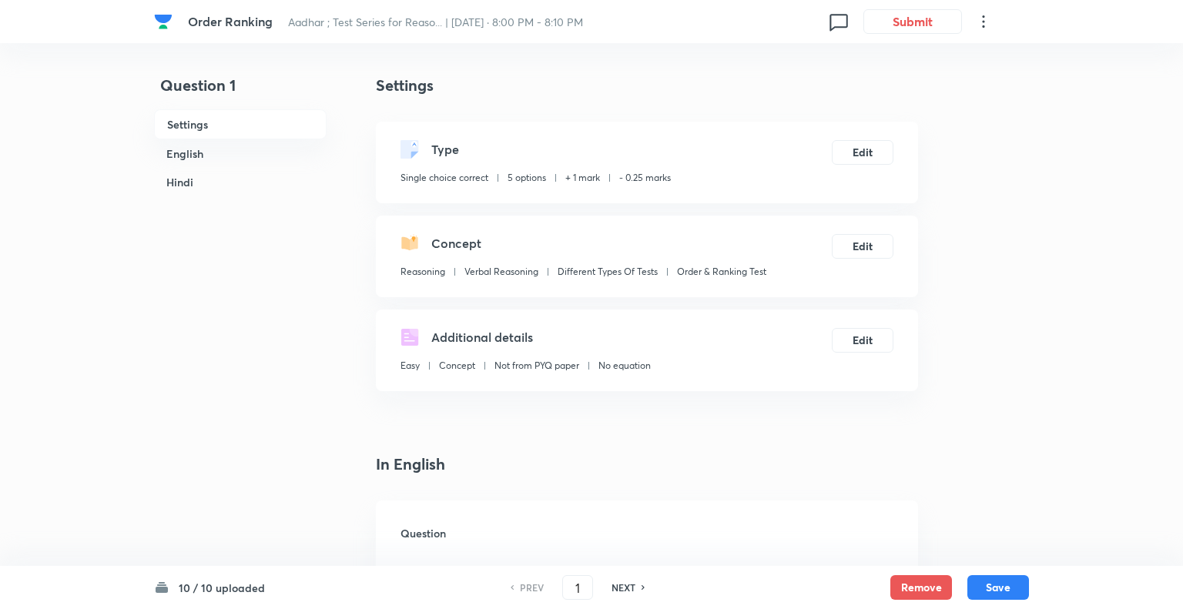
checkbox input "true"
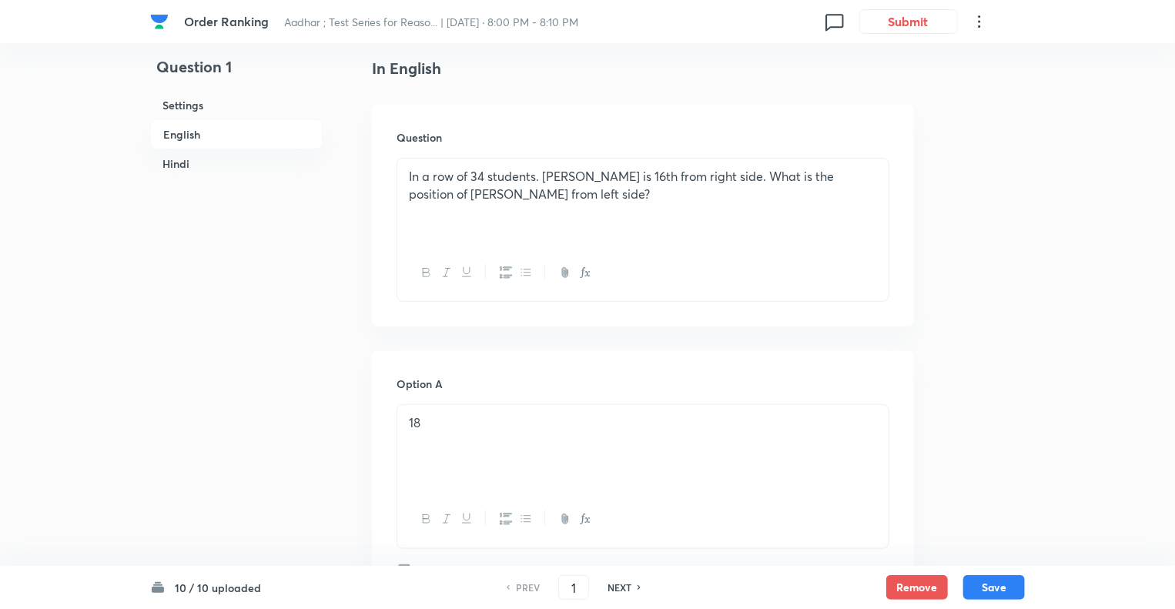
scroll to position [400, 0]
click at [622, 591] on h6 "NEXT" at bounding box center [620, 588] width 24 height 14
type input "2"
checkbox input "false"
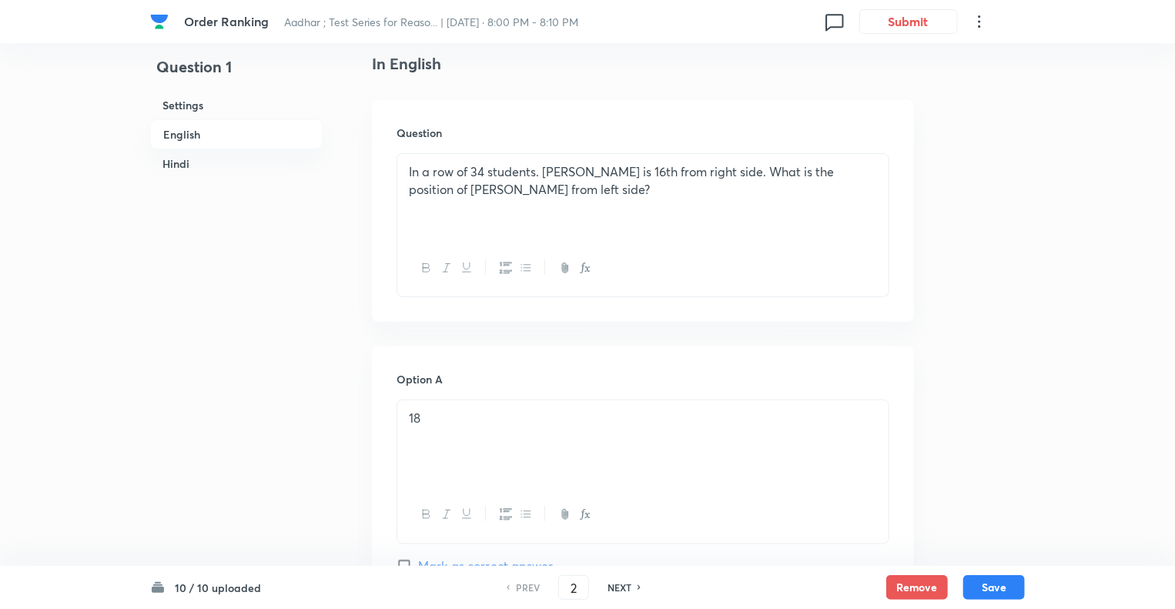
checkbox input "true"
click at [622, 591] on h6 "NEXT" at bounding box center [620, 588] width 24 height 14
type input "3"
checkbox input "false"
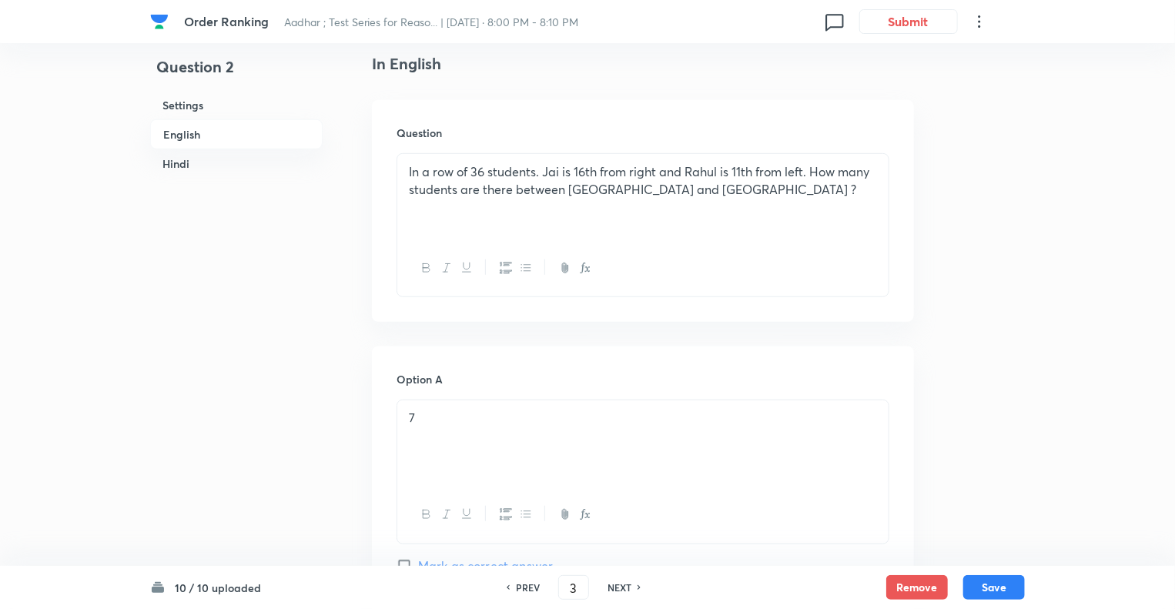
checkbox input "false"
checkbox input "true"
click at [622, 591] on h6 "NEXT" at bounding box center [620, 588] width 24 height 14
type input "4"
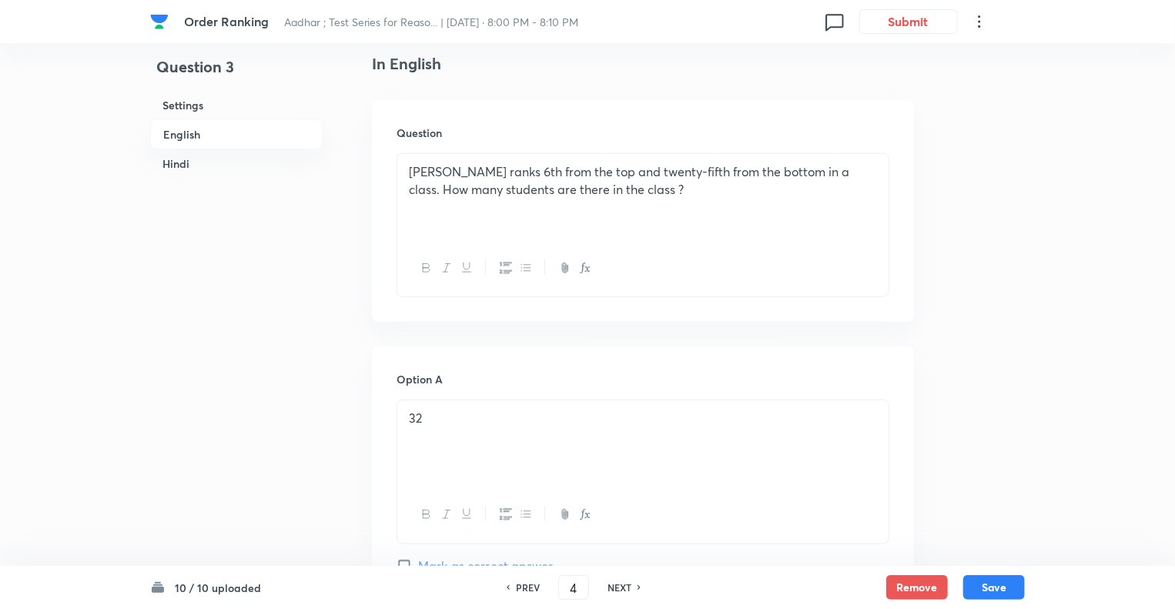
checkbox input "false"
checkbox input "true"
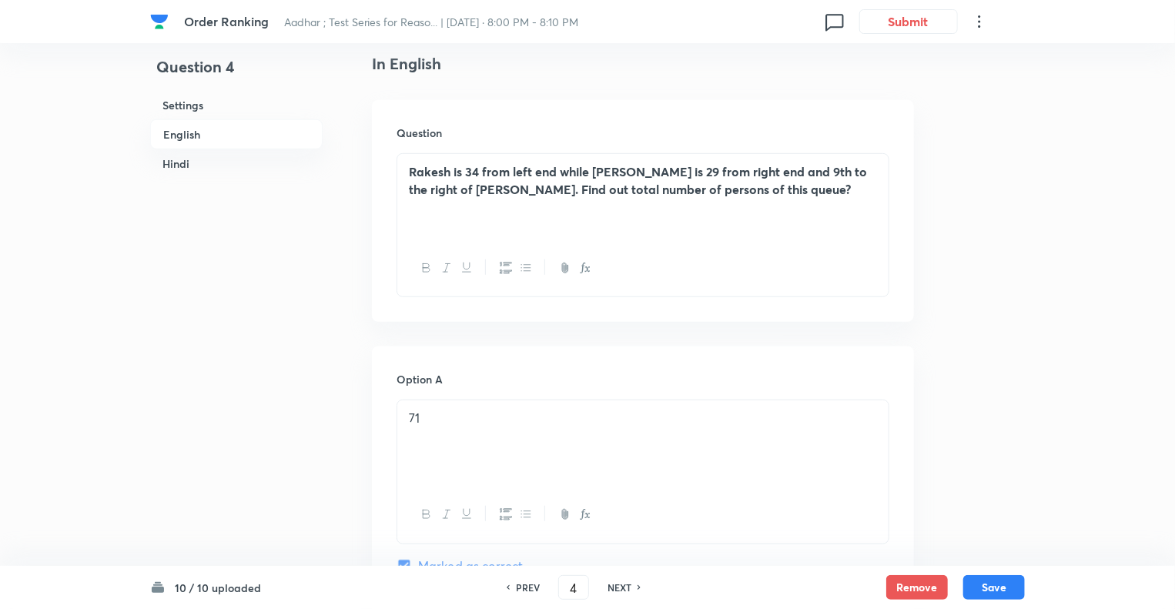
click at [622, 591] on h6 "NEXT" at bounding box center [620, 588] width 24 height 14
type input "5"
checkbox input "false"
checkbox input "true"
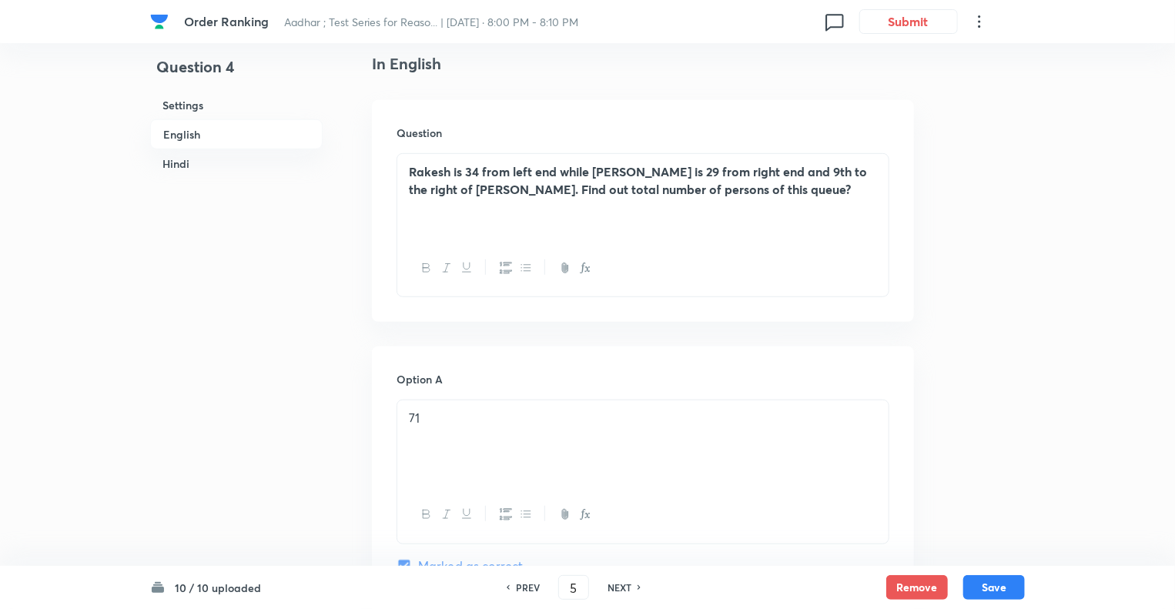
checkbox input "true"
click at [622, 591] on h6 "NEXT" at bounding box center [620, 588] width 24 height 14
type input "6"
checkbox input "false"
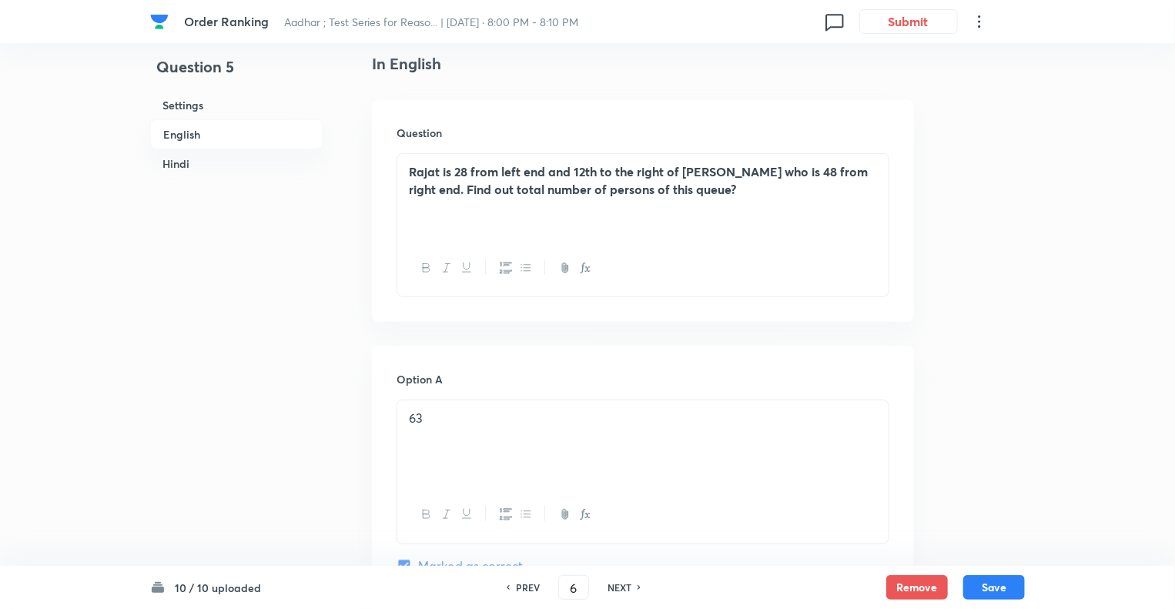
checkbox input "true"
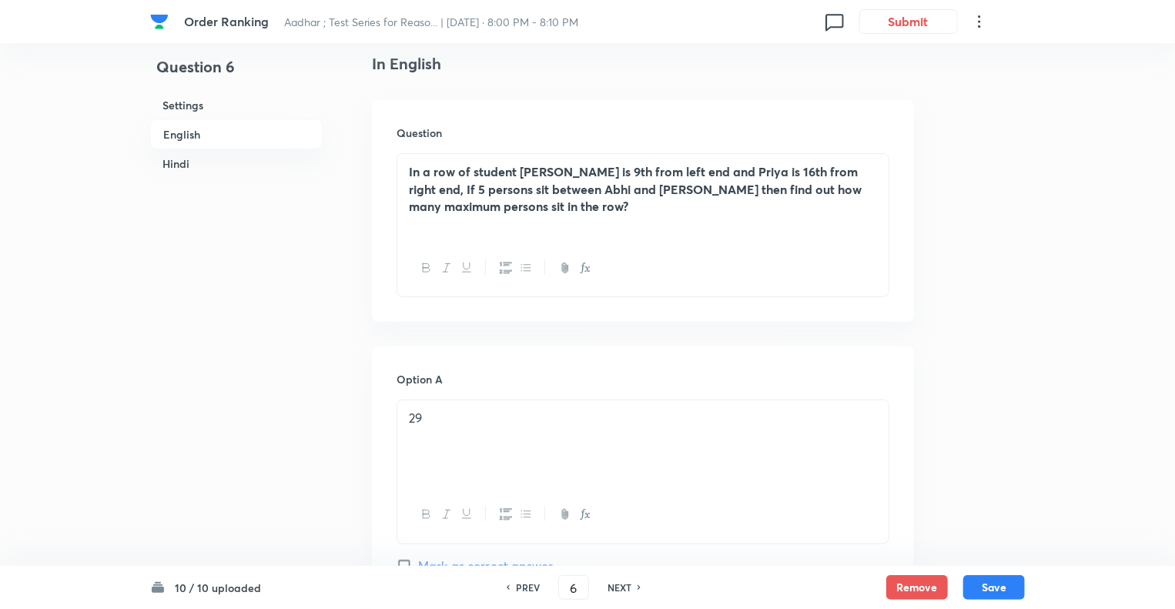
click at [622, 591] on h6 "NEXT" at bounding box center [620, 588] width 24 height 14
type input "7"
checkbox input "false"
checkbox input "true"
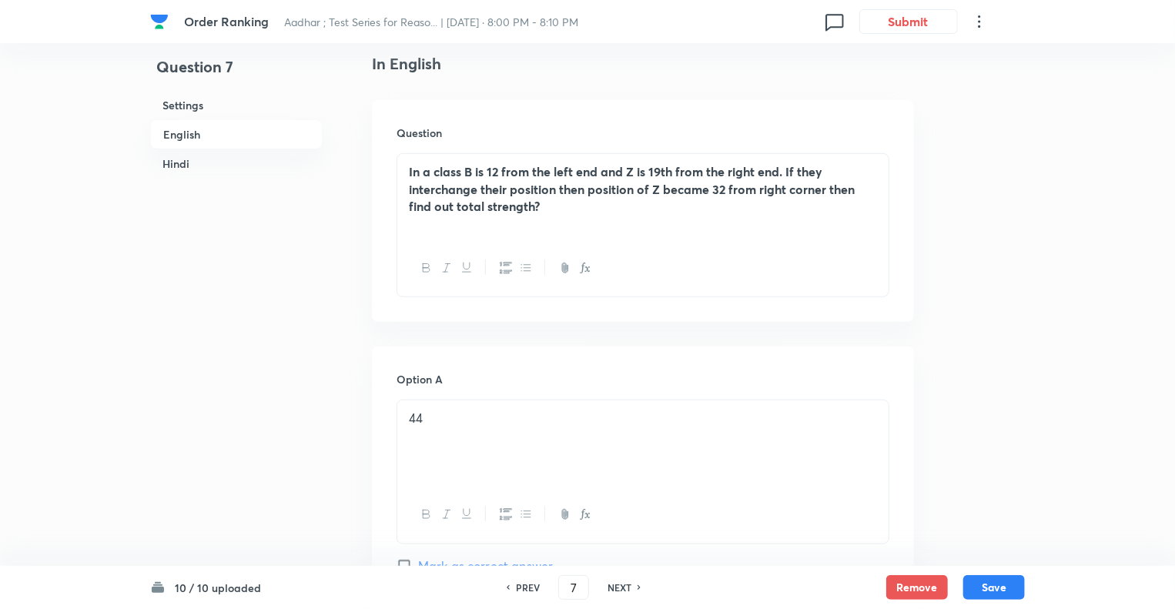
checkbox input "true"
click at [622, 591] on h6 "NEXT" at bounding box center [620, 588] width 24 height 14
type input "8"
checkbox input "false"
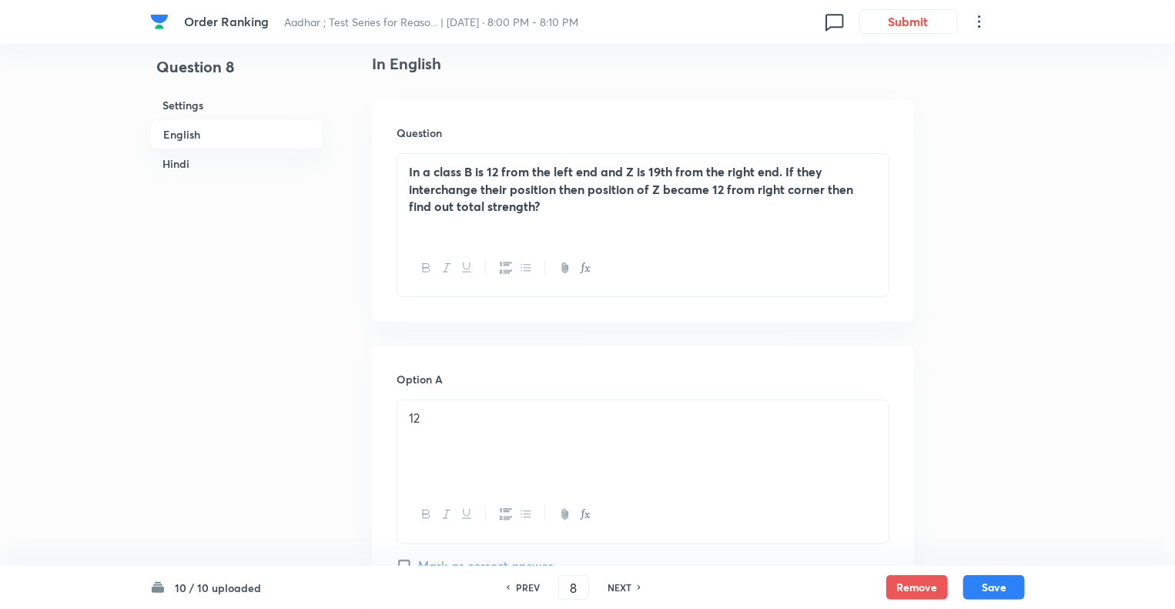
checkbox input "true"
click at [622, 591] on h6 "NEXT" at bounding box center [620, 588] width 24 height 14
type input "9"
checkbox input "false"
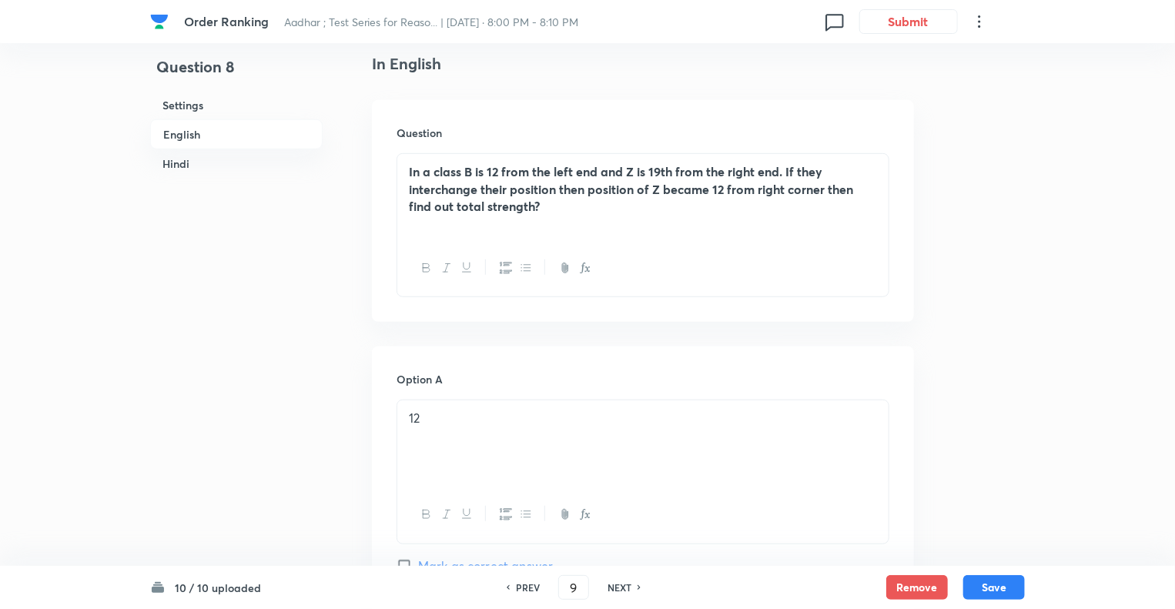
checkbox input "false"
checkbox input "true"
click at [622, 591] on h6 "NEXT" at bounding box center [620, 588] width 24 height 14
type input "10"
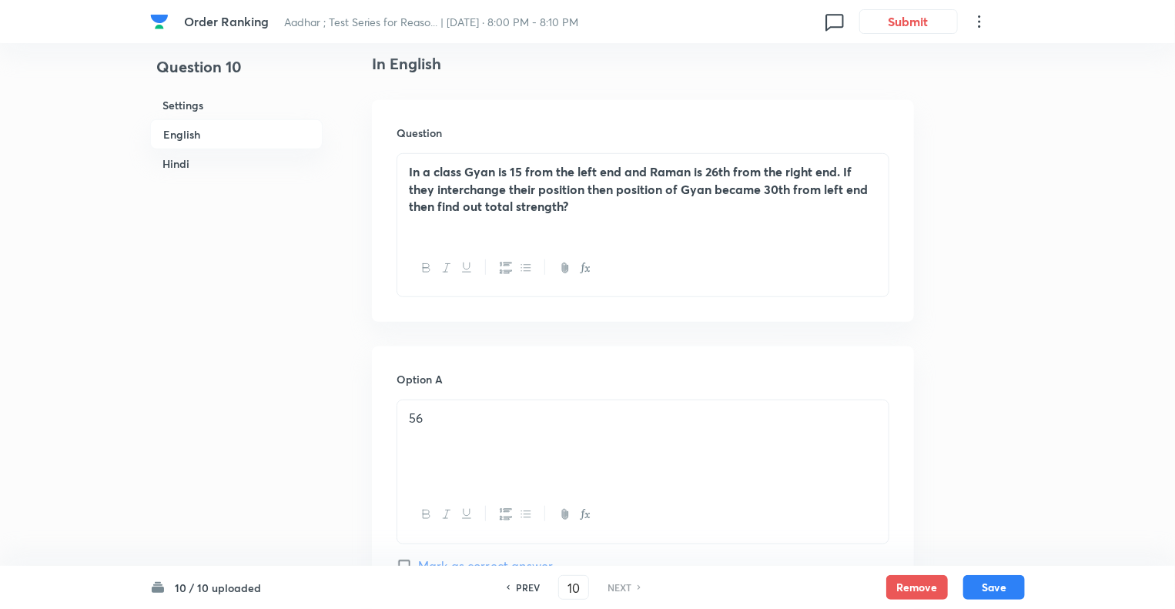
checkbox input "false"
checkbox input "true"
click at [622, 591] on h6 "NEXT" at bounding box center [620, 588] width 24 height 14
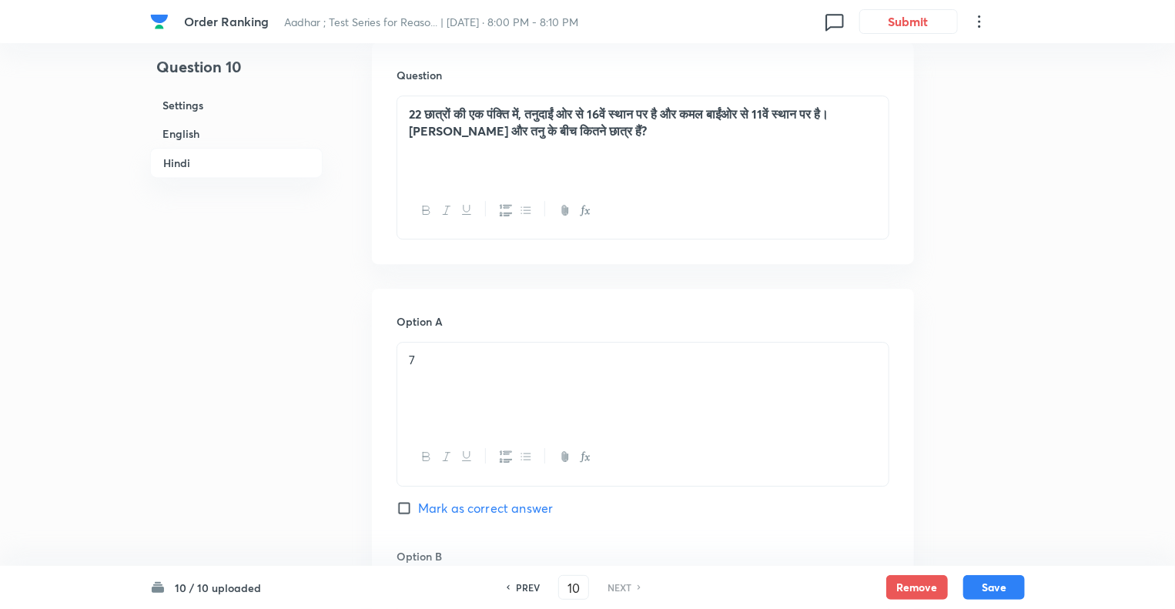
scroll to position [2155, 0]
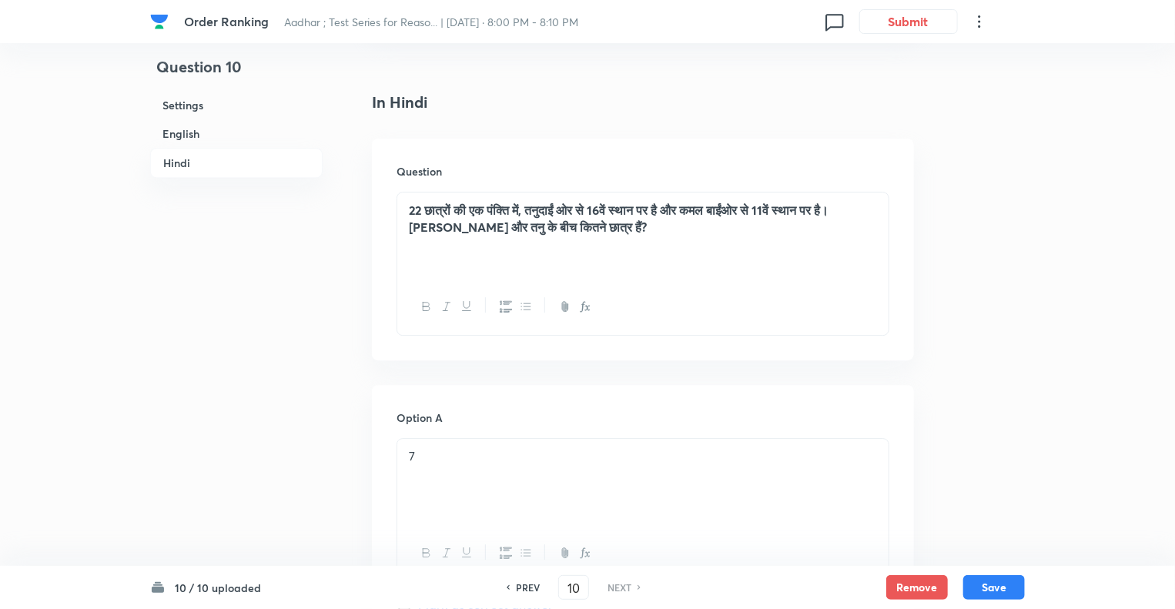
click at [523, 585] on h6 "PREV" at bounding box center [528, 588] width 24 height 14
type input "9"
checkbox input "false"
checkbox input "true"
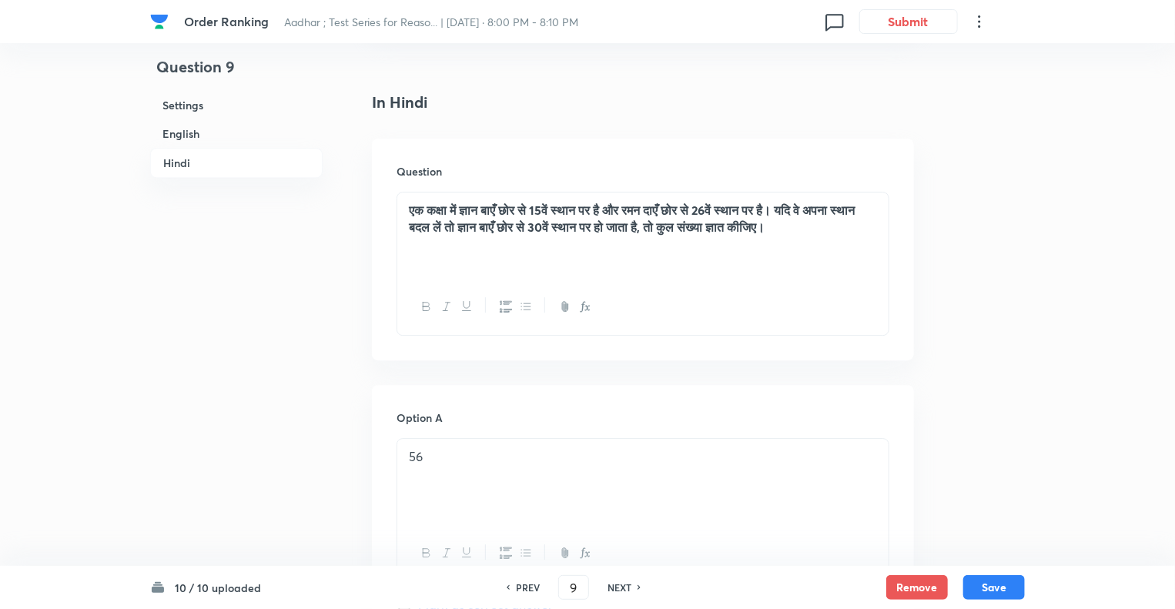
checkbox input "true"
click at [523, 585] on h6 "PREV" at bounding box center [528, 588] width 24 height 14
type input "8"
checkbox input "false"
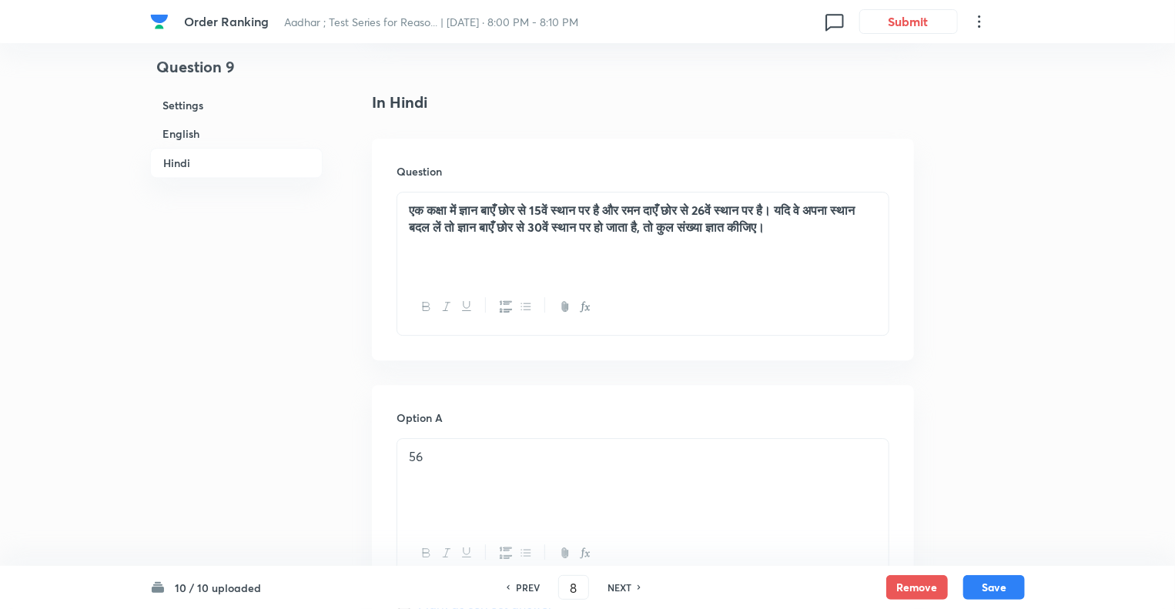
checkbox input "true"
click at [523, 585] on h6 "PREV" at bounding box center [528, 588] width 24 height 14
type input "7"
checkbox input "false"
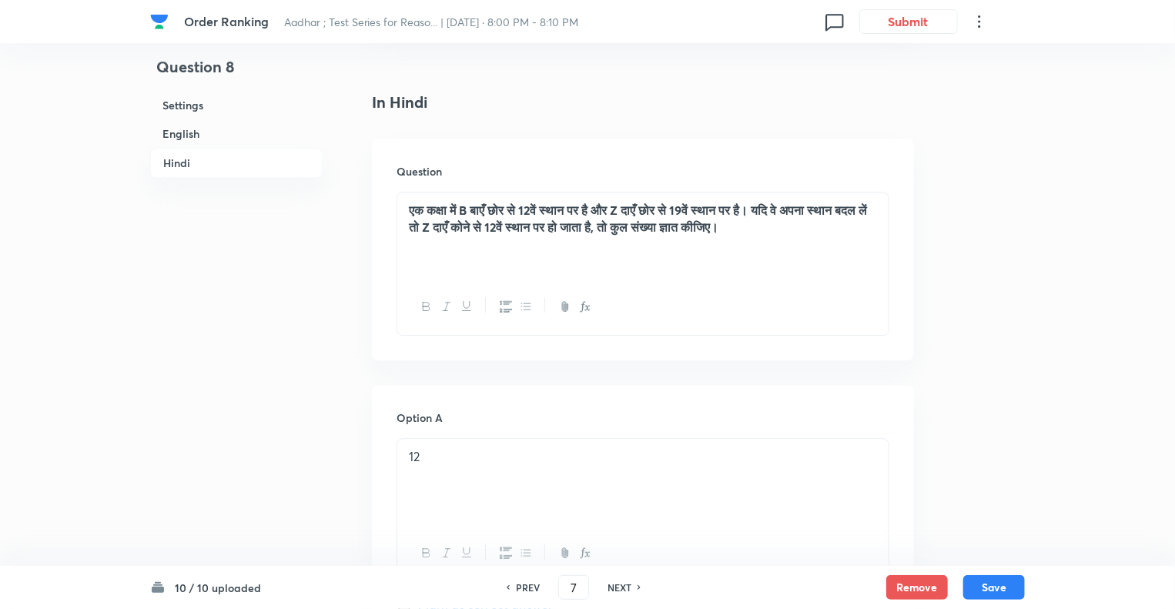
checkbox input "false"
checkbox input "true"
click at [523, 585] on h6 "PREV" at bounding box center [528, 588] width 24 height 14
type input "6"
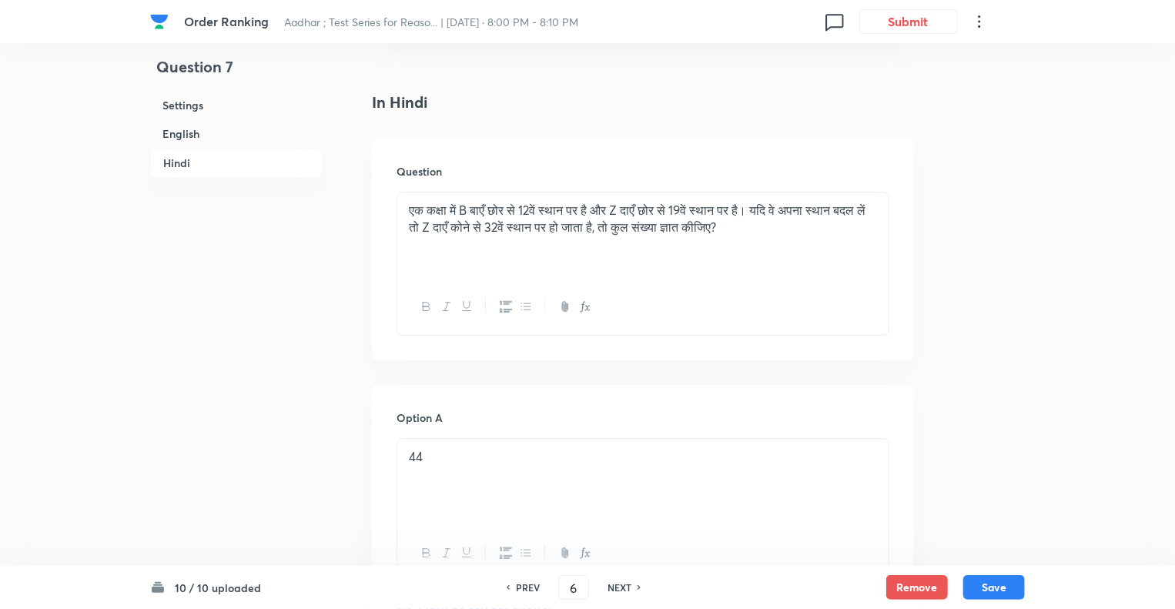
checkbox input "false"
checkbox input "true"
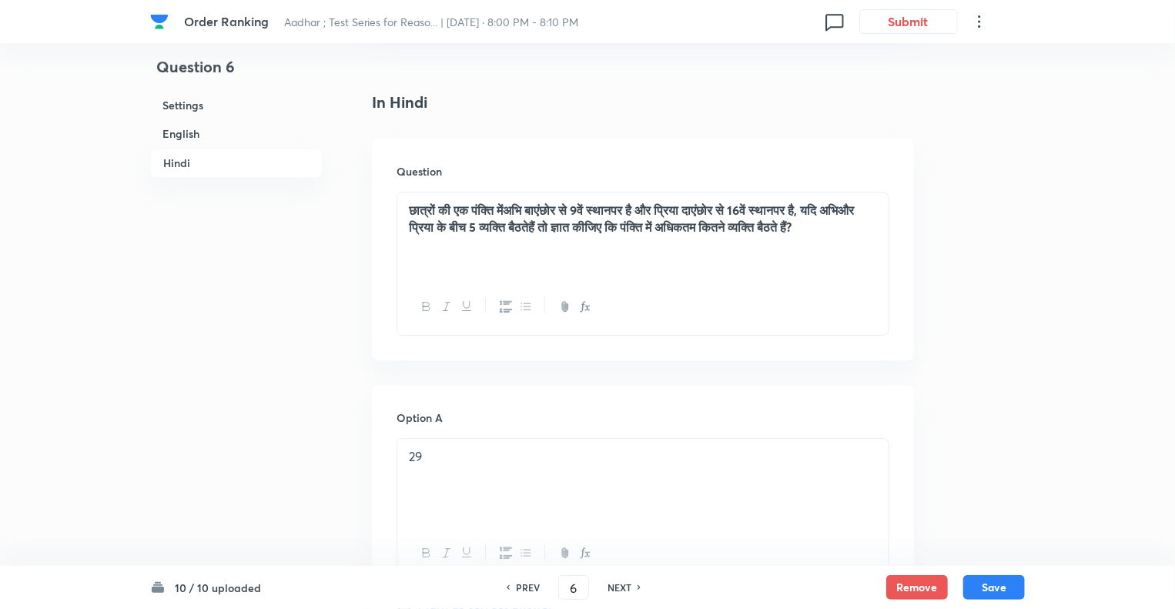
click at [523, 585] on h6 "PREV" at bounding box center [528, 588] width 24 height 14
type input "5"
checkbox input "false"
checkbox input "true"
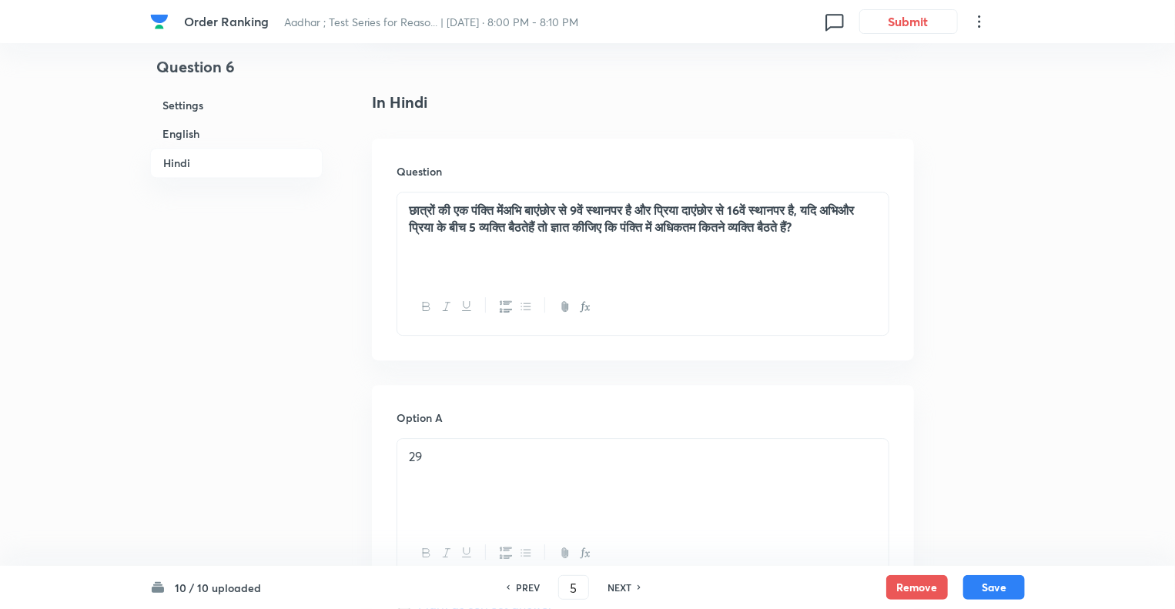
checkbox input "true"
click at [523, 585] on h6 "PREV" at bounding box center [528, 588] width 24 height 14
type input "4"
checkbox input "false"
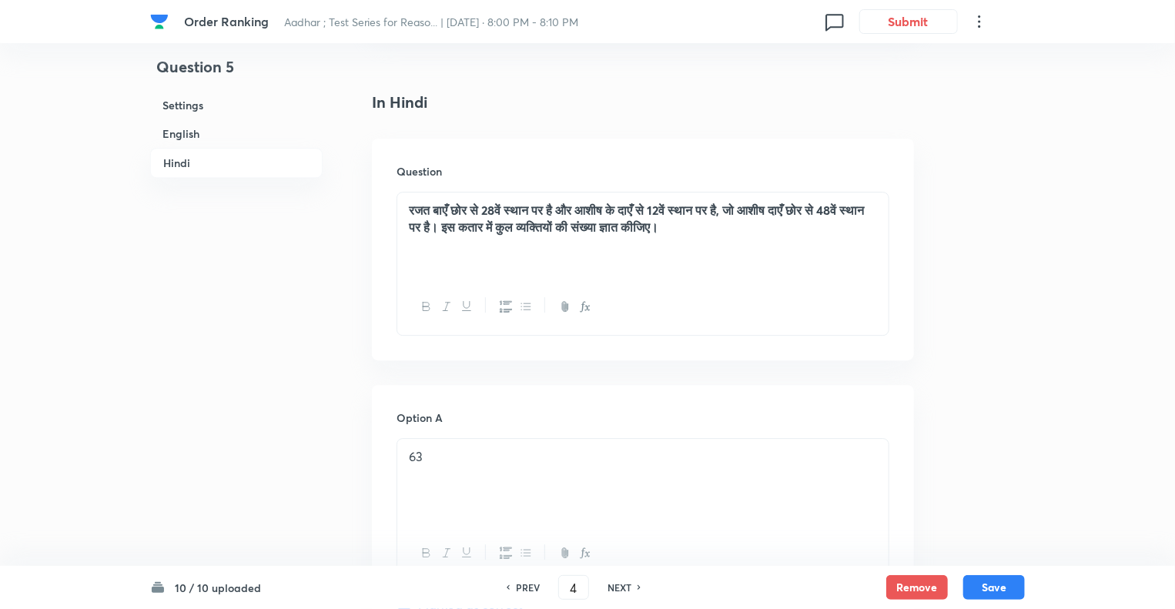
checkbox input "true"
click at [523, 585] on h6 "PREV" at bounding box center [528, 588] width 24 height 14
type input "3"
checkbox input "false"
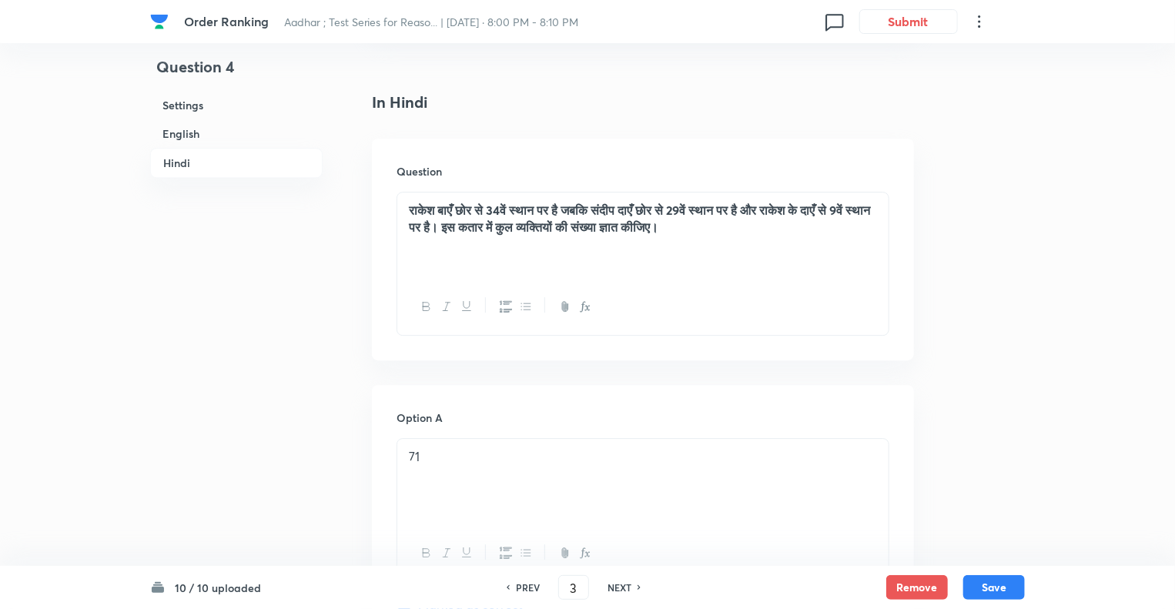
checkbox input "false"
checkbox input "true"
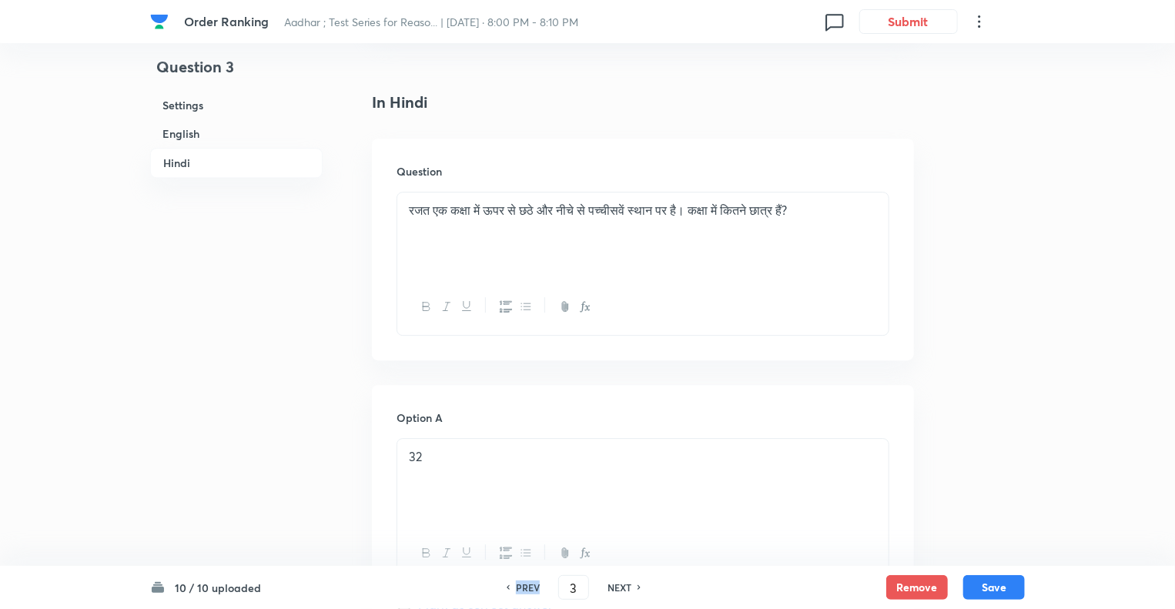
click at [523, 585] on h6 "PREV" at bounding box center [528, 588] width 24 height 14
type input "2"
checkbox input "false"
checkbox input "true"
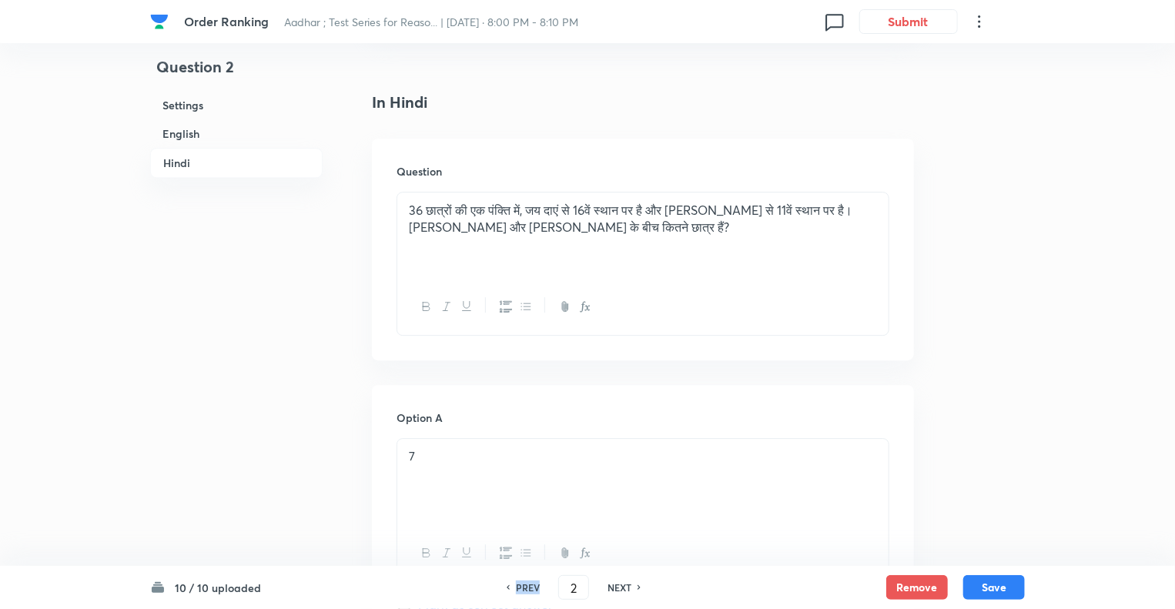
checkbox input "true"
click at [523, 585] on h6 "PREV" at bounding box center [528, 588] width 24 height 14
type input "1"
checkbox input "false"
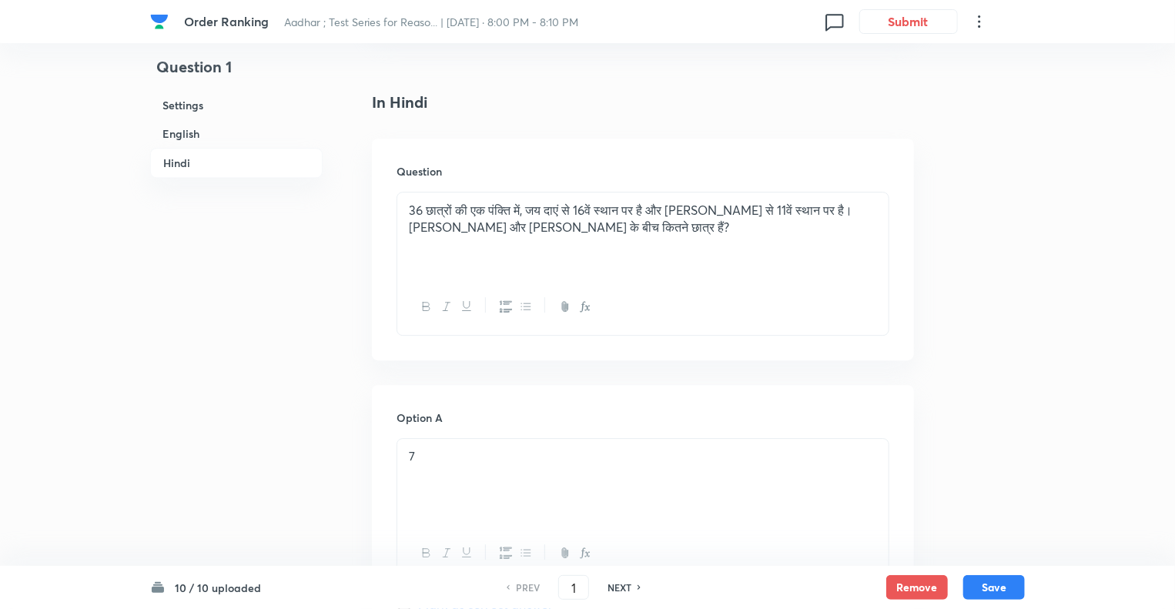
checkbox input "true"
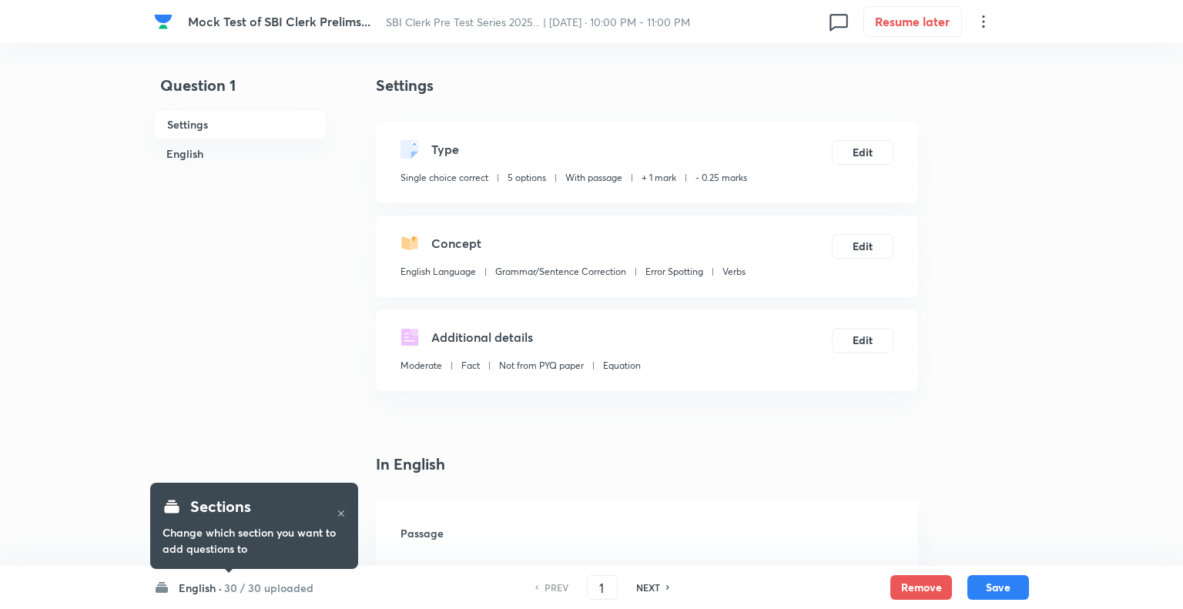
checkbox input "true"
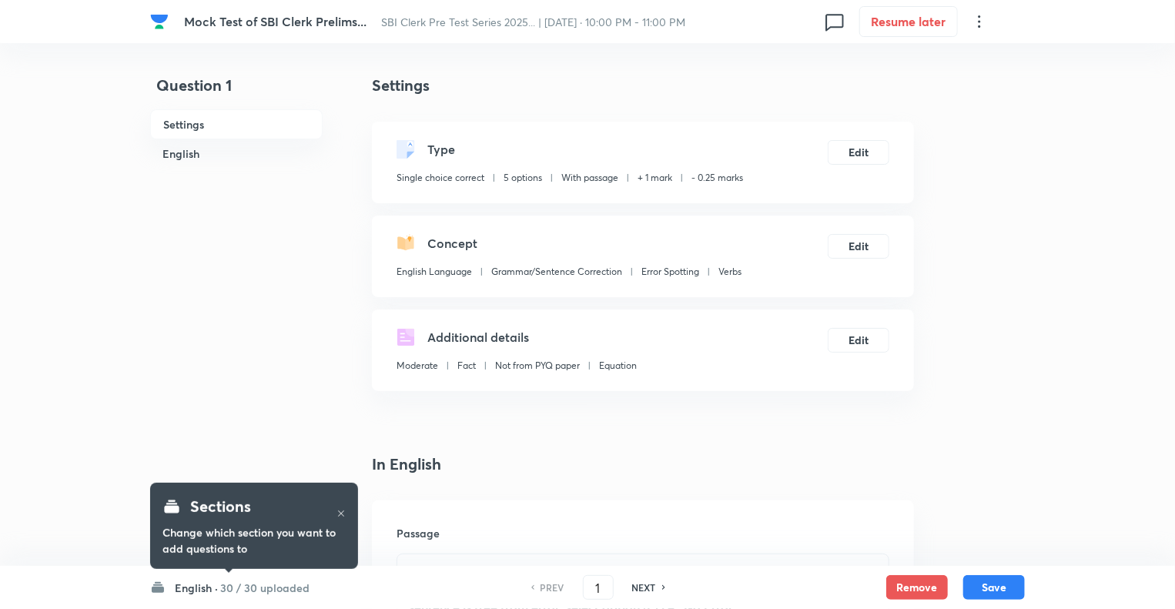
click at [191, 591] on h6 "English ·" at bounding box center [196, 588] width 43 height 16
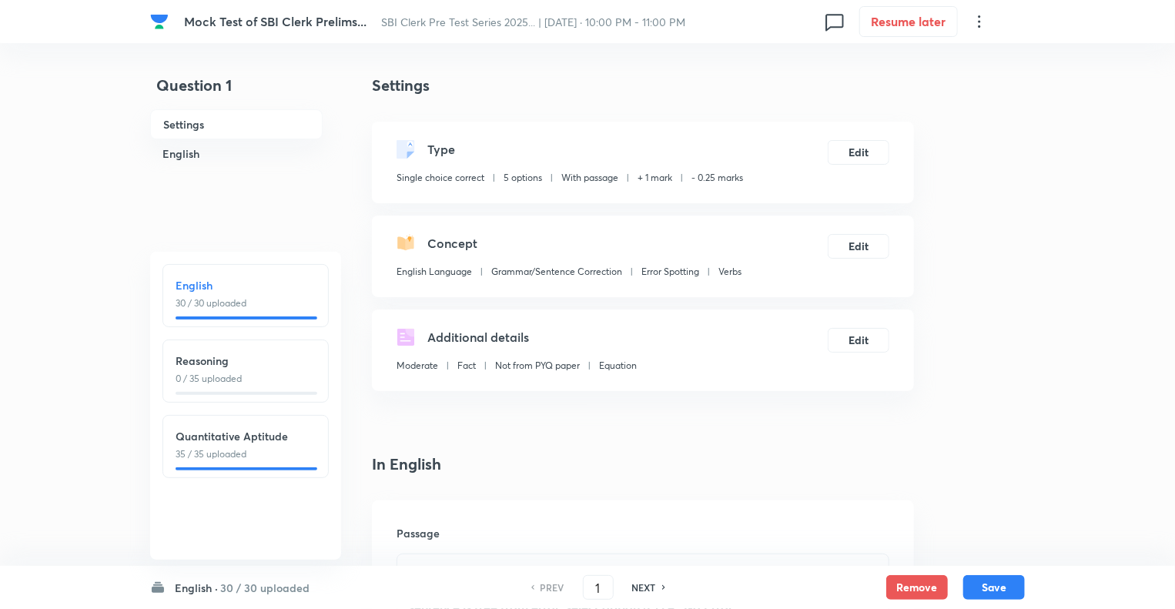
click at [298, 123] on h6 "Settings" at bounding box center [236, 124] width 172 height 30
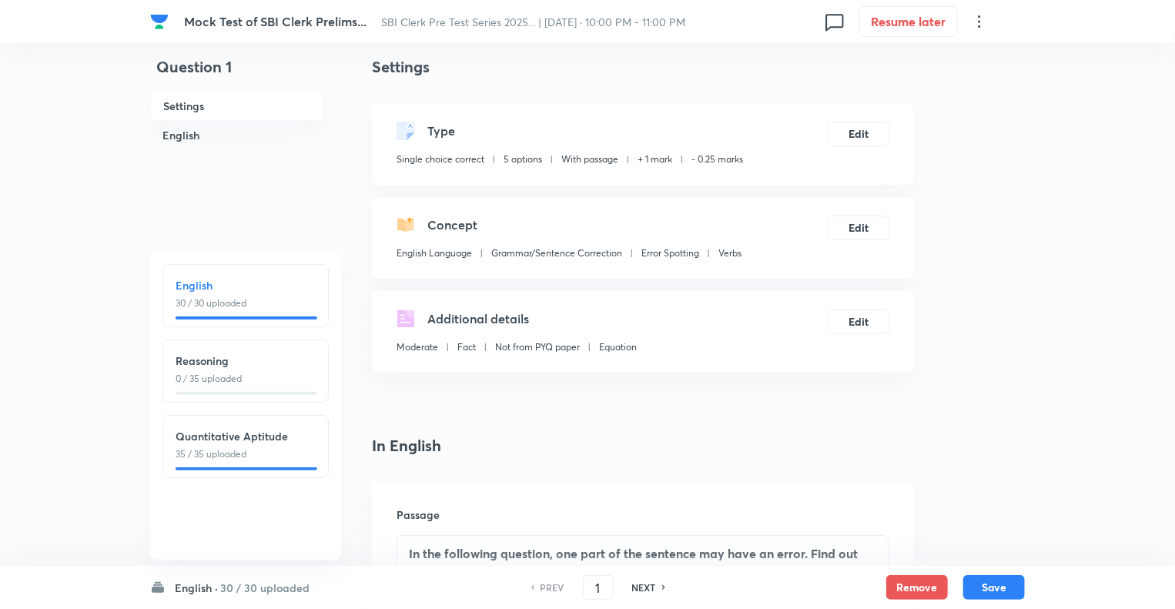
click at [180, 582] on h6 "English ·" at bounding box center [196, 588] width 43 height 16
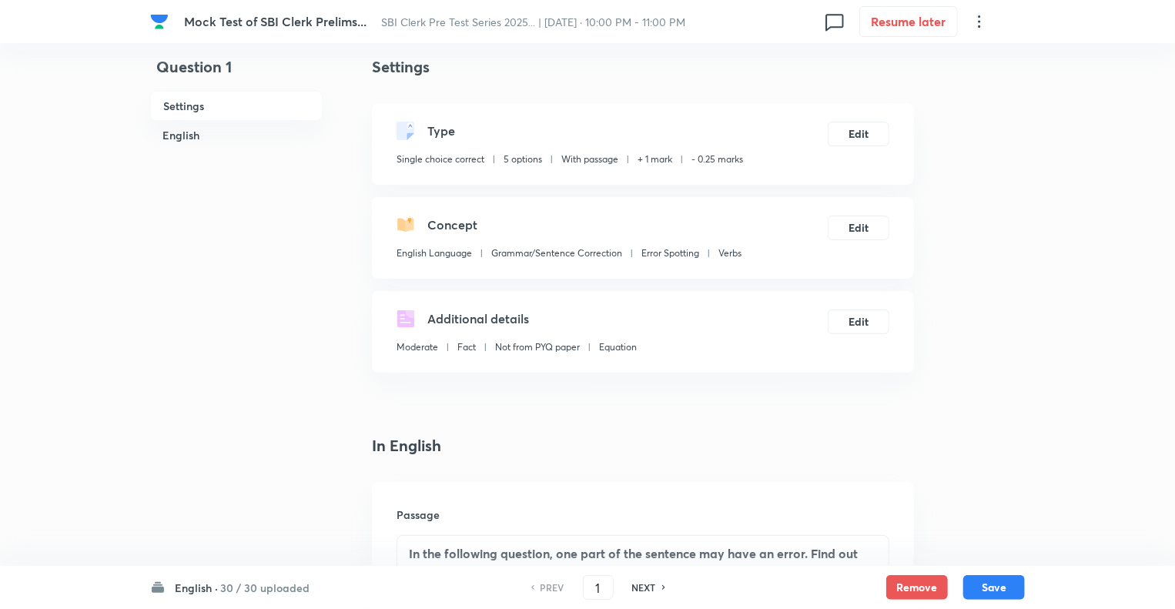
click at [186, 590] on h6 "English ·" at bounding box center [196, 588] width 43 height 16
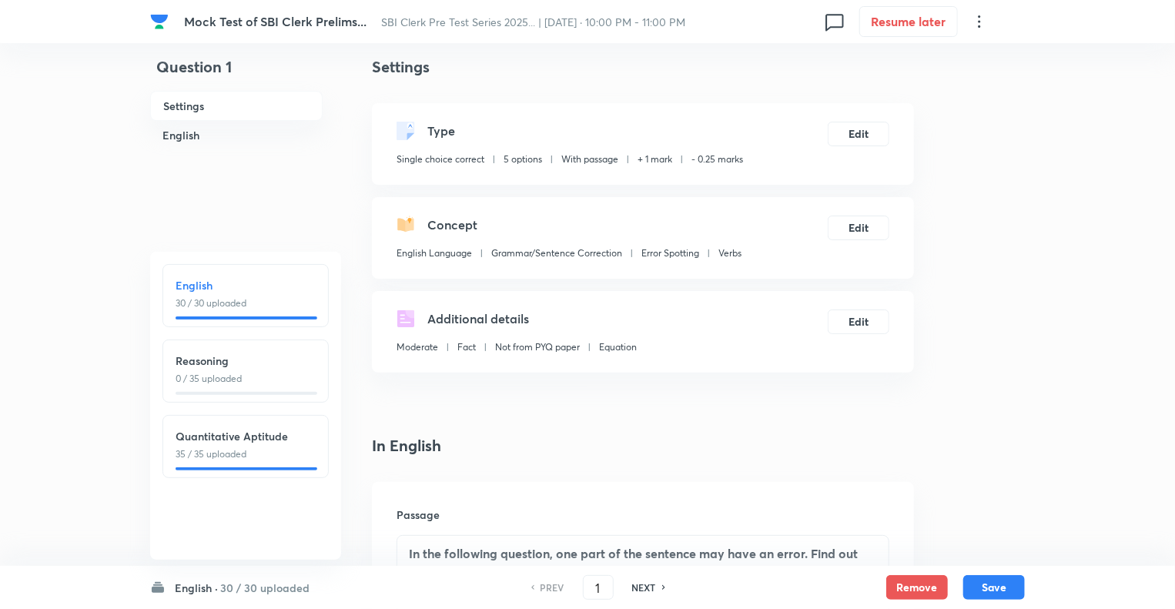
click at [189, 361] on h6 "Reasoning" at bounding box center [246, 361] width 140 height 16
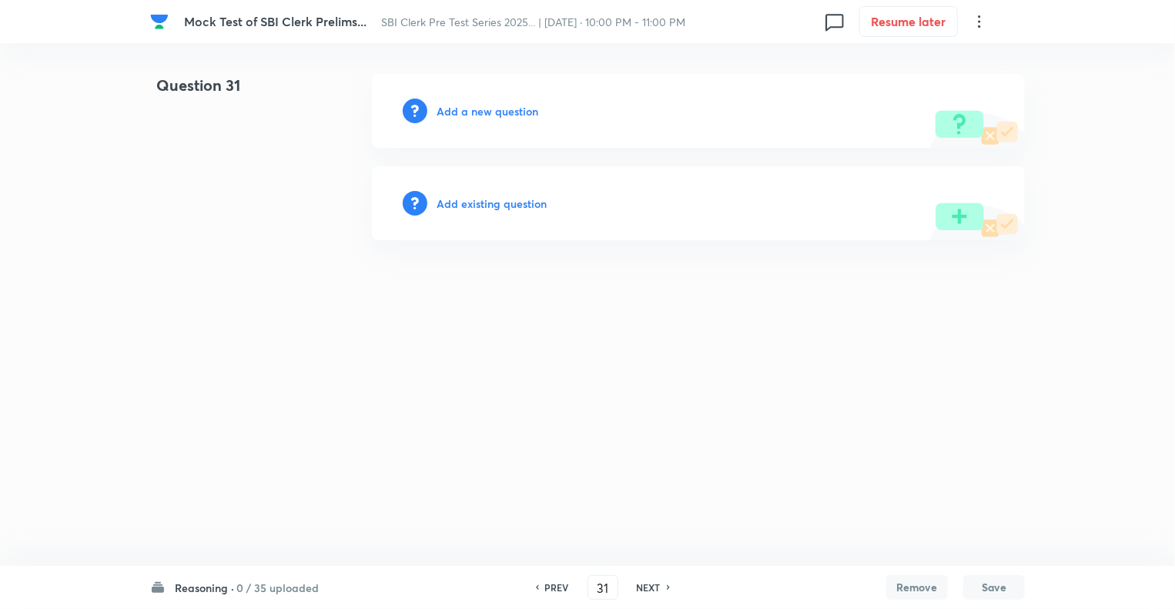
type input "31"
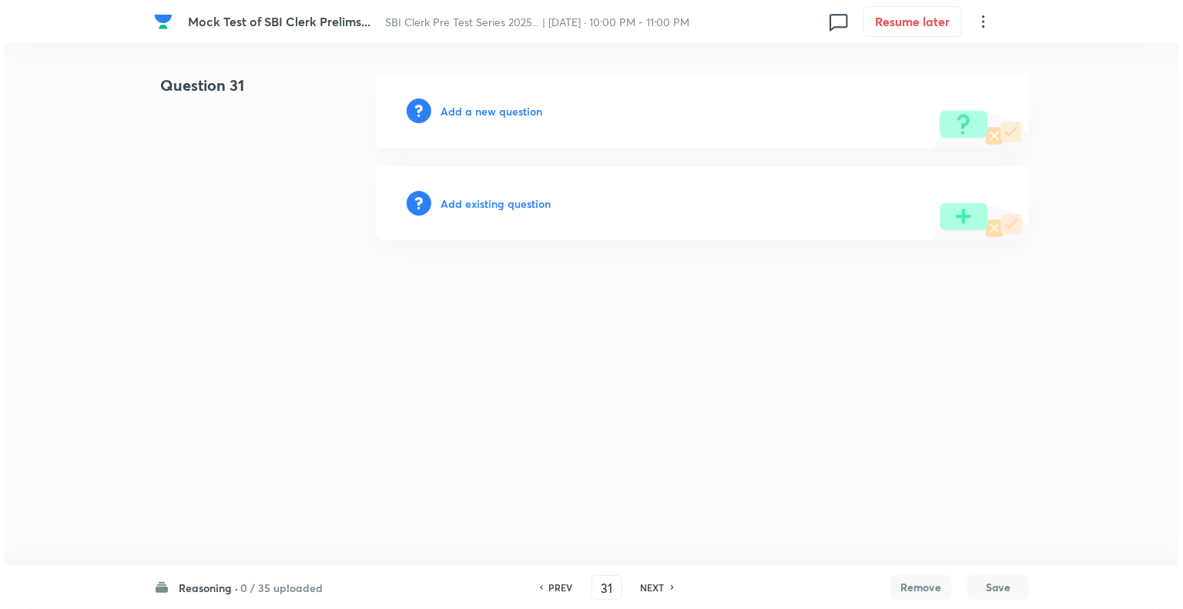
scroll to position [0, 0]
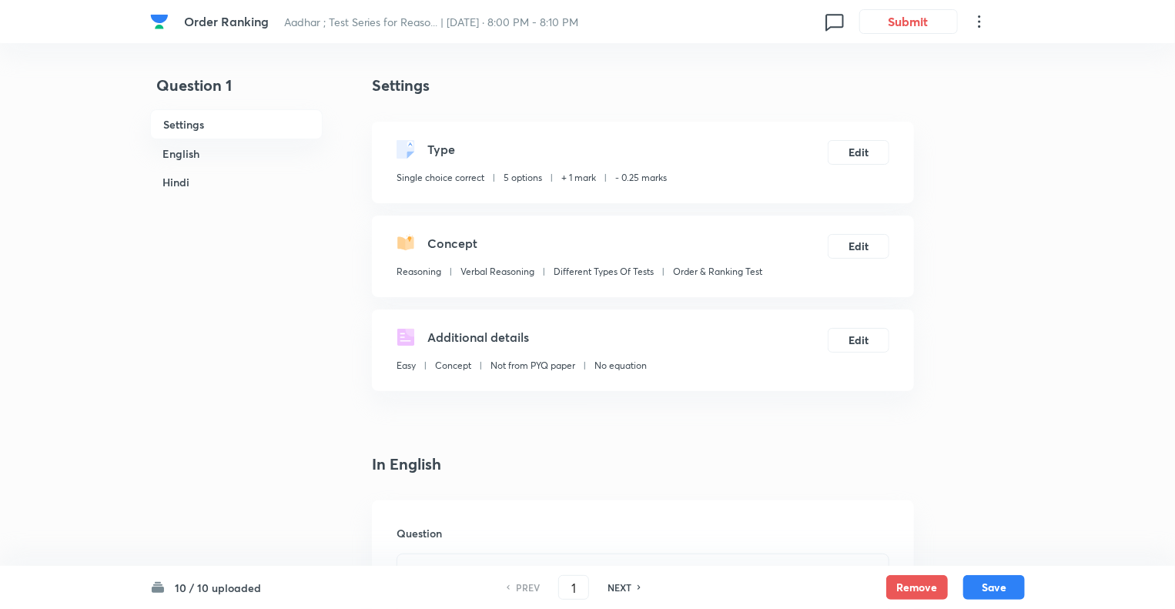
click at [614, 588] on h6 "NEXT" at bounding box center [620, 588] width 24 height 14
type input "2"
checkbox input "false"
checkbox input "true"
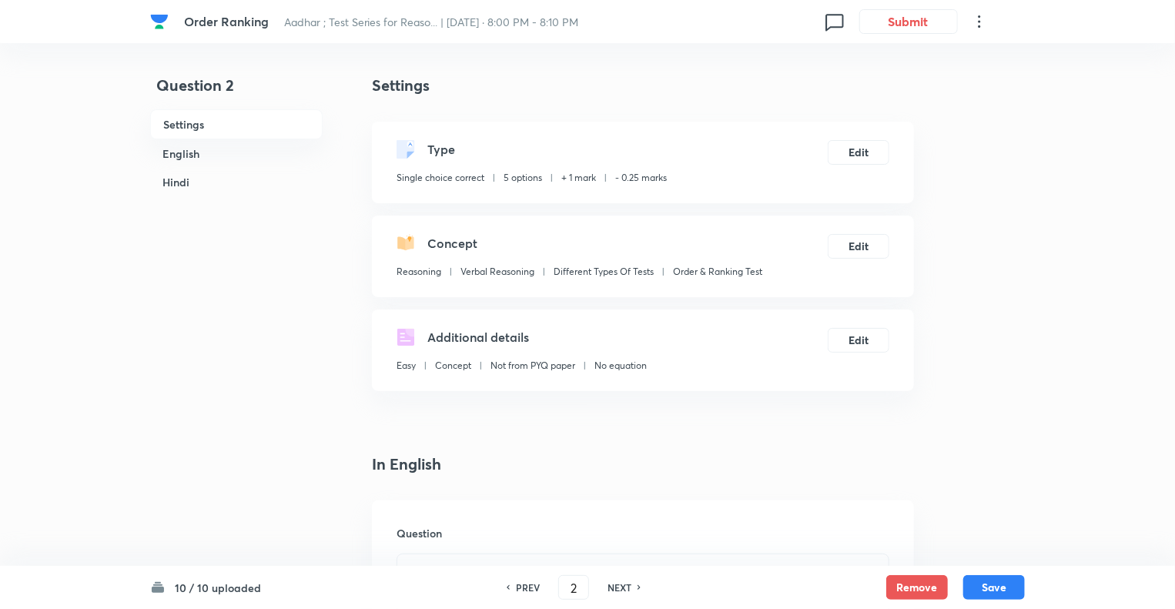
checkbox input "true"
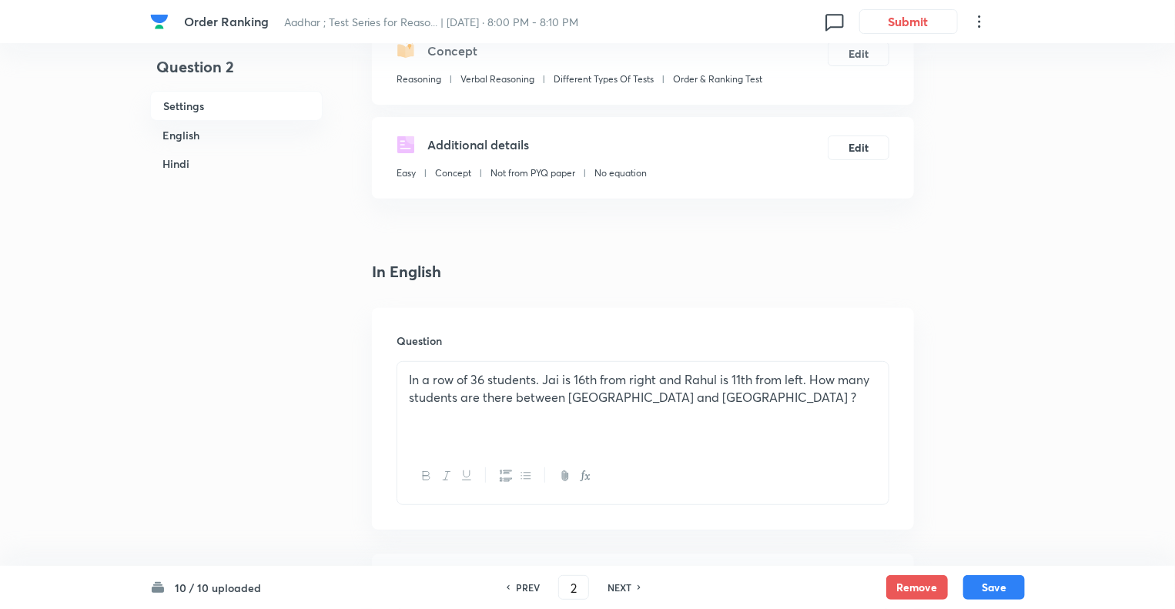
scroll to position [216, 0]
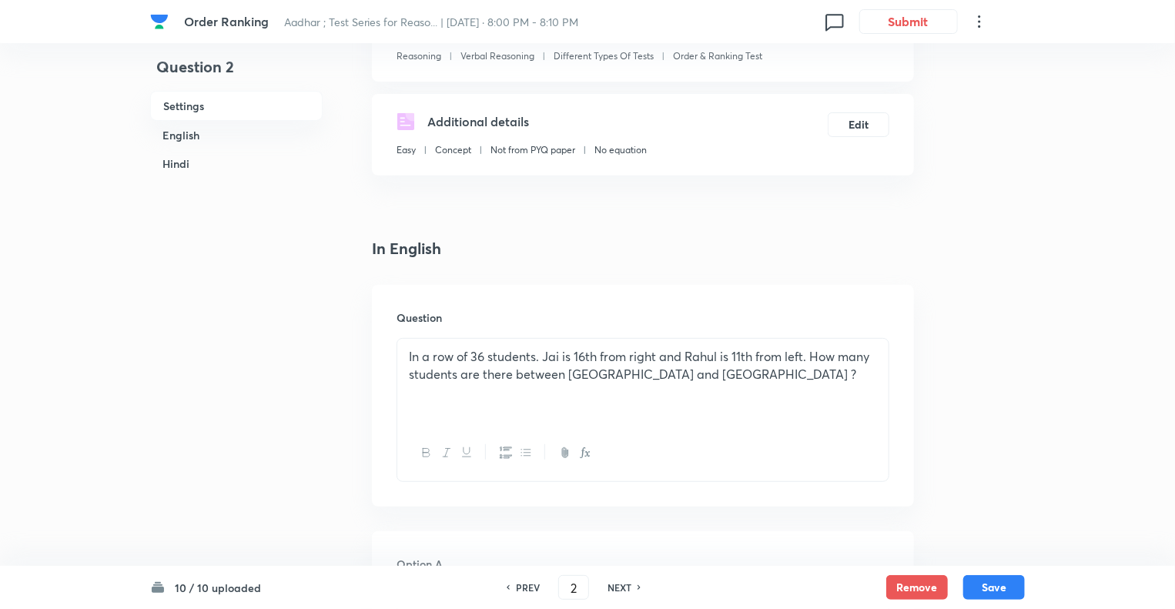
click at [614, 588] on h6 "NEXT" at bounding box center [620, 588] width 24 height 14
type input "3"
checkbox input "false"
checkbox input "true"
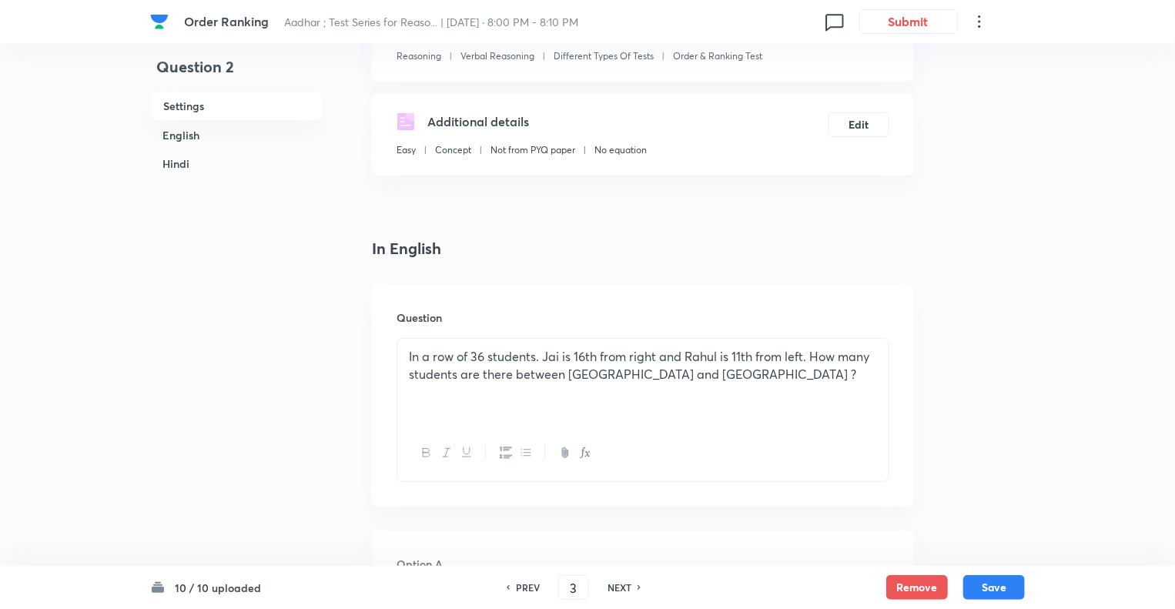
checkbox input "true"
click at [614, 588] on h6 "NEXT" at bounding box center [620, 588] width 24 height 14
type input "4"
checkbox input "false"
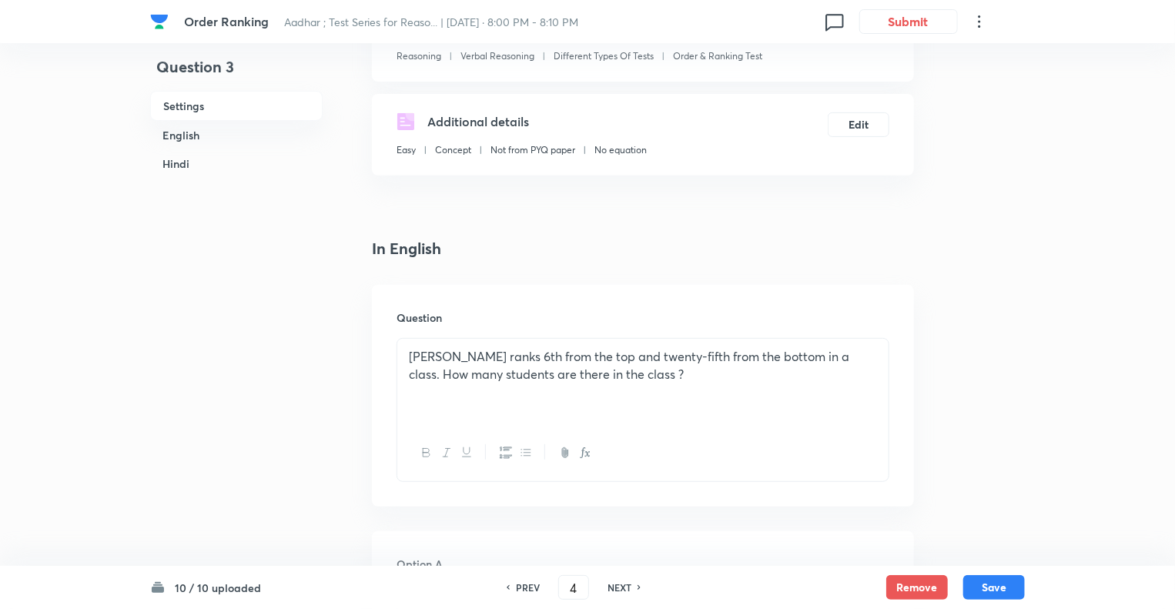
checkbox input "true"
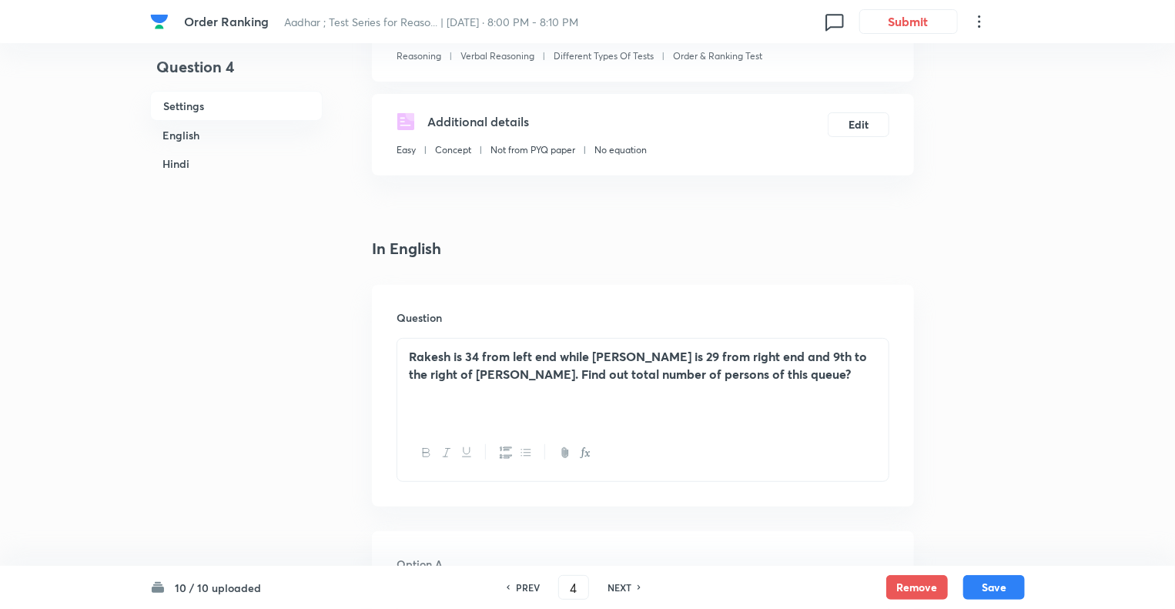
click at [614, 588] on h6 "NEXT" at bounding box center [620, 588] width 24 height 14
type input "5"
checkbox input "false"
checkbox input "true"
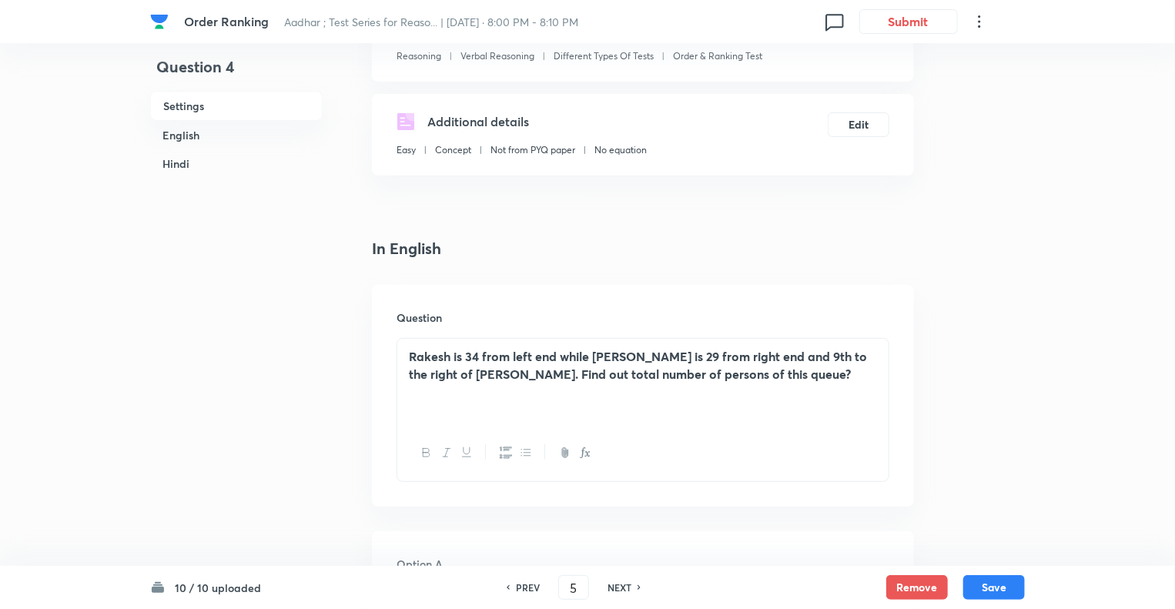
checkbox input "true"
click at [614, 588] on h6 "NEXT" at bounding box center [620, 588] width 24 height 14
type input "6"
checkbox input "false"
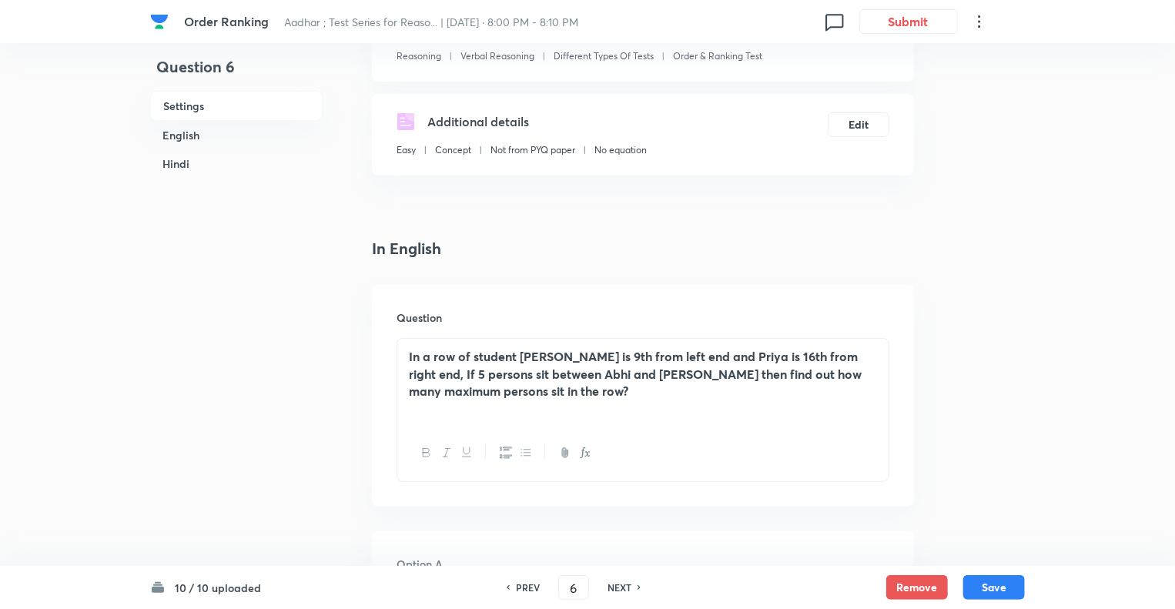
checkbox input "true"
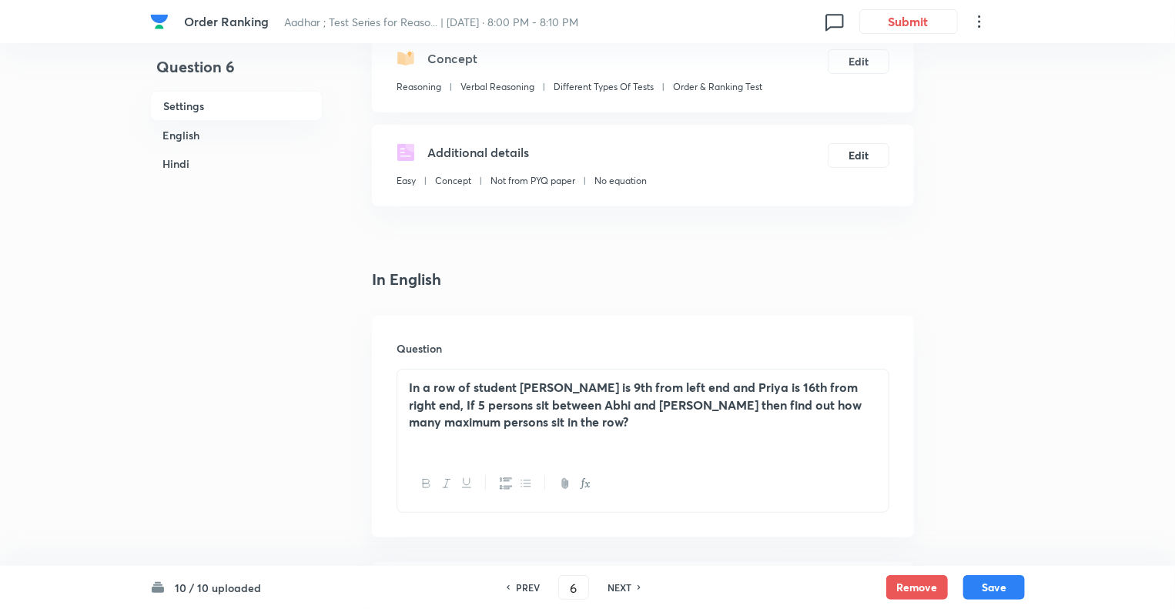
click at [614, 588] on h6 "NEXT" at bounding box center [620, 588] width 24 height 14
type input "7"
checkbox input "false"
checkbox input "true"
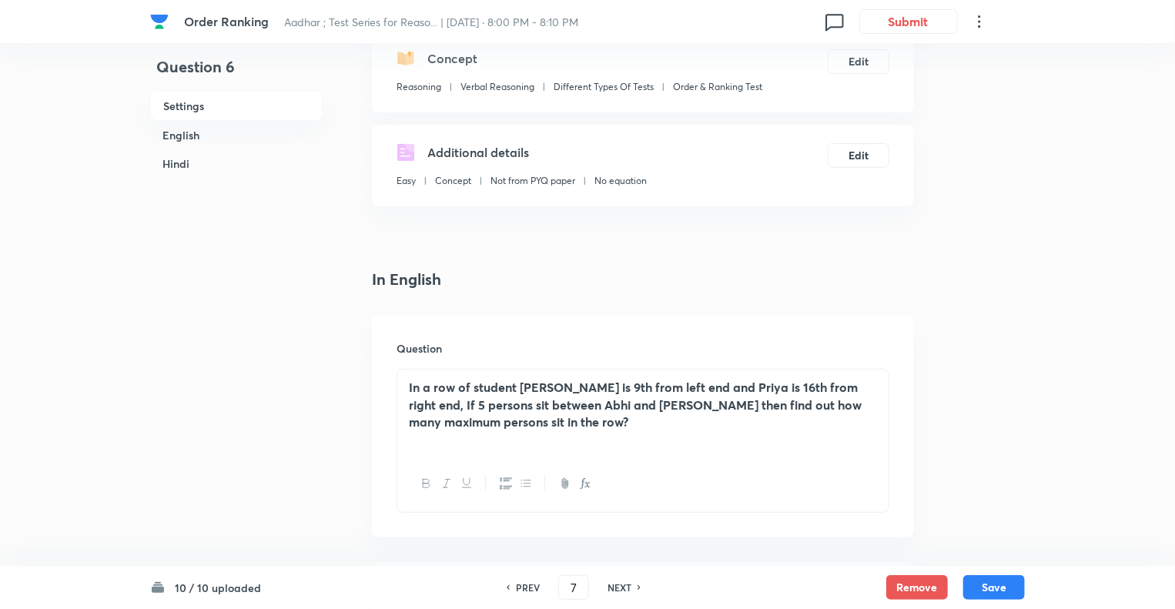
checkbox input "true"
click at [614, 588] on h6 "NEXT" at bounding box center [620, 588] width 24 height 14
type input "8"
checkbox input "false"
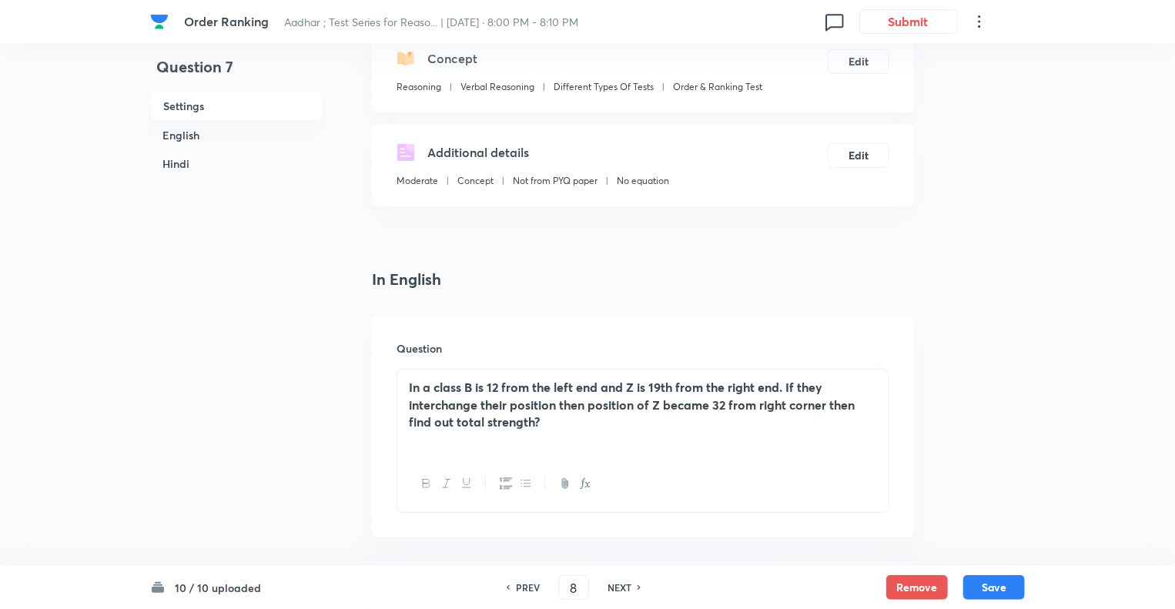
checkbox input "true"
click at [614, 588] on h6 "NEXT" at bounding box center [620, 588] width 24 height 14
type input "9"
checkbox input "false"
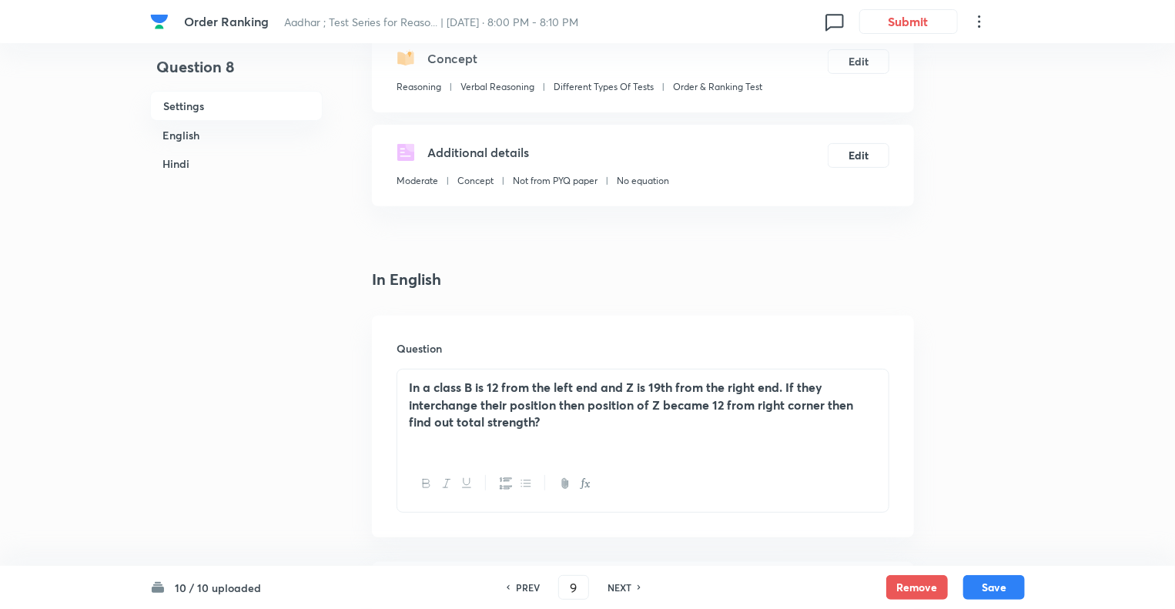
checkbox input "false"
checkbox input "true"
click at [614, 588] on h6 "NEXT" at bounding box center [620, 588] width 24 height 14
type input "10"
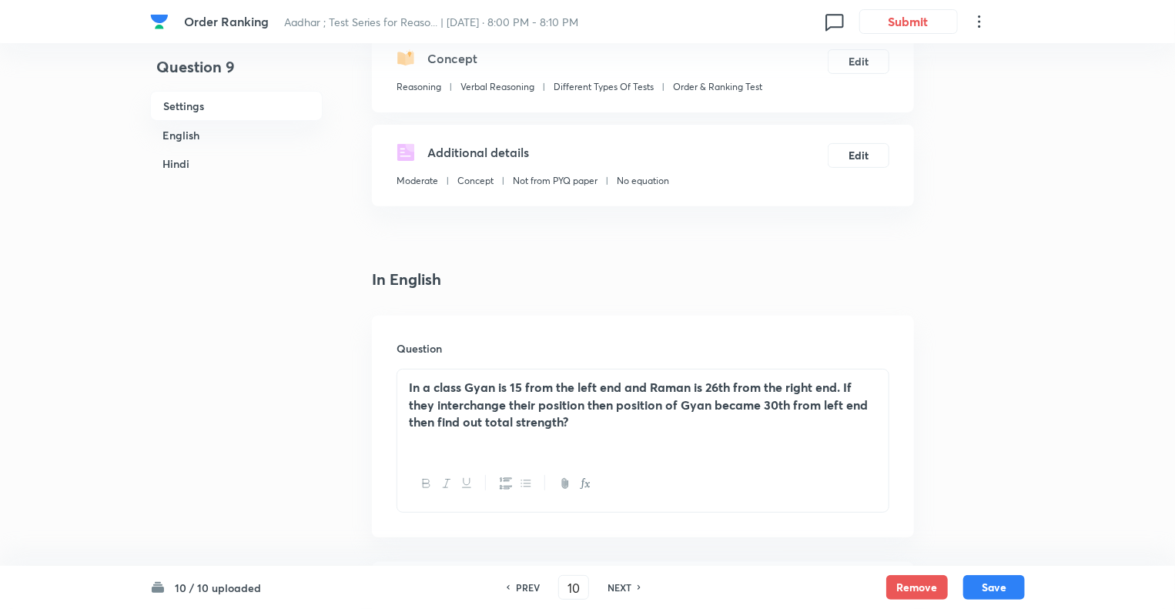
checkbox input "false"
checkbox input "true"
click at [524, 587] on h6 "PREV" at bounding box center [528, 588] width 24 height 14
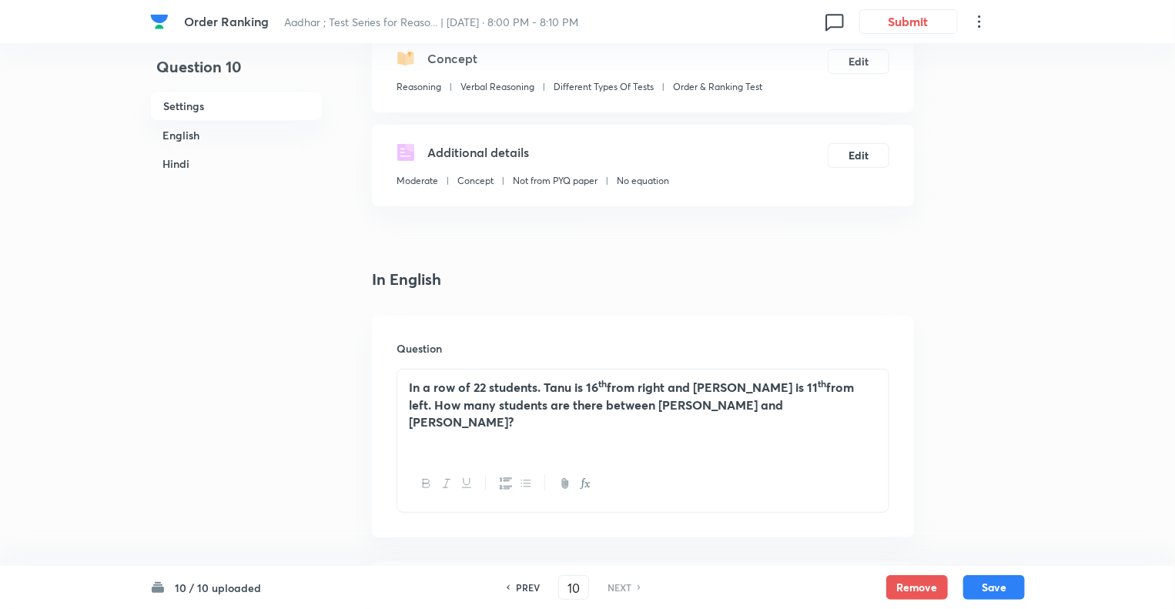
type input "9"
checkbox input "false"
click at [524, 587] on h6 "PREV" at bounding box center [528, 588] width 24 height 14
checkbox input "true"
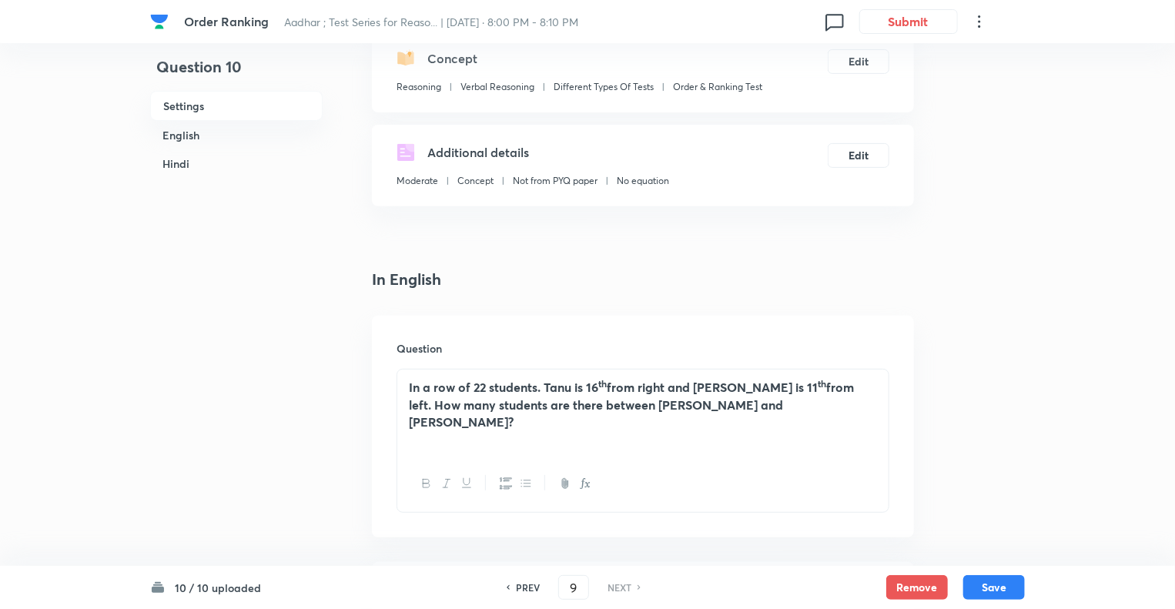
checkbox input "true"
type input "8"
checkbox input "false"
checkbox input "true"
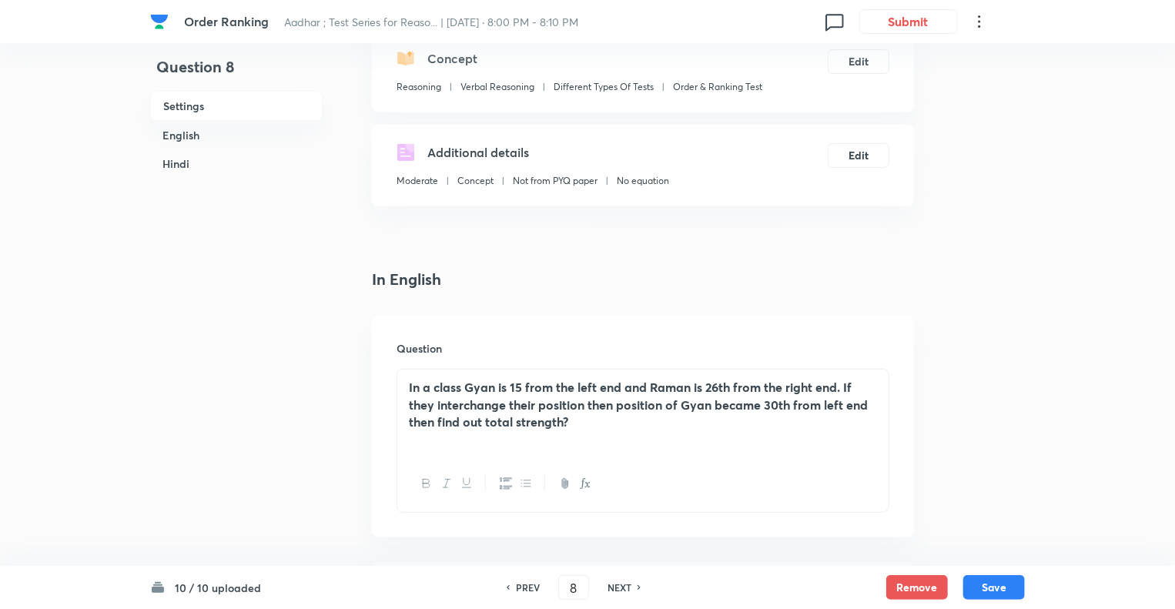
checkbox input "true"
click at [524, 587] on h6 "PREV" at bounding box center [528, 588] width 24 height 14
type input "7"
checkbox input "false"
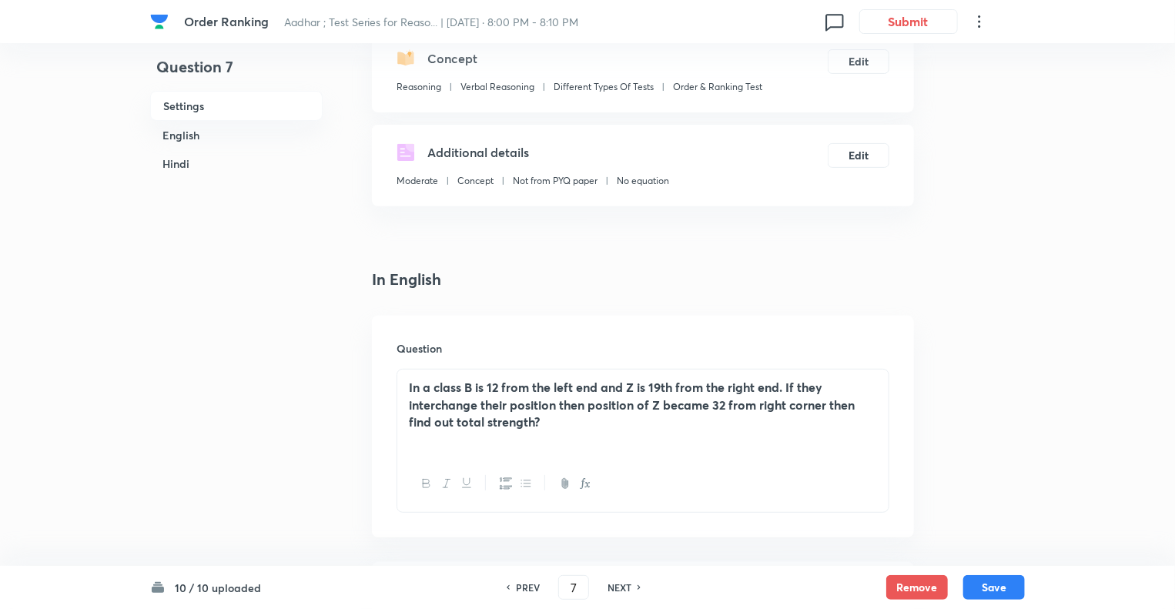
checkbox input "true"
click at [524, 587] on h6 "PREV" at bounding box center [528, 588] width 24 height 14
type input "6"
checkbox input "false"
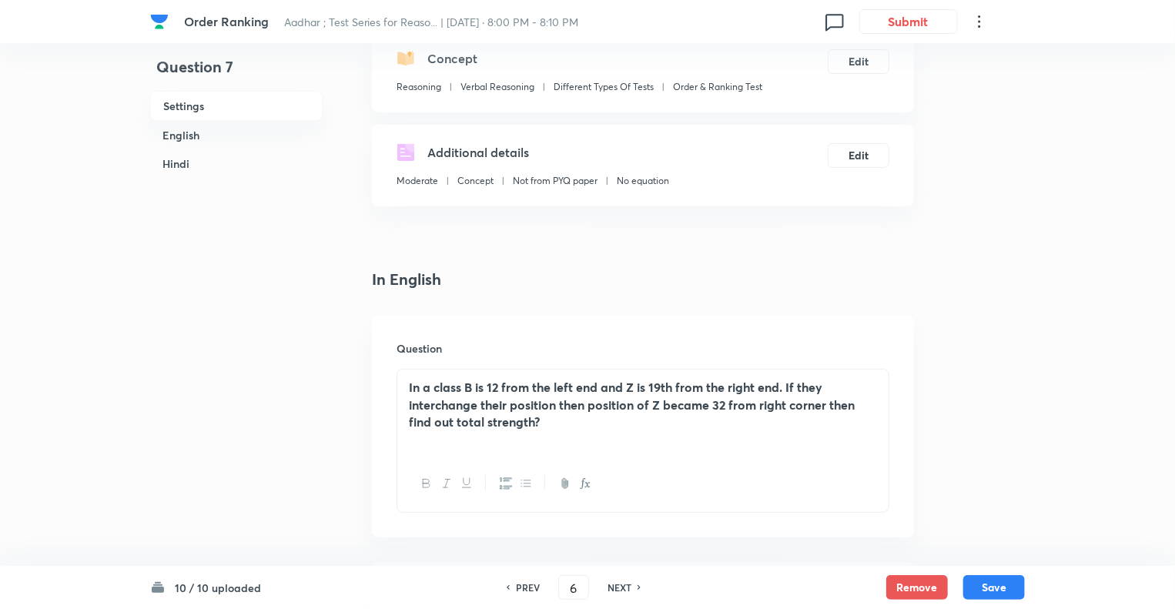
checkbox input "false"
click at [524, 587] on h6 "PREV" at bounding box center [528, 588] width 24 height 14
checkbox input "true"
type input "5"
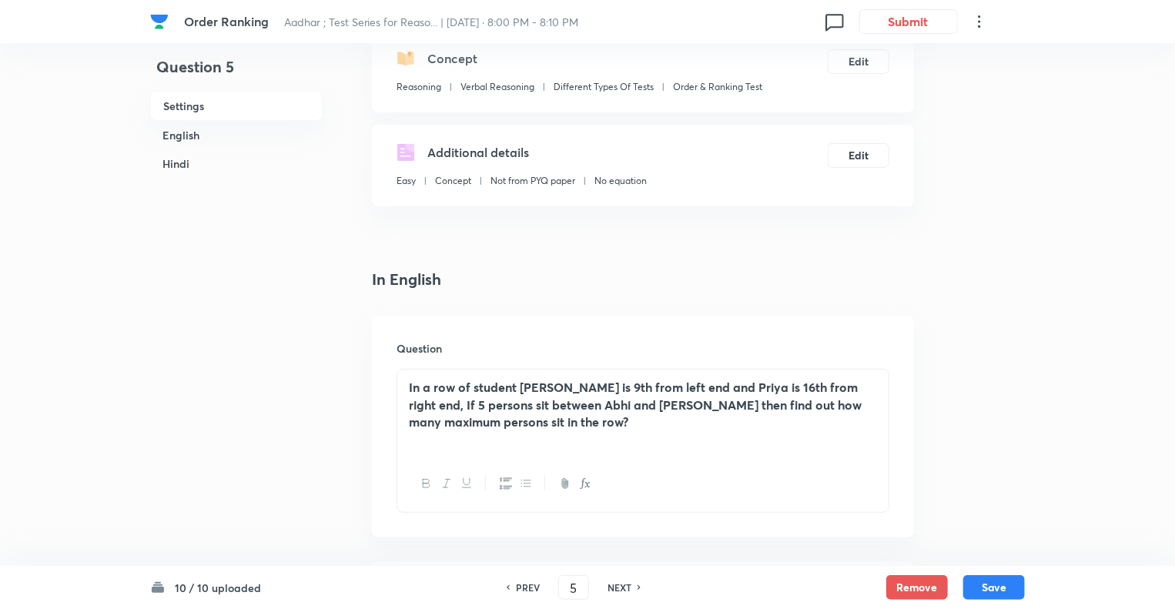
checkbox input "false"
checkbox input "true"
click at [524, 587] on h6 "PREV" at bounding box center [528, 588] width 24 height 14
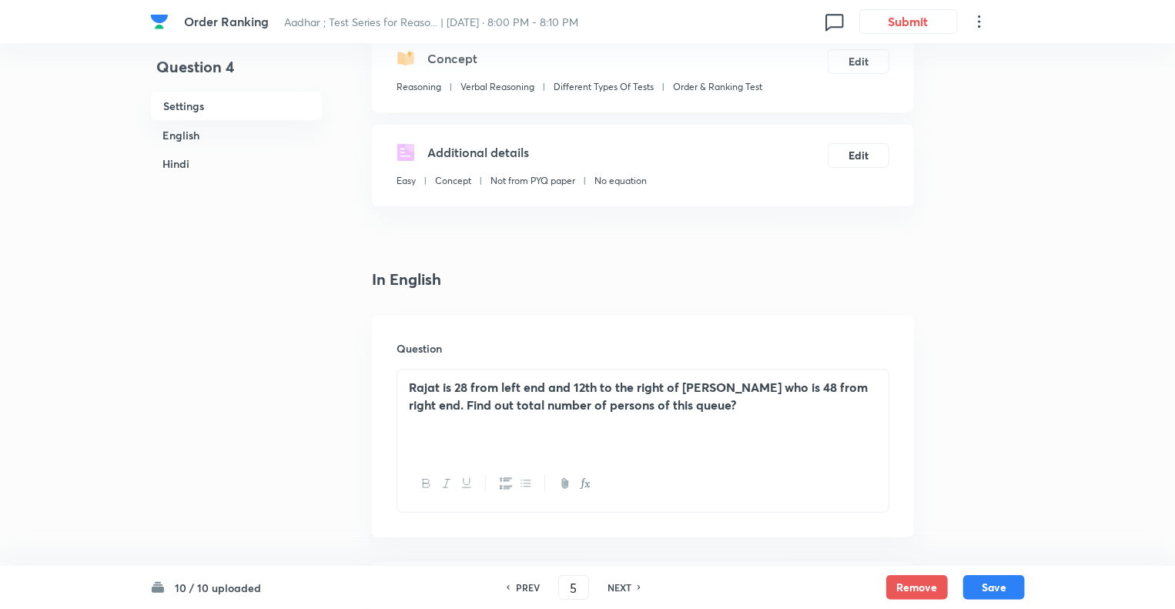
type input "4"
click at [524, 587] on h6 "PREV" at bounding box center [528, 588] width 24 height 14
checkbox input "false"
checkbox input "true"
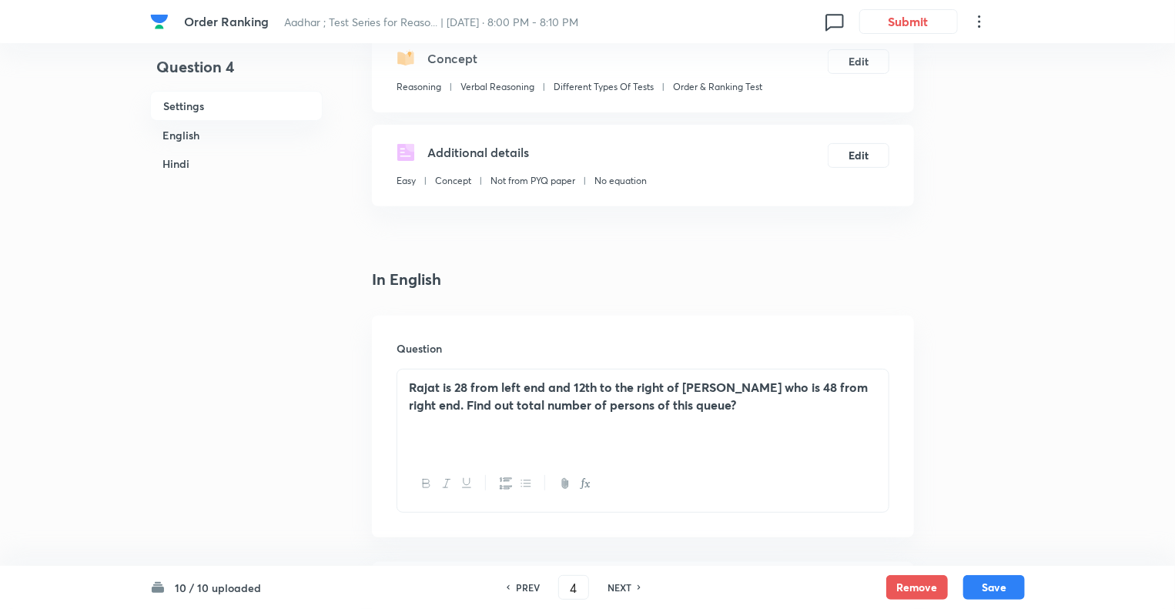
checkbox input "true"
type input "3"
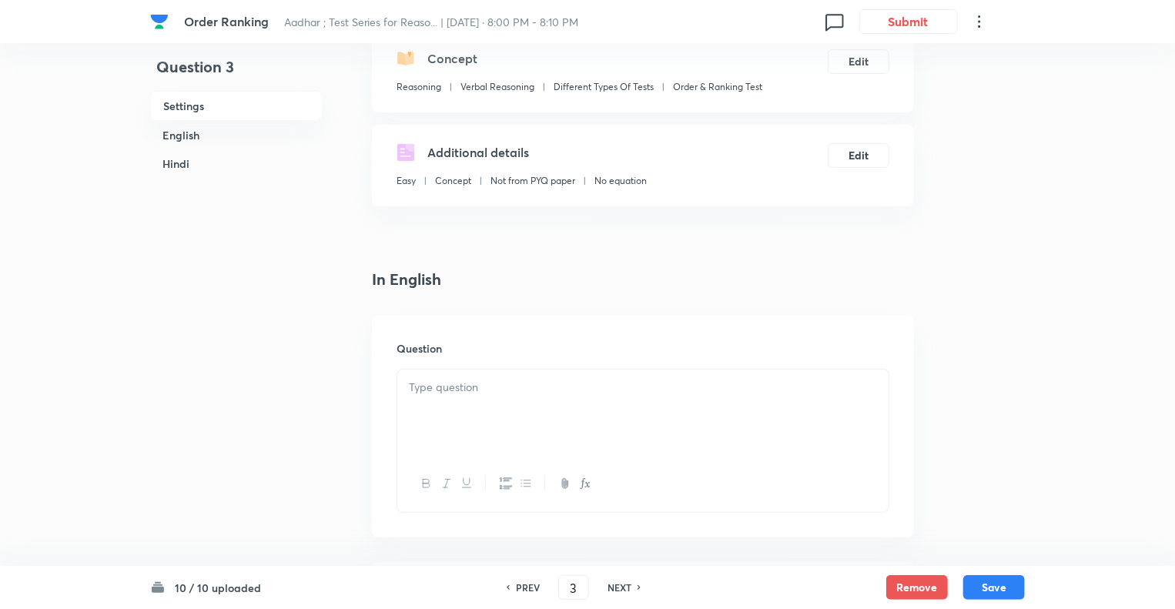
checkbox input "false"
checkbox input "true"
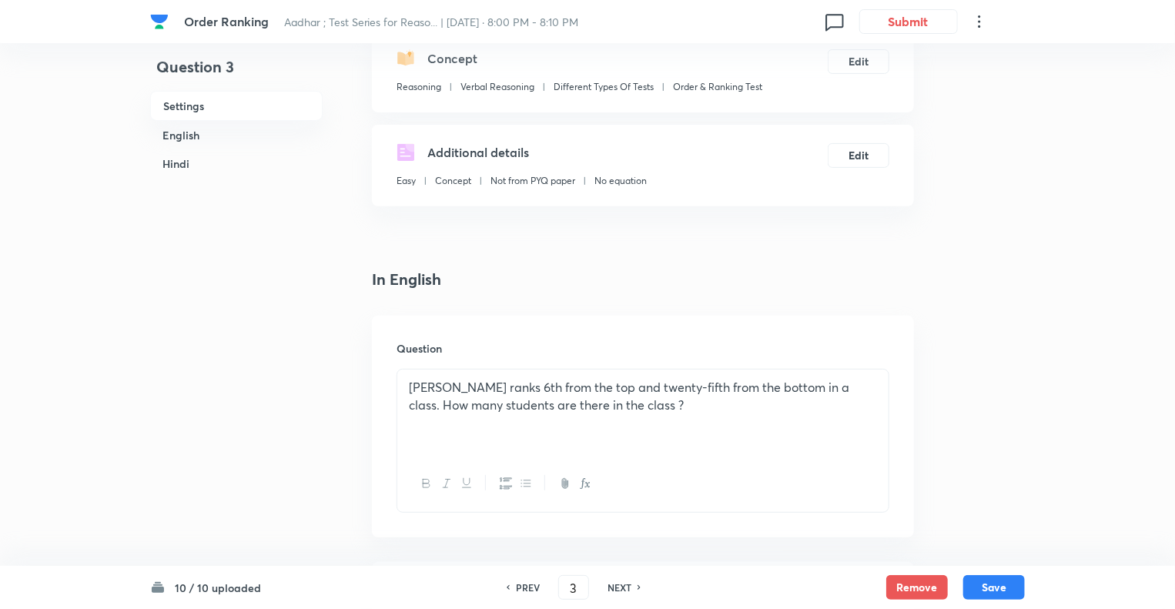
click at [524, 587] on h6 "PREV" at bounding box center [528, 588] width 24 height 14
type input "2"
checkbox input "false"
checkbox input "true"
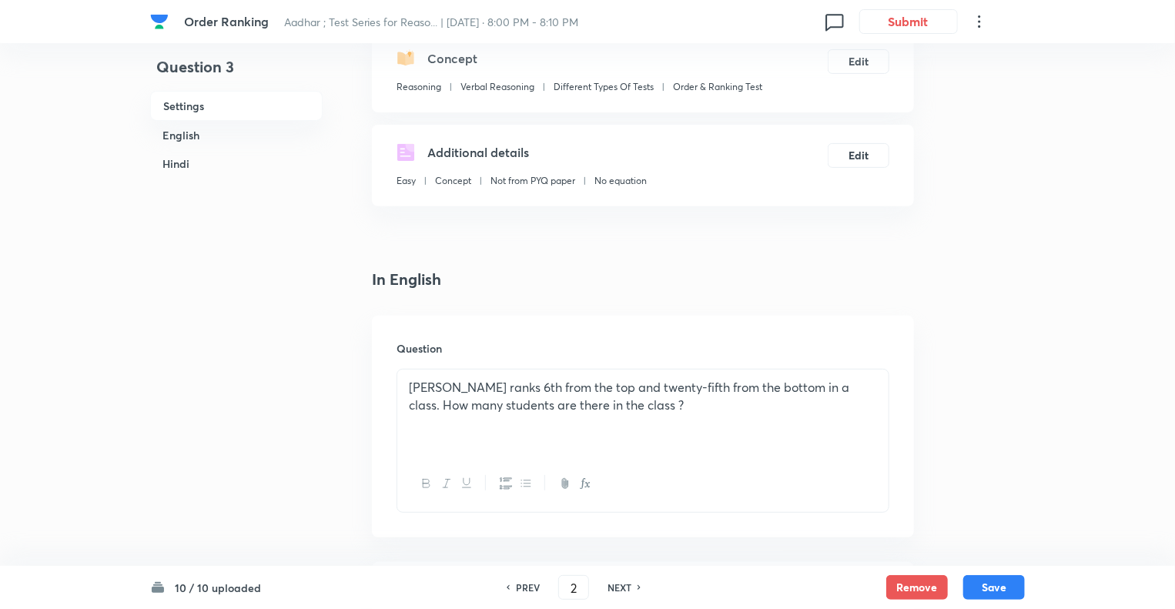
checkbox input "true"
click at [524, 587] on h6 "PREV" at bounding box center [528, 588] width 24 height 14
type input "1"
checkbox input "false"
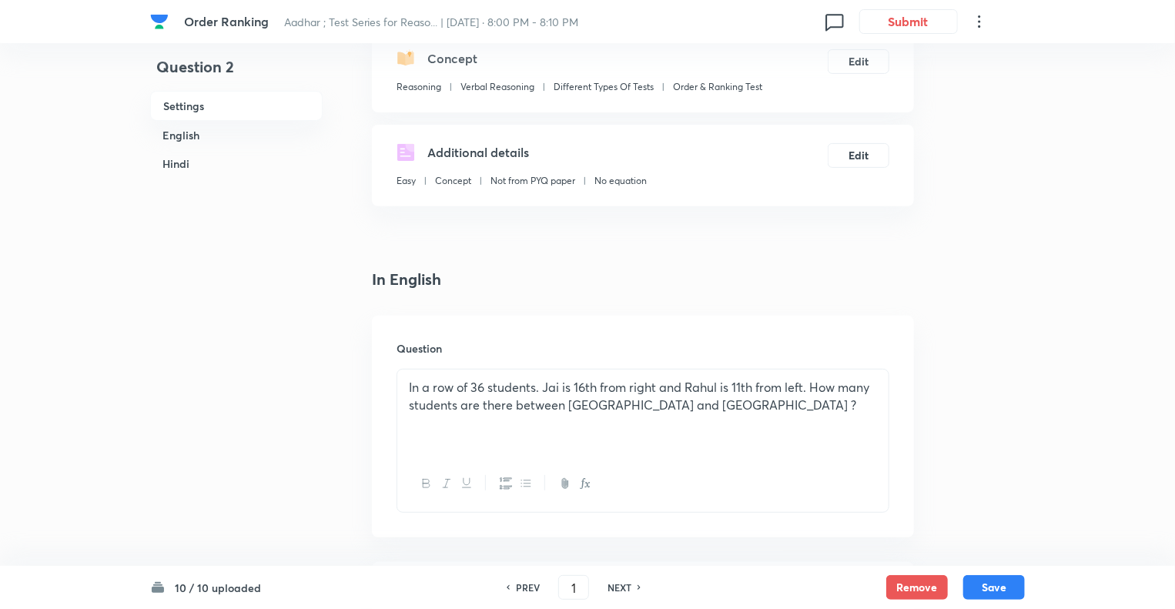
checkbox input "true"
